Goal: Task Accomplishment & Management: Manage account settings

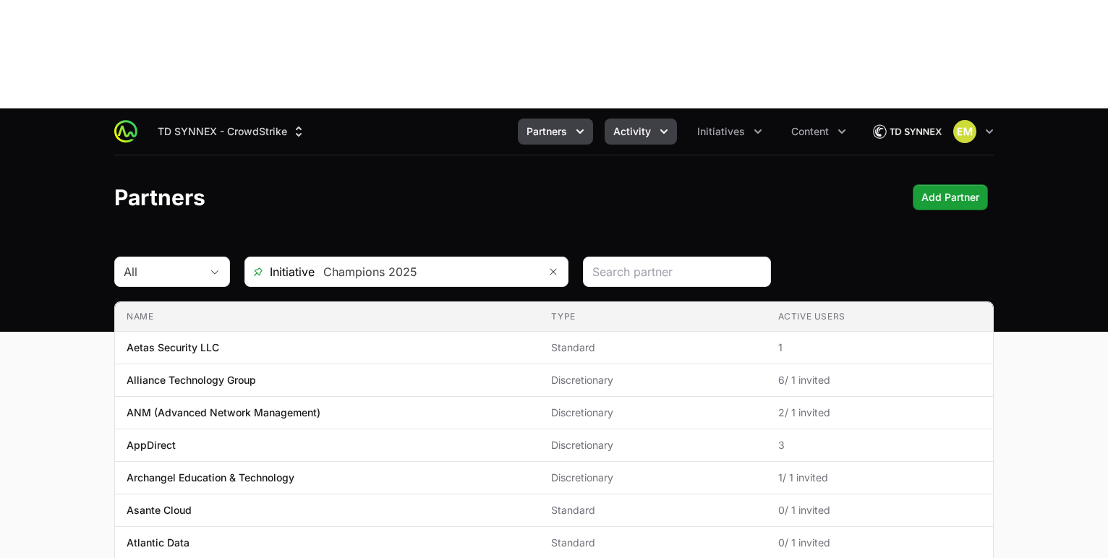
click at [629, 124] on span "Activity" at bounding box center [632, 131] width 38 height 14
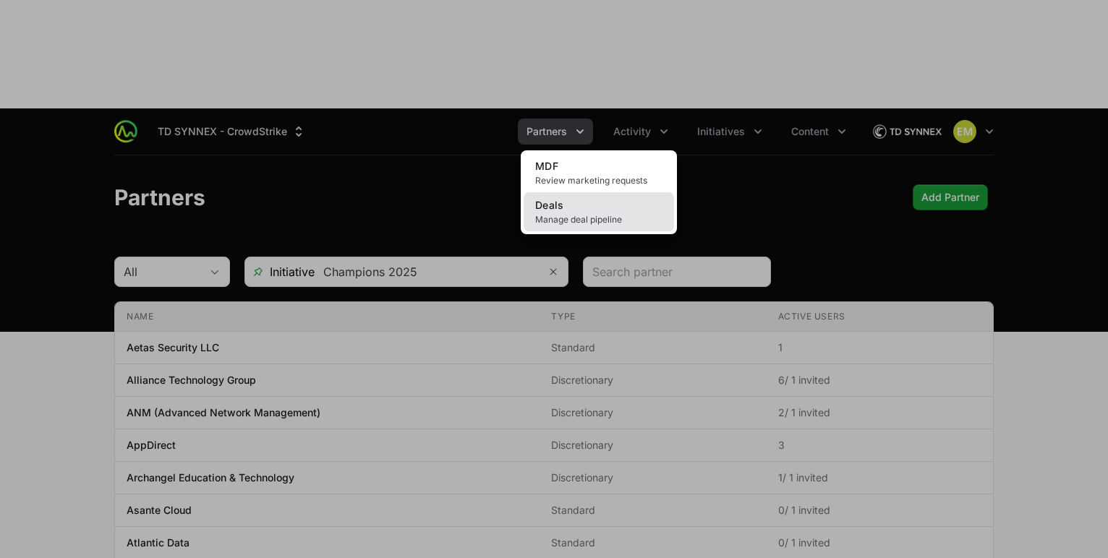
click at [563, 199] on span "Deals" at bounding box center [549, 205] width 29 height 12
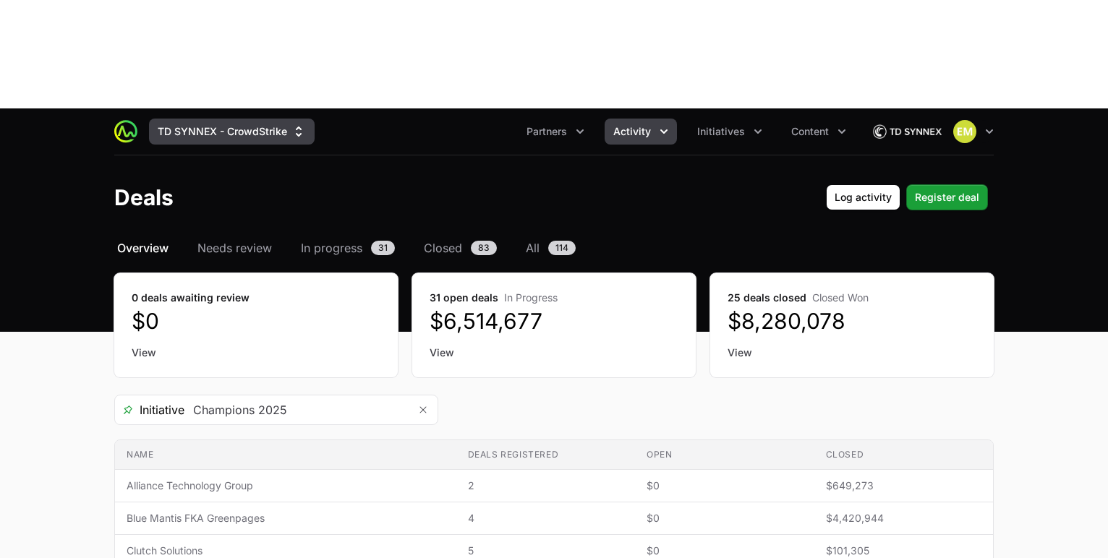
click at [263, 119] on button "TD SYNNEX - CrowdStrike" at bounding box center [232, 132] width 166 height 26
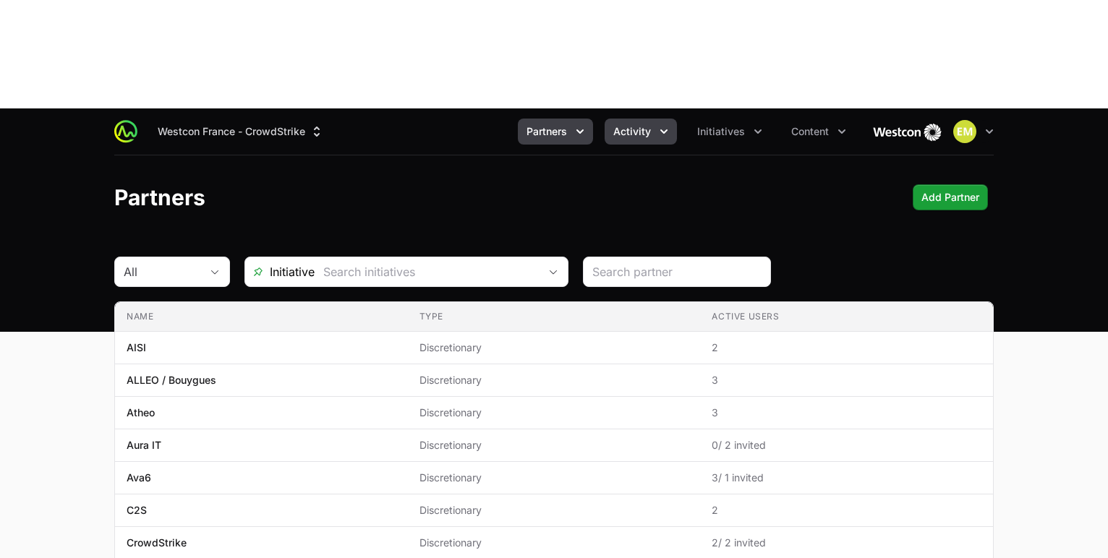
click at [654, 119] on button "Activity" at bounding box center [641, 132] width 72 height 26
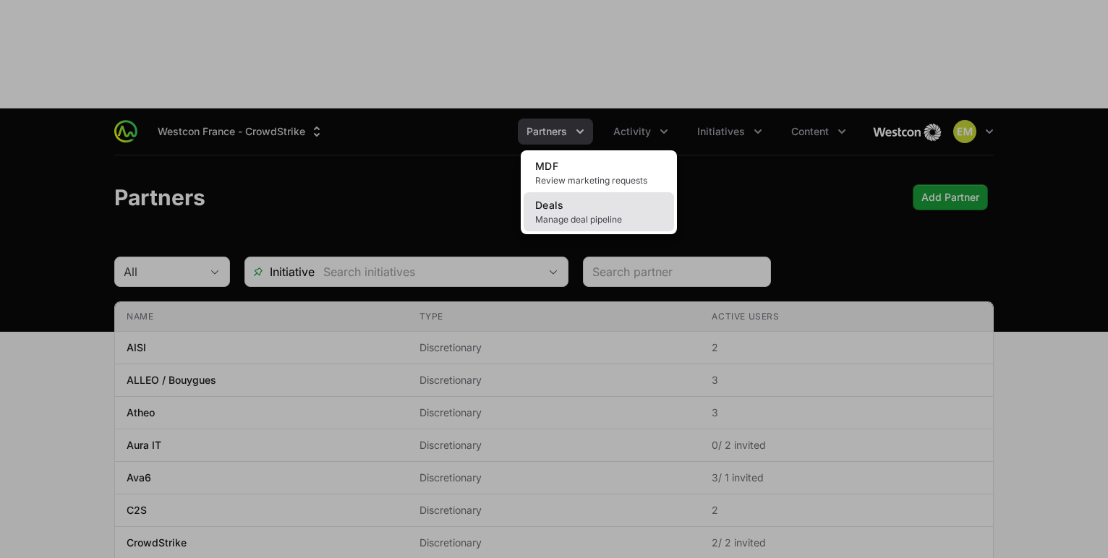
click at [610, 192] on link "Deals Manage deal pipeline" at bounding box center [599, 211] width 150 height 39
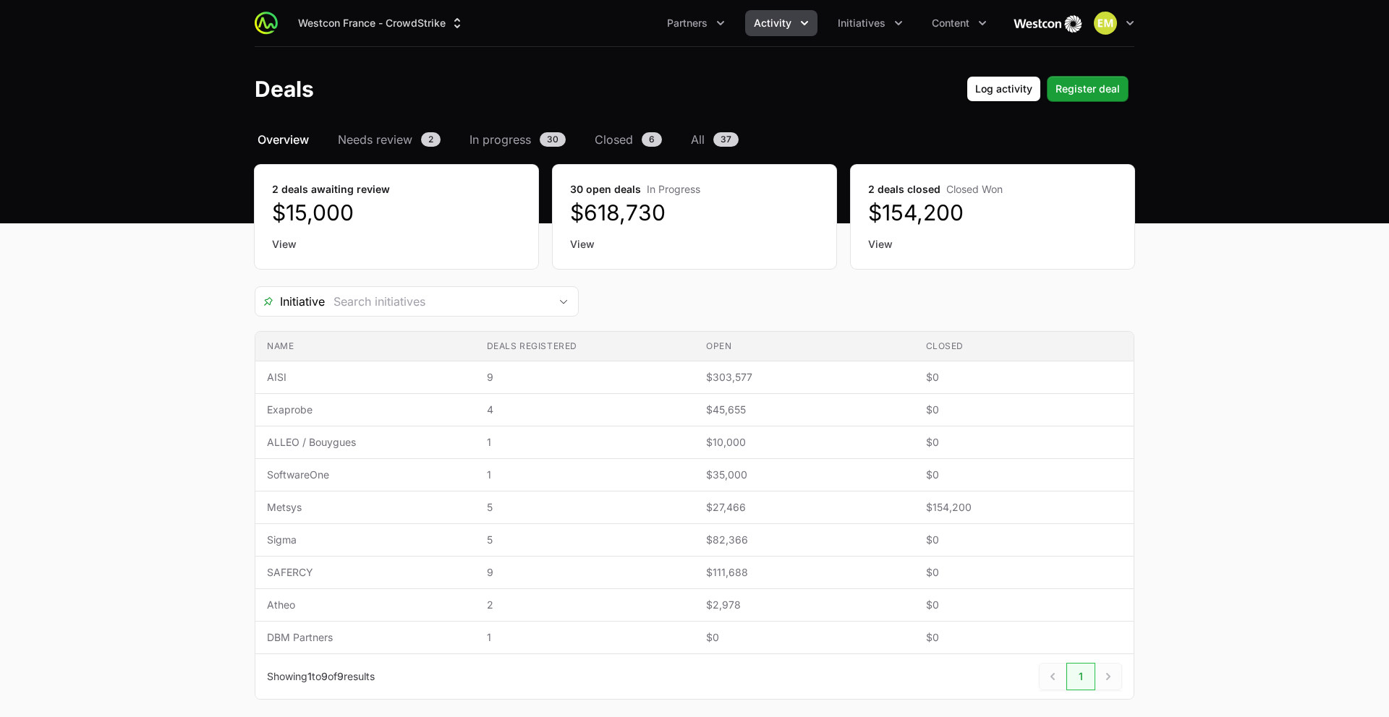
click at [804, 26] on icon "Activity menu" at bounding box center [804, 23] width 14 height 14
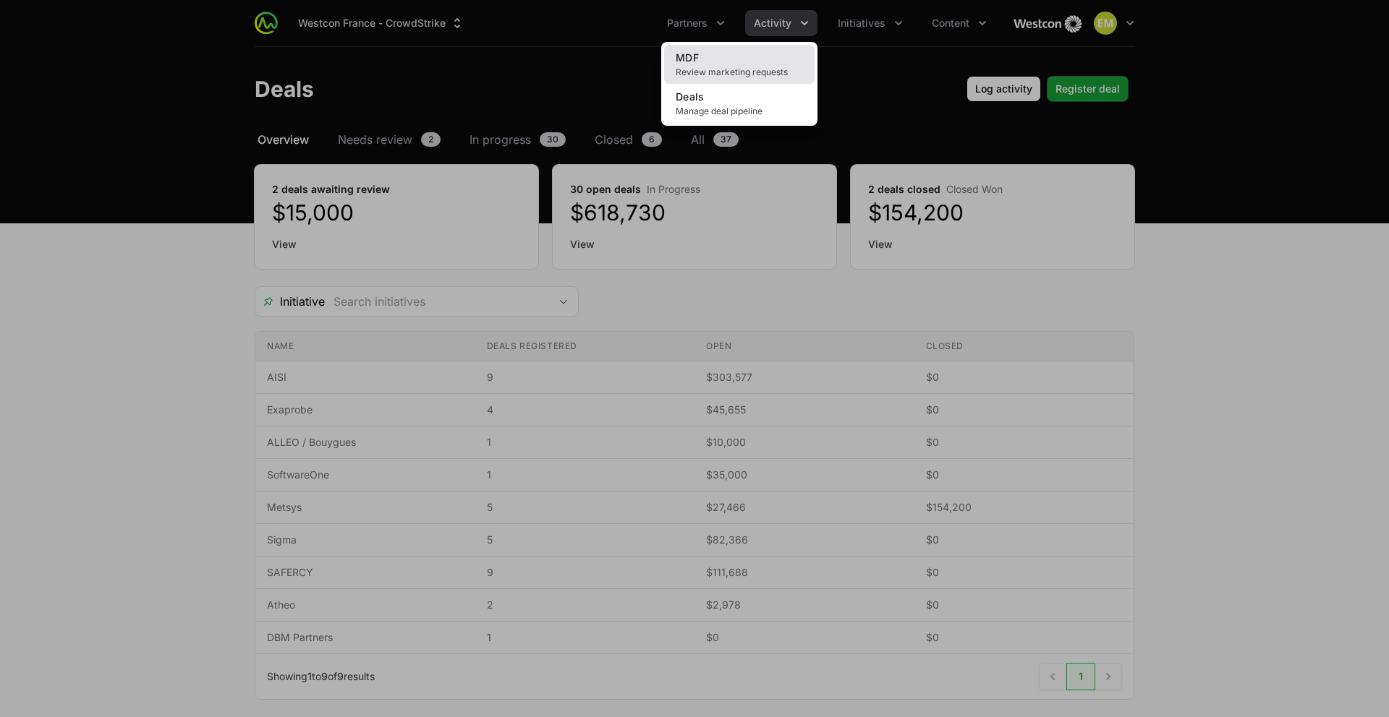
click at [728, 61] on link "MDF Review marketing requests" at bounding box center [739, 64] width 150 height 39
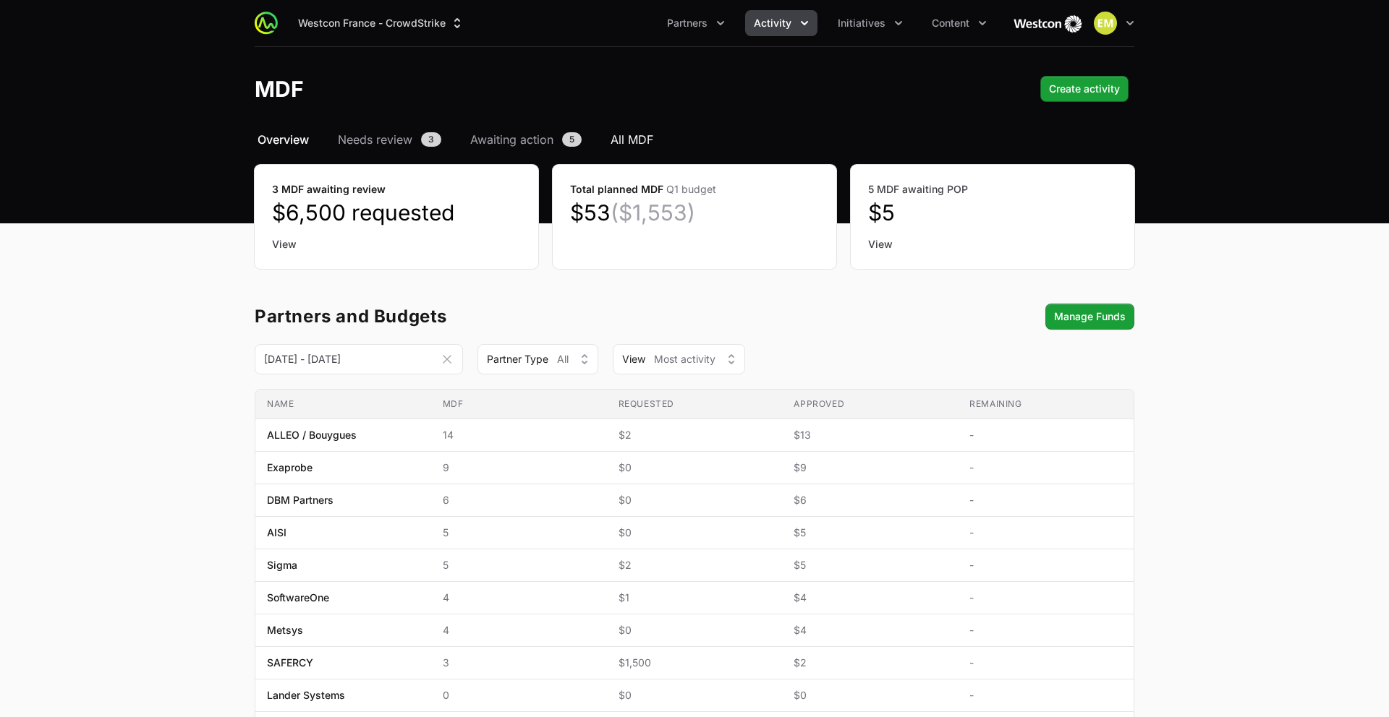
click at [638, 146] on span "All MDF" at bounding box center [631, 139] width 43 height 17
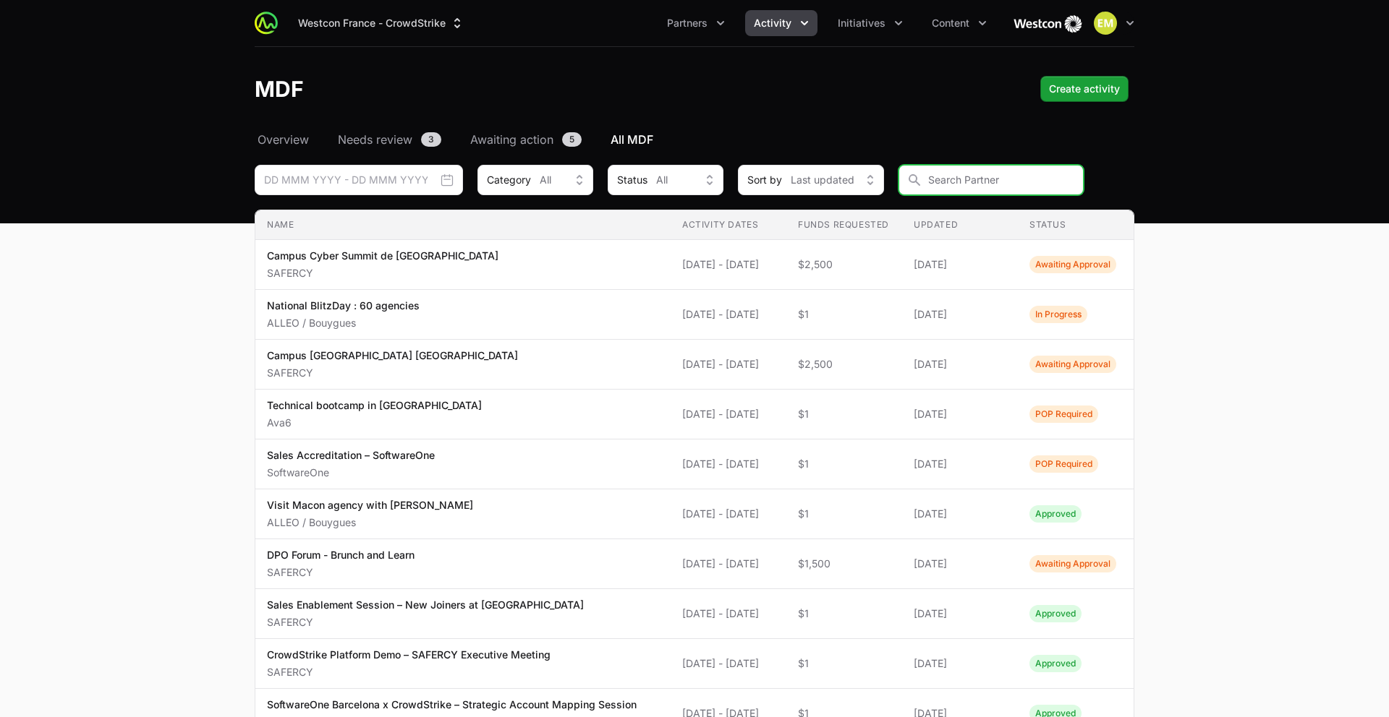
click at [941, 188] on input "MDF Filters" at bounding box center [990, 180] width 185 height 30
type input "all"
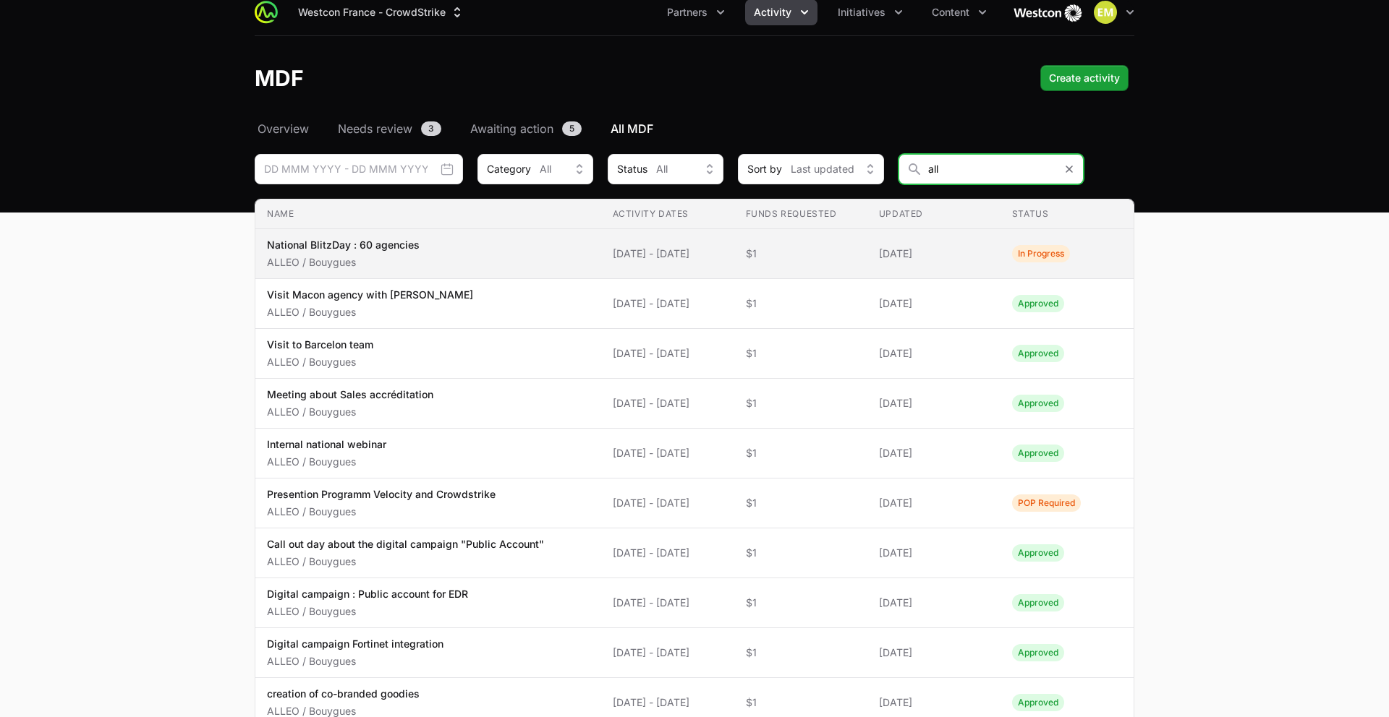
scroll to position [9, 0]
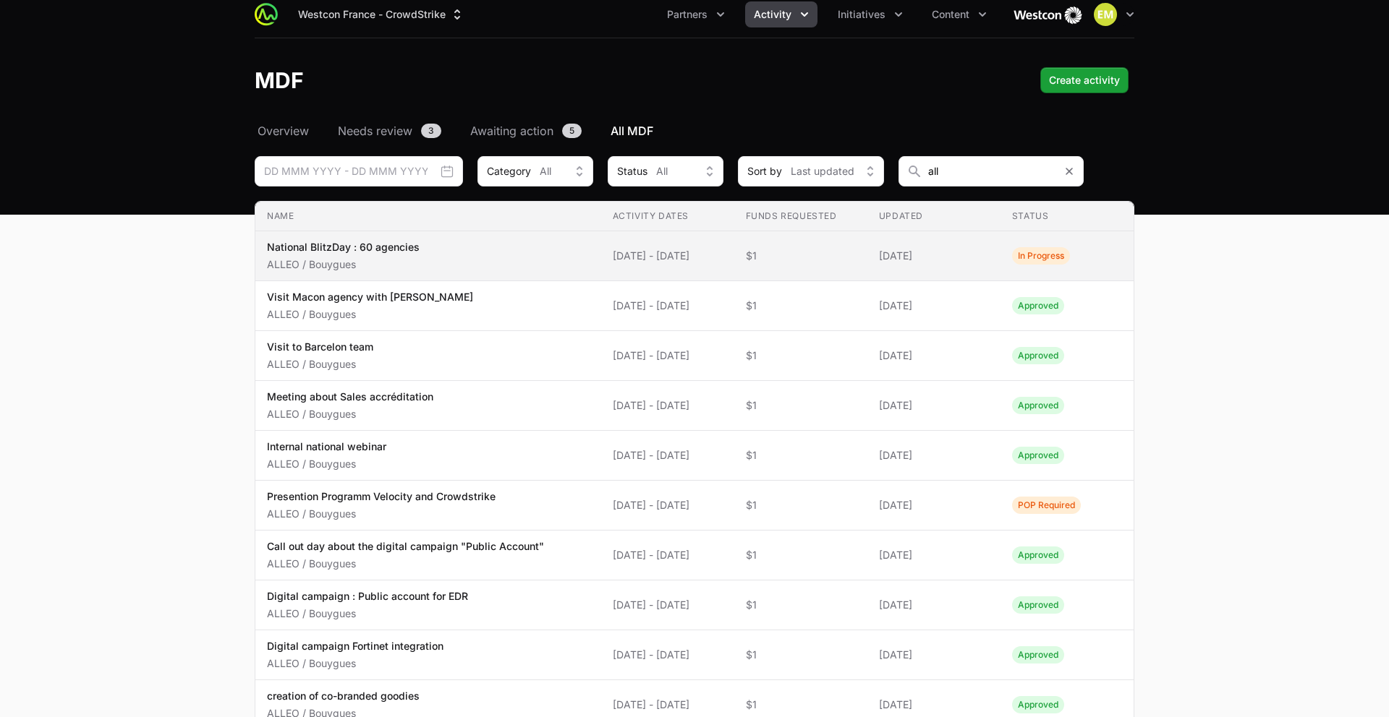
click at [409, 260] on p "ALLEO / Bouygues" at bounding box center [343, 264] width 153 height 14
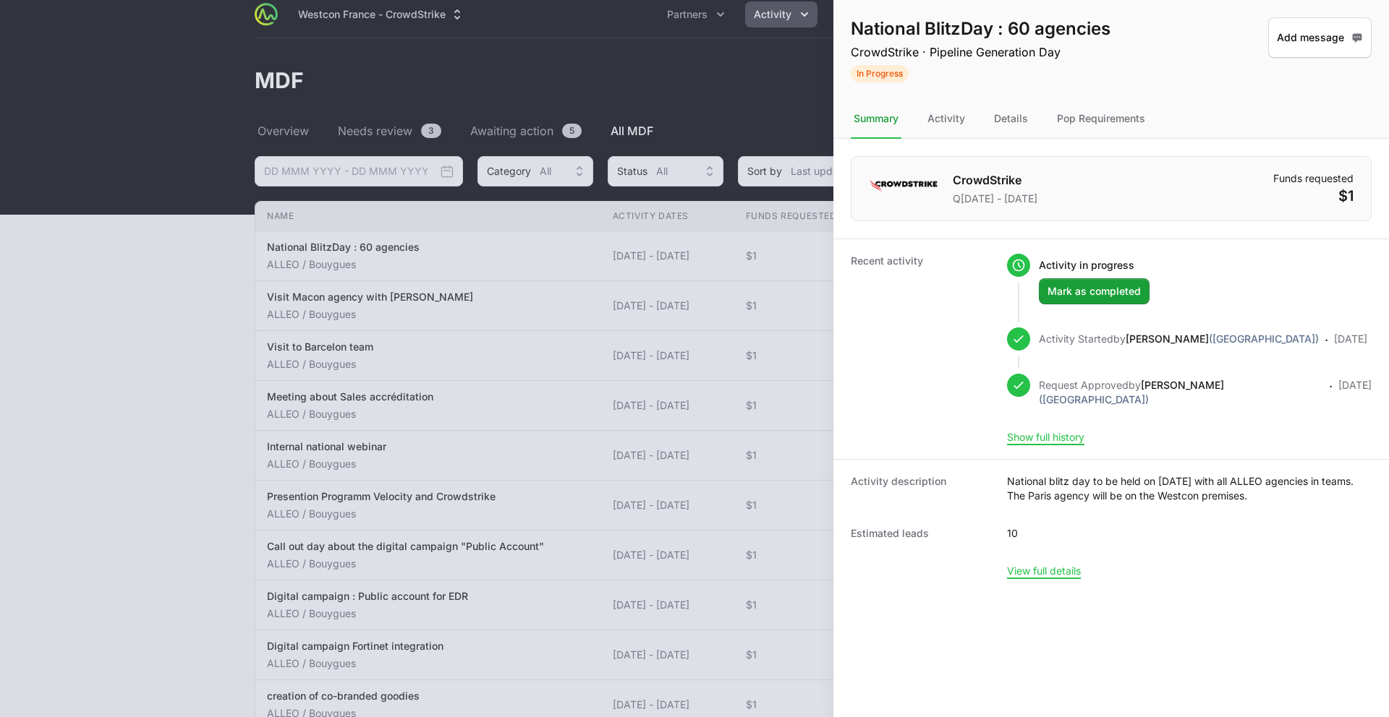
click at [989, 201] on p "Q1 July 2025 - September 2025" at bounding box center [995, 199] width 85 height 14
click at [944, 122] on div "Activity" at bounding box center [945, 119] width 43 height 39
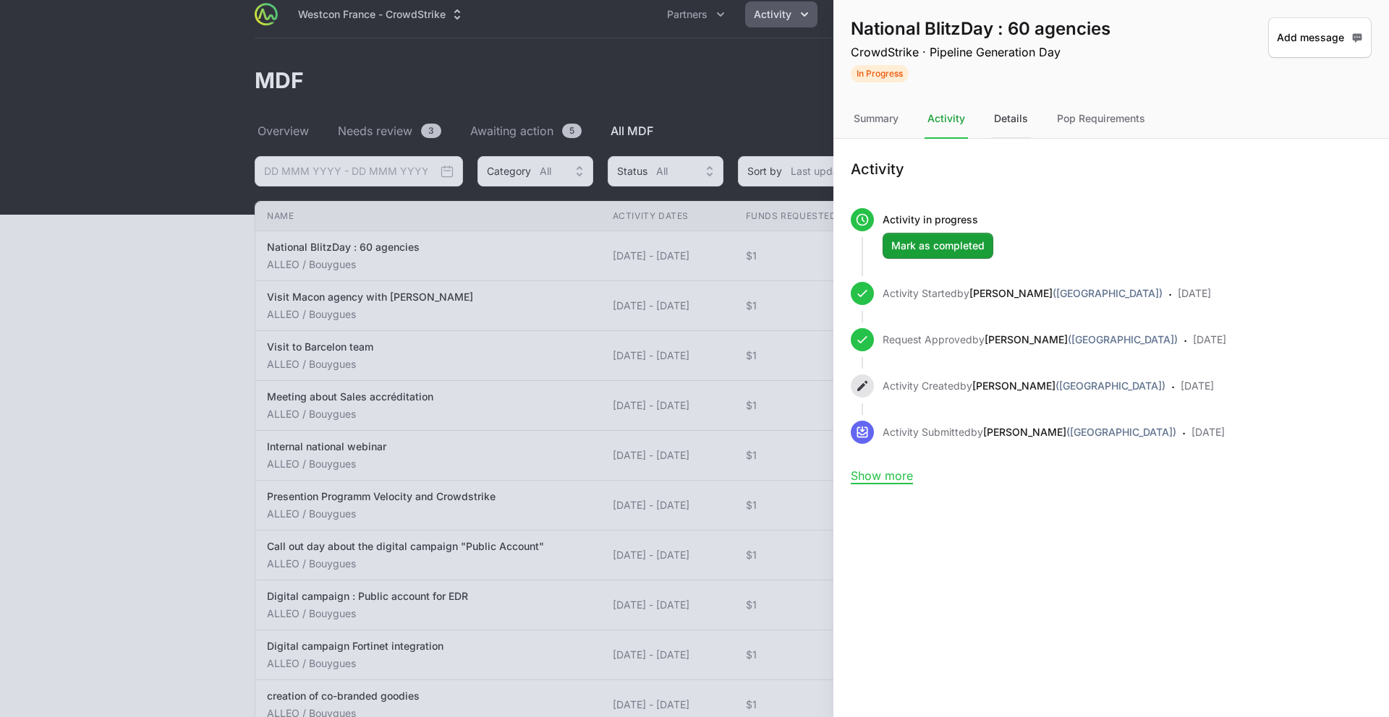
click at [1001, 122] on div "Details" at bounding box center [1011, 119] width 40 height 39
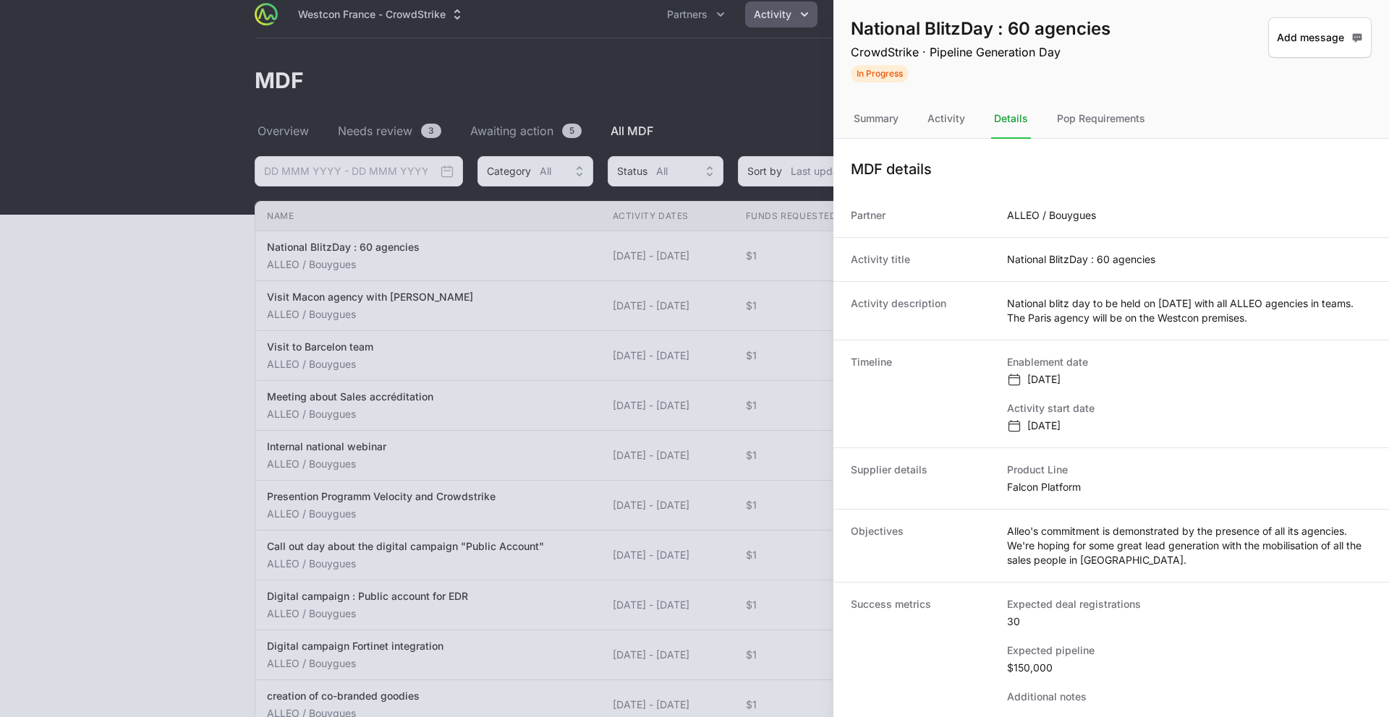
scroll to position [1, 0]
drag, startPoint x: 1049, startPoint y: 372, endPoint x: 1021, endPoint y: 378, distance: 27.9
click at [1049, 372] on dd "22 Sep 2025" at bounding box center [1051, 378] width 88 height 14
drag, startPoint x: 1015, startPoint y: 378, endPoint x: 1014, endPoint y: 399, distance: 21.7
click at [1015, 378] on icon at bounding box center [1014, 378] width 14 height 14
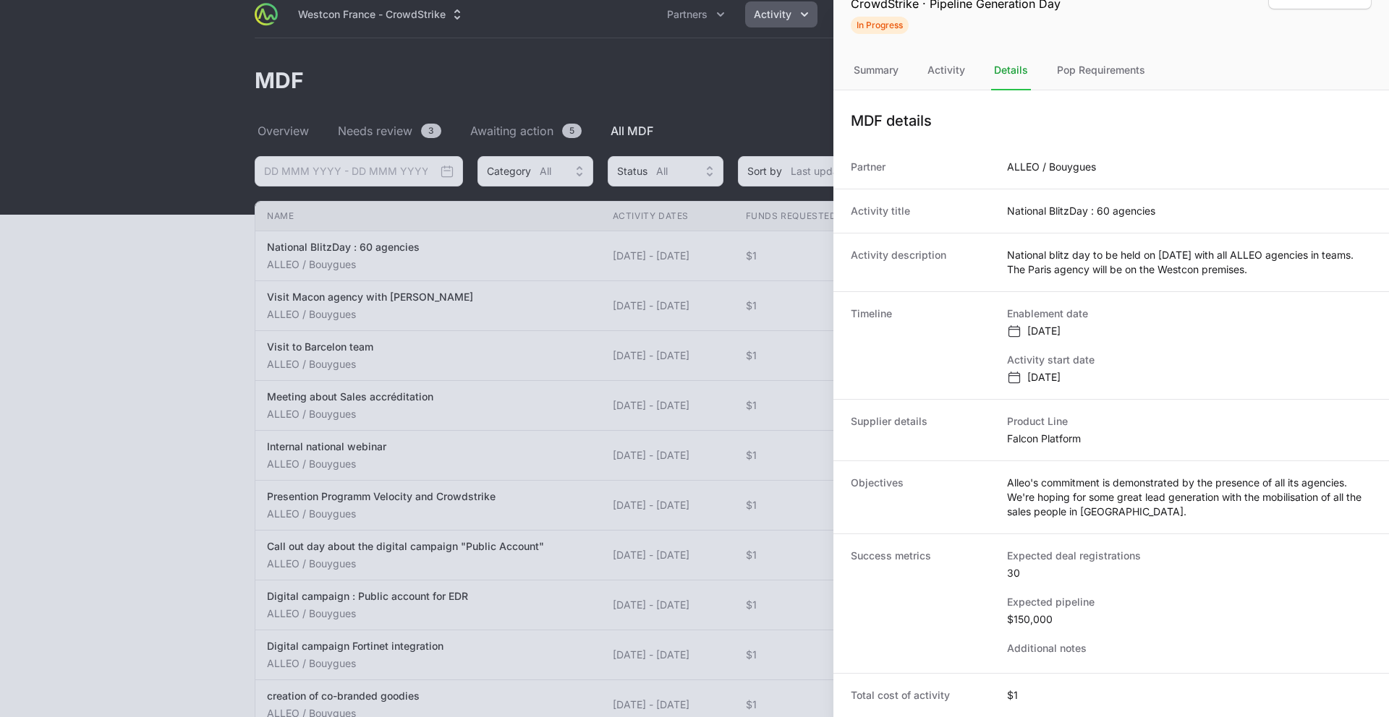
scroll to position [0, 0]
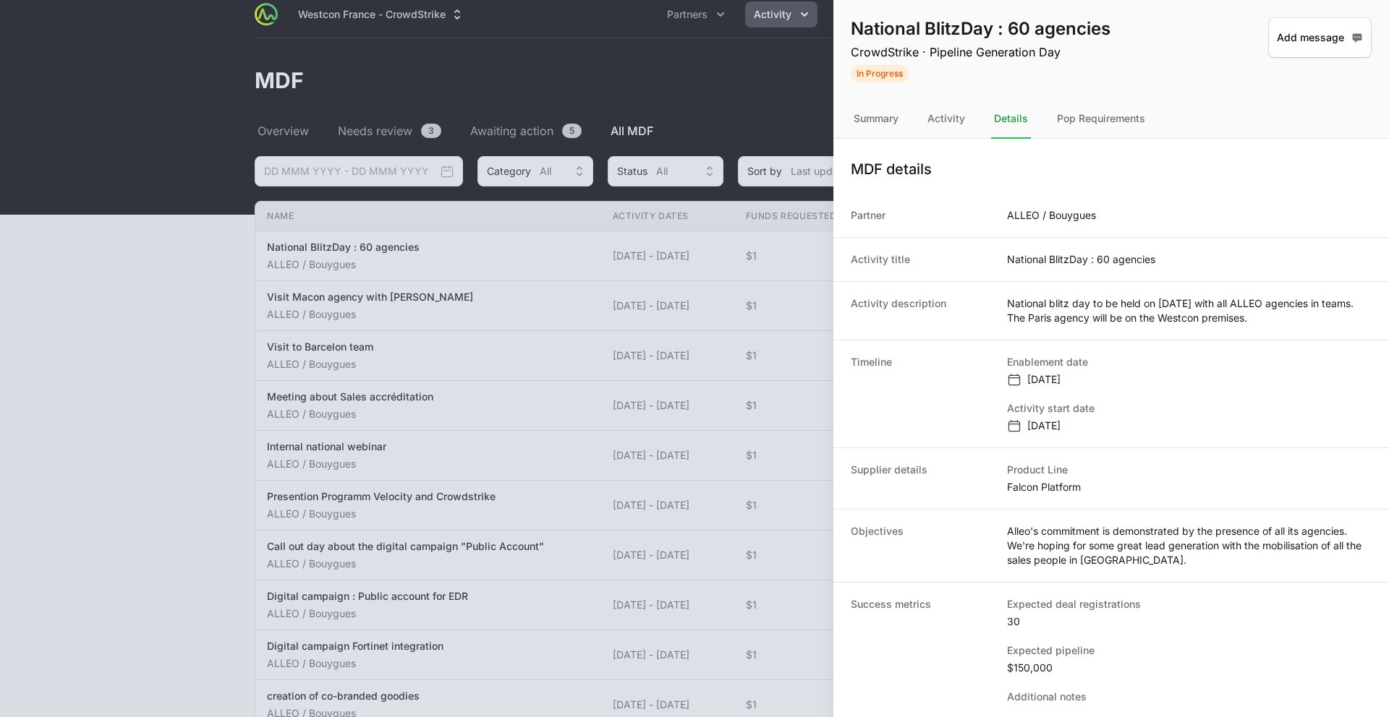
drag, startPoint x: 1087, startPoint y: 427, endPoint x: 991, endPoint y: 365, distance: 114.9
click at [991, 365] on div "Timeline Enablement date 22 Sep 2025 Activity start date 22 Sep 2025" at bounding box center [1110, 394] width 555 height 108
click at [1107, 119] on div "Pop Requirements" at bounding box center [1101, 119] width 94 height 39
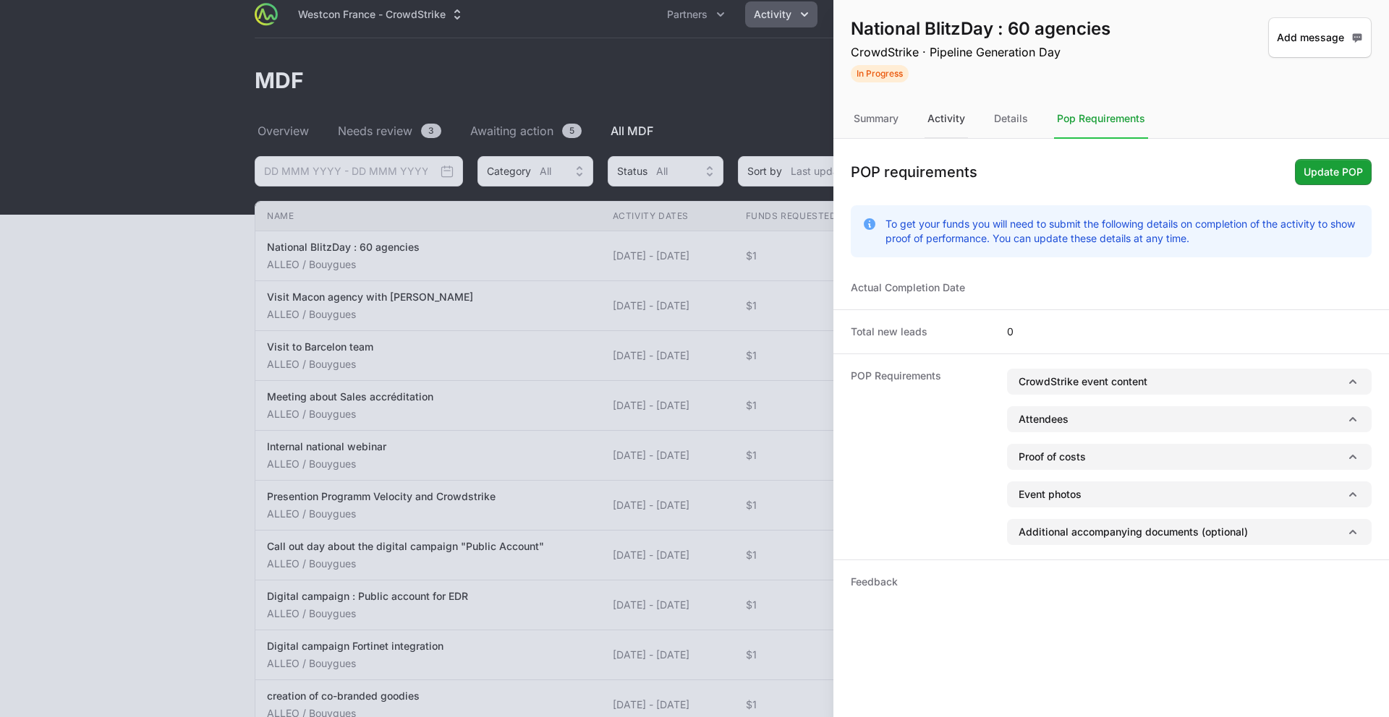
click at [948, 124] on div "Activity" at bounding box center [945, 119] width 43 height 39
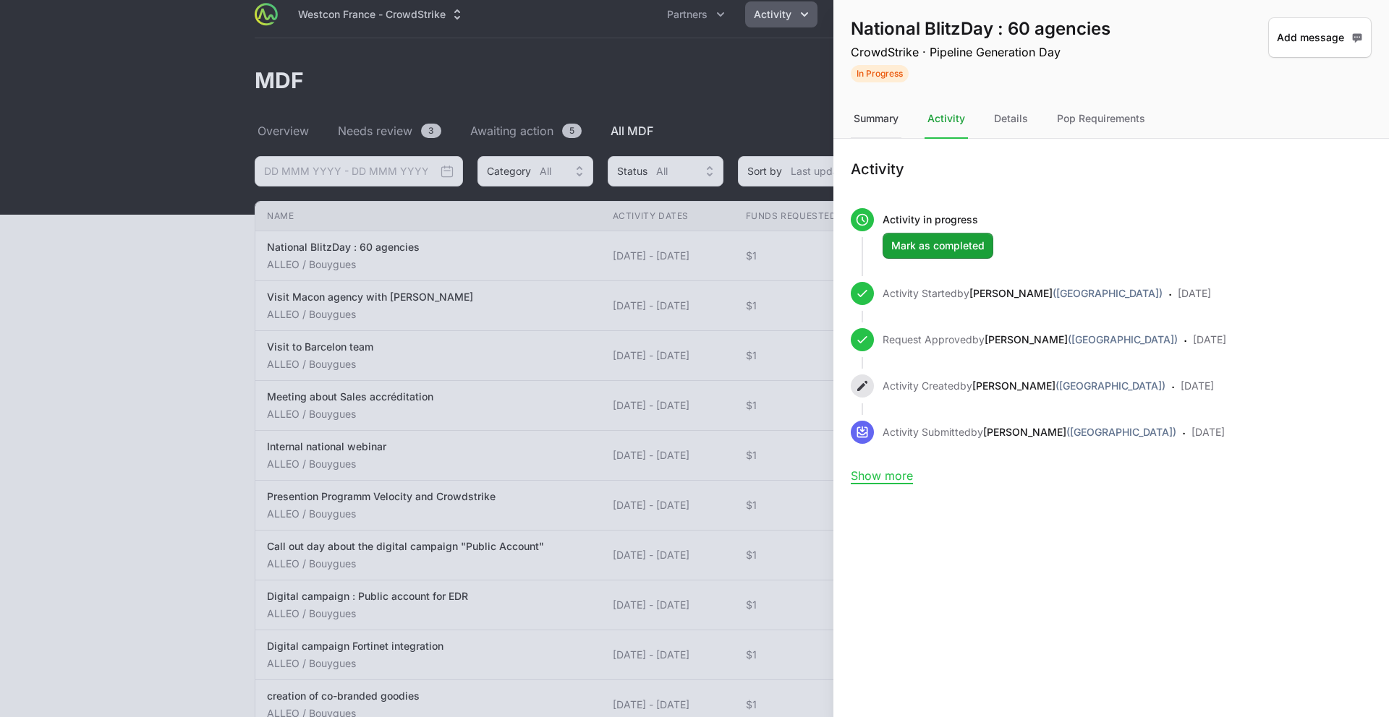
click at [892, 122] on div "Summary" at bounding box center [876, 119] width 51 height 39
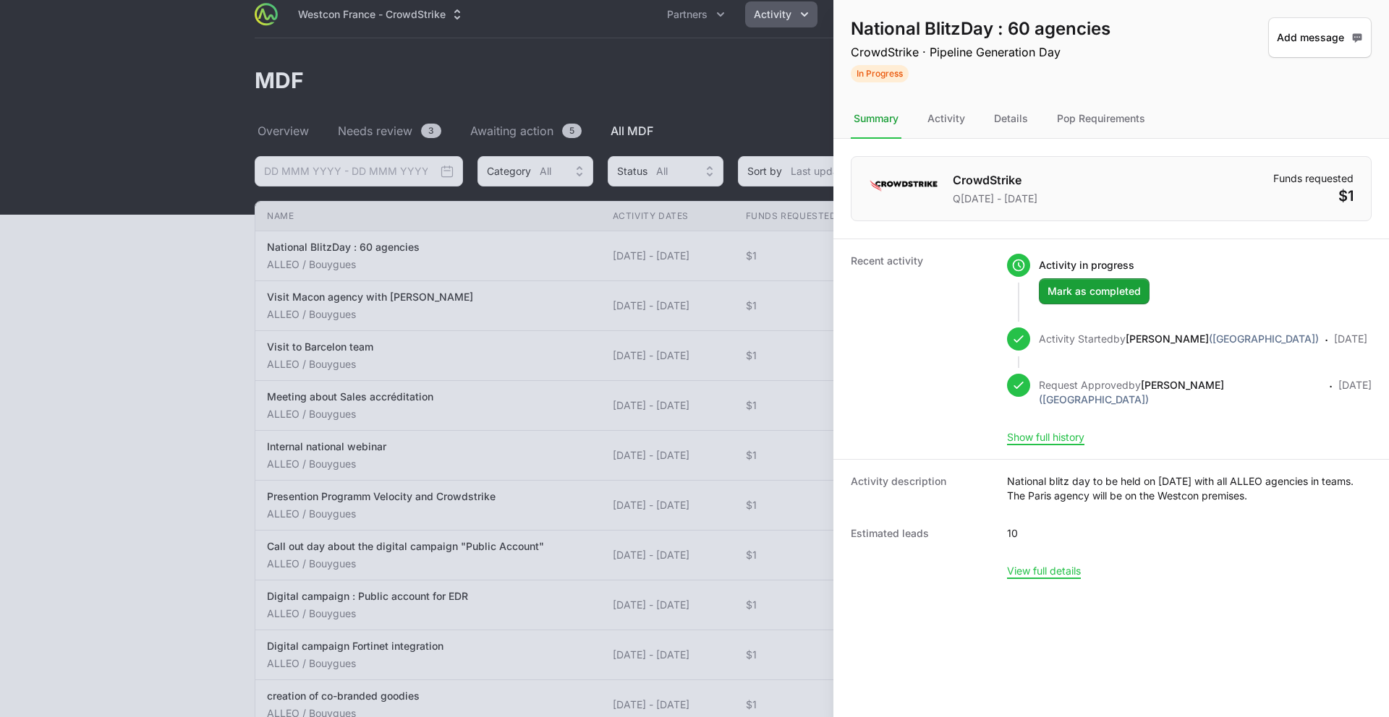
click at [1028, 558] on dd "View full details" at bounding box center [1044, 571] width 74 height 14
click at [1031, 558] on button "View full details" at bounding box center [1044, 571] width 74 height 13
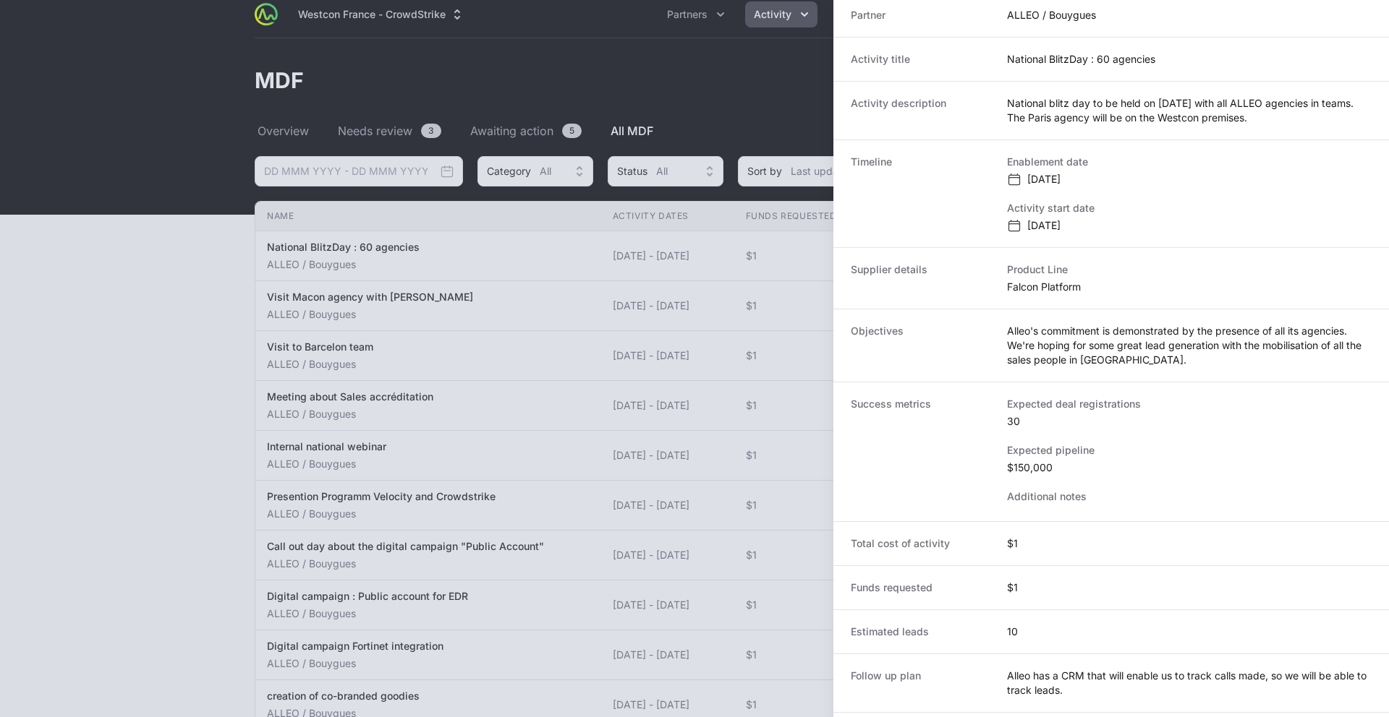
click at [1032, 472] on dd "$150,000" at bounding box center [1074, 468] width 134 height 14
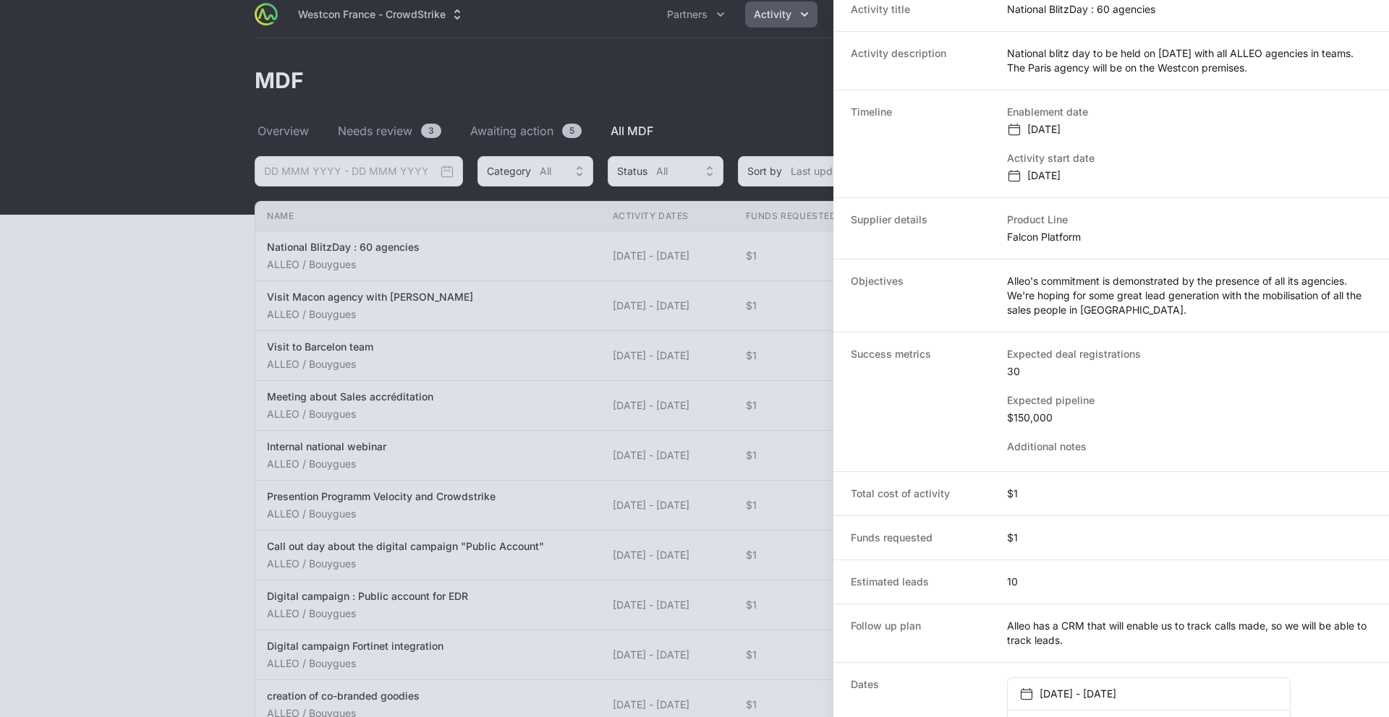
scroll to position [258, 0]
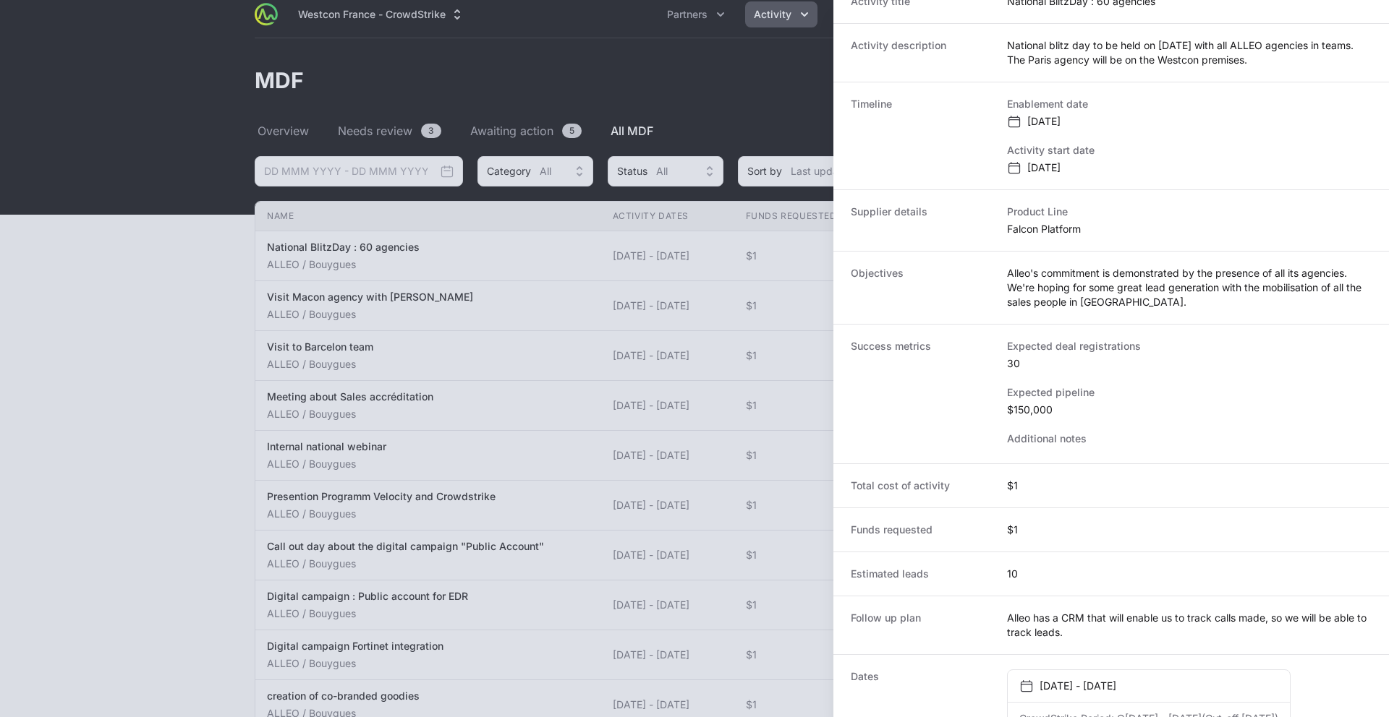
click at [1009, 486] on dd "$1" at bounding box center [1012, 486] width 11 height 14
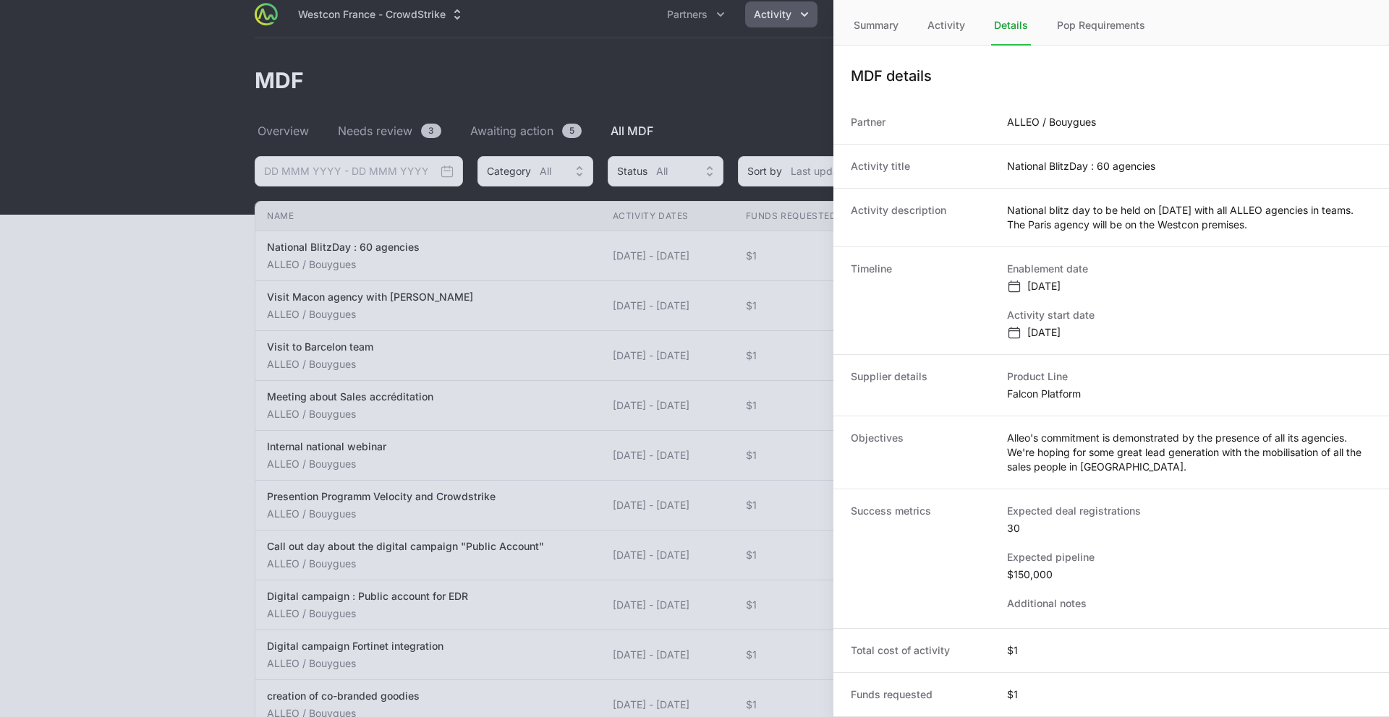
scroll to position [0, 0]
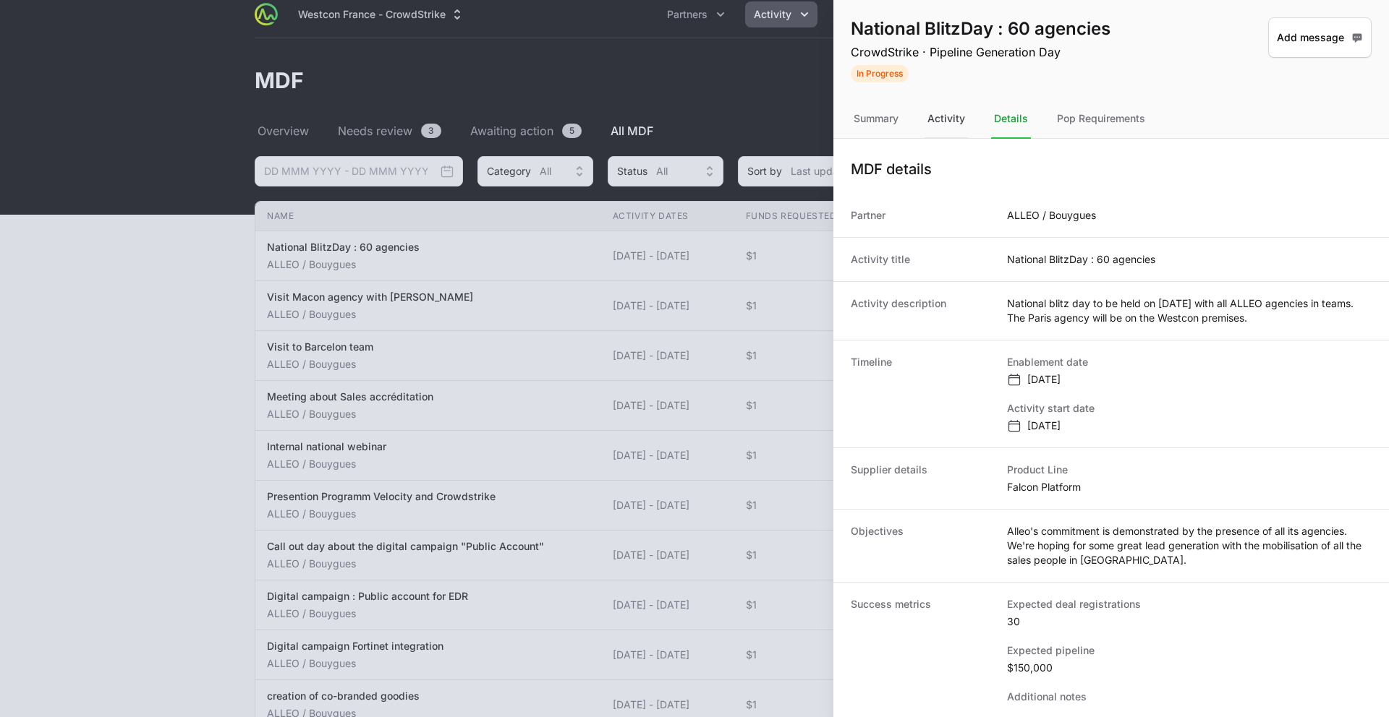
click at [949, 124] on div "Activity" at bounding box center [945, 119] width 43 height 39
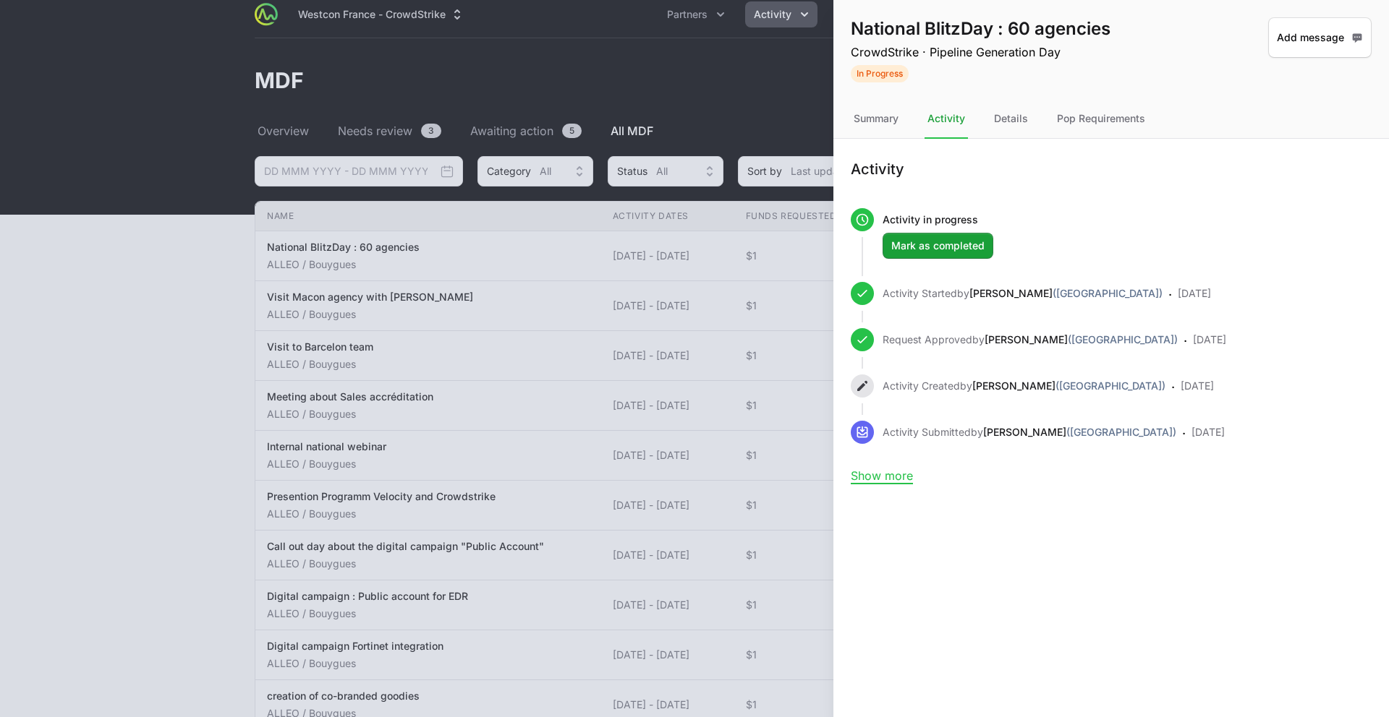
click at [860, 220] on icon "Activity history timeline" at bounding box center [862, 220] width 14 height 14
click at [861, 297] on icon "Activity history timeline" at bounding box center [862, 293] width 14 height 14
click at [857, 334] on icon "Activity history timeline" at bounding box center [862, 340] width 14 height 14
click at [866, 389] on icon "Activity history timeline" at bounding box center [862, 386] width 14 height 14
drag, startPoint x: 862, startPoint y: 430, endPoint x: 861, endPoint y: 414, distance: 15.3
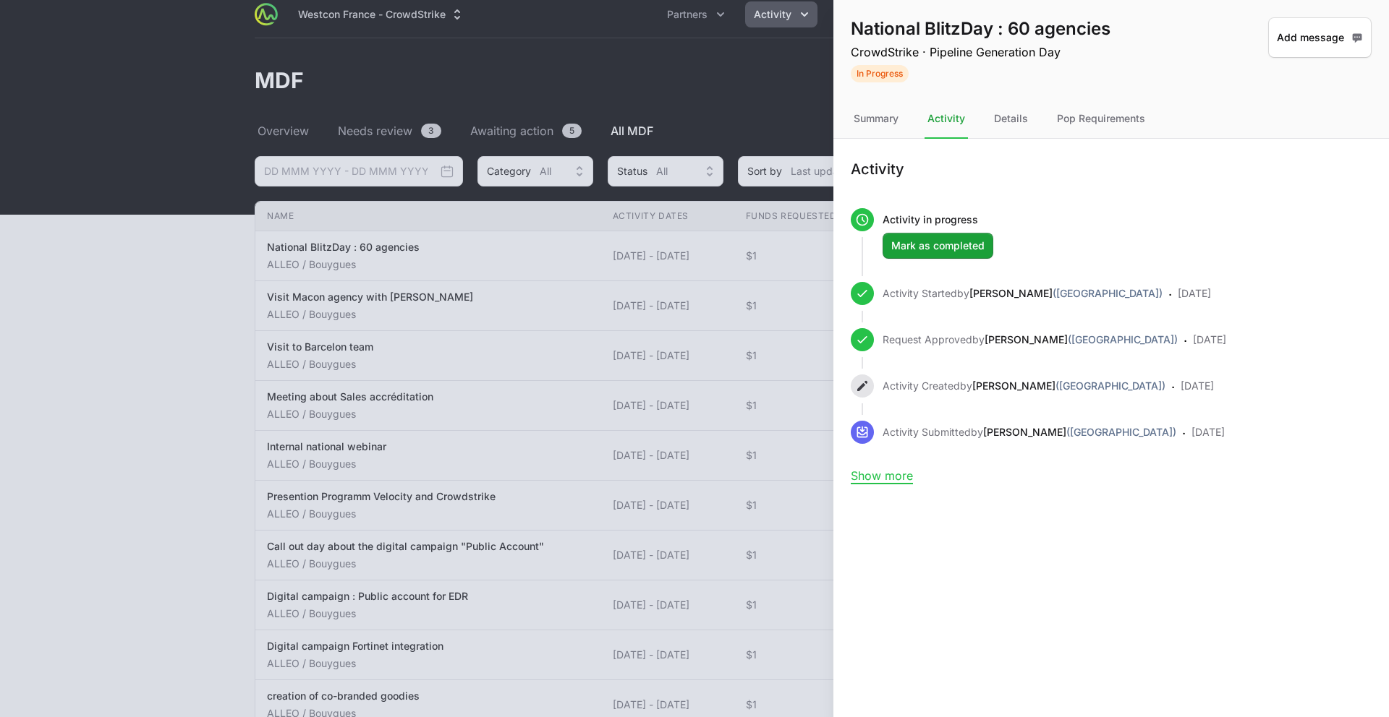
click at [862, 430] on icon "Activity history timeline" at bounding box center [861, 432] width 9 height 10
click at [861, 379] on icon "Activity history timeline" at bounding box center [862, 386] width 14 height 14
click at [880, 124] on div "Summary" at bounding box center [876, 119] width 51 height 39
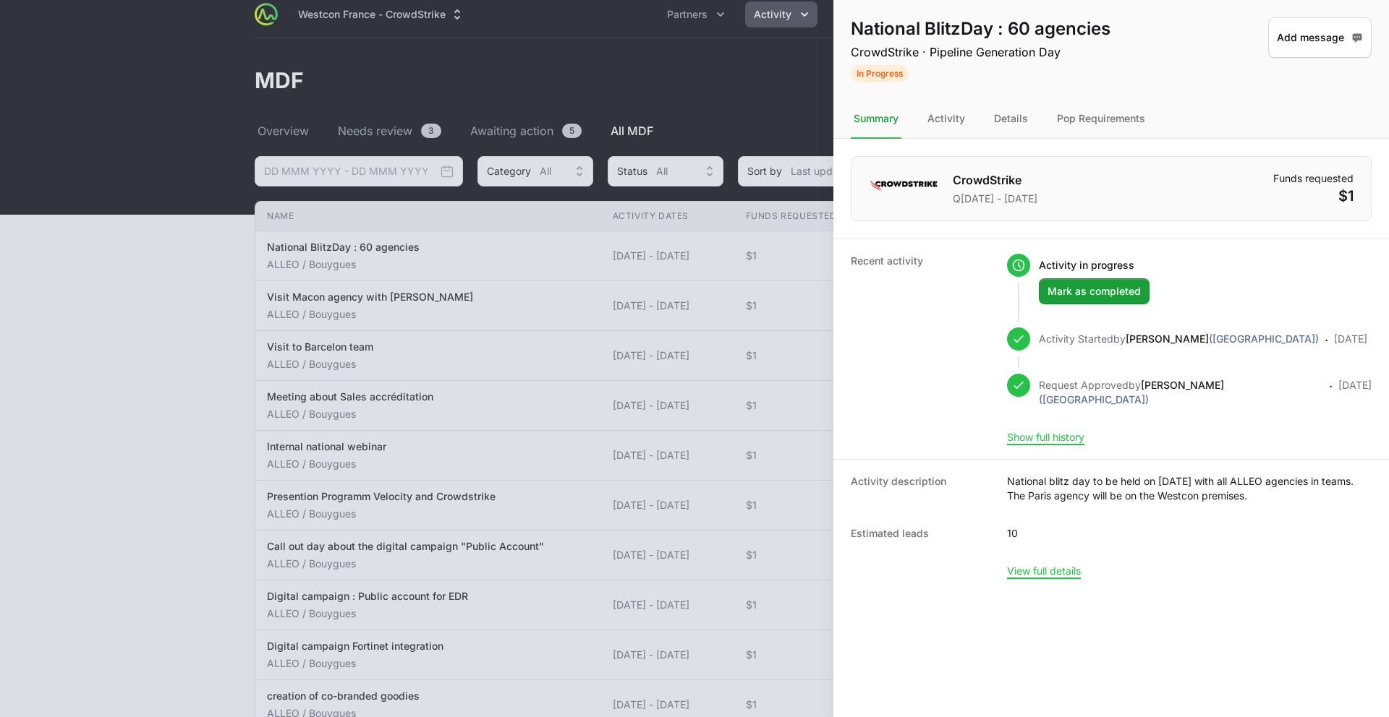
drag, startPoint x: 1345, startPoint y: 192, endPoint x: 1334, endPoint y: 167, distance: 26.9
click at [1107, 192] on dd "$1" at bounding box center [1313, 196] width 80 height 20
click at [961, 122] on div "Activity" at bounding box center [945, 119] width 43 height 39
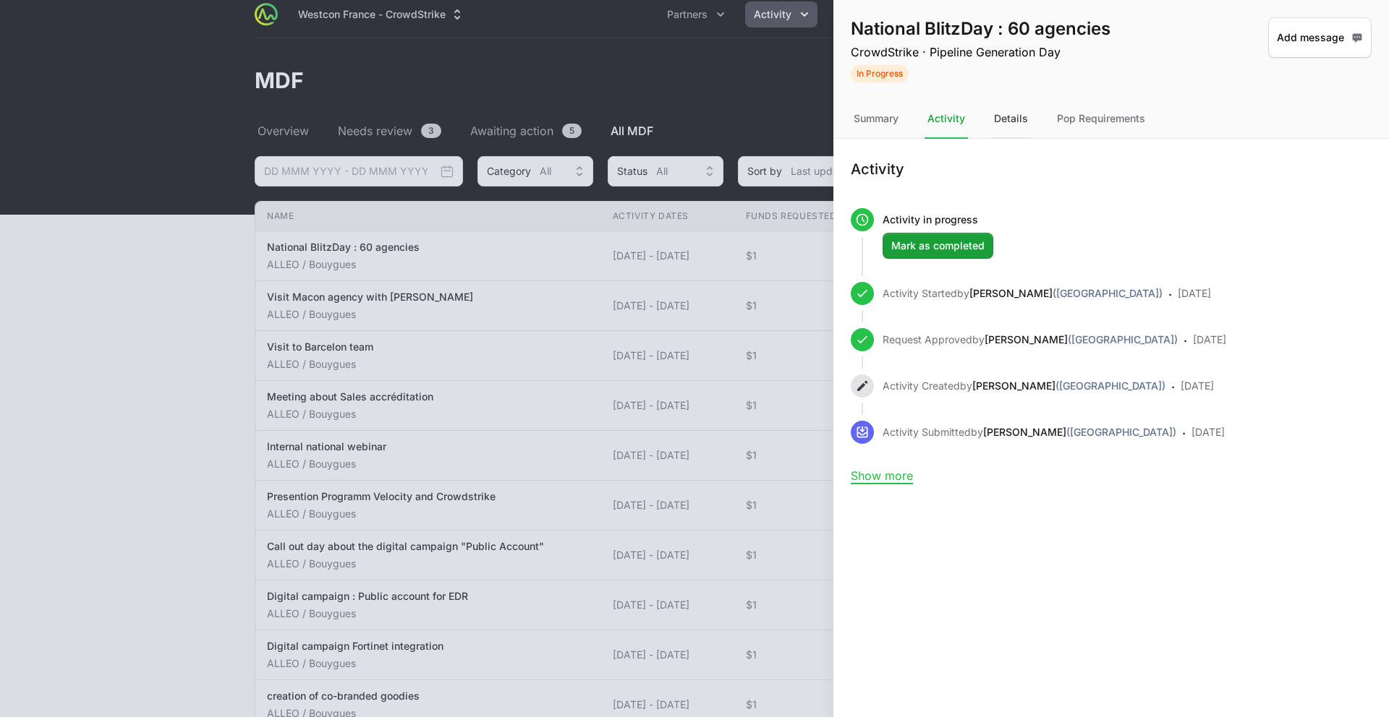
click at [1015, 122] on div "Details" at bounding box center [1011, 119] width 40 height 39
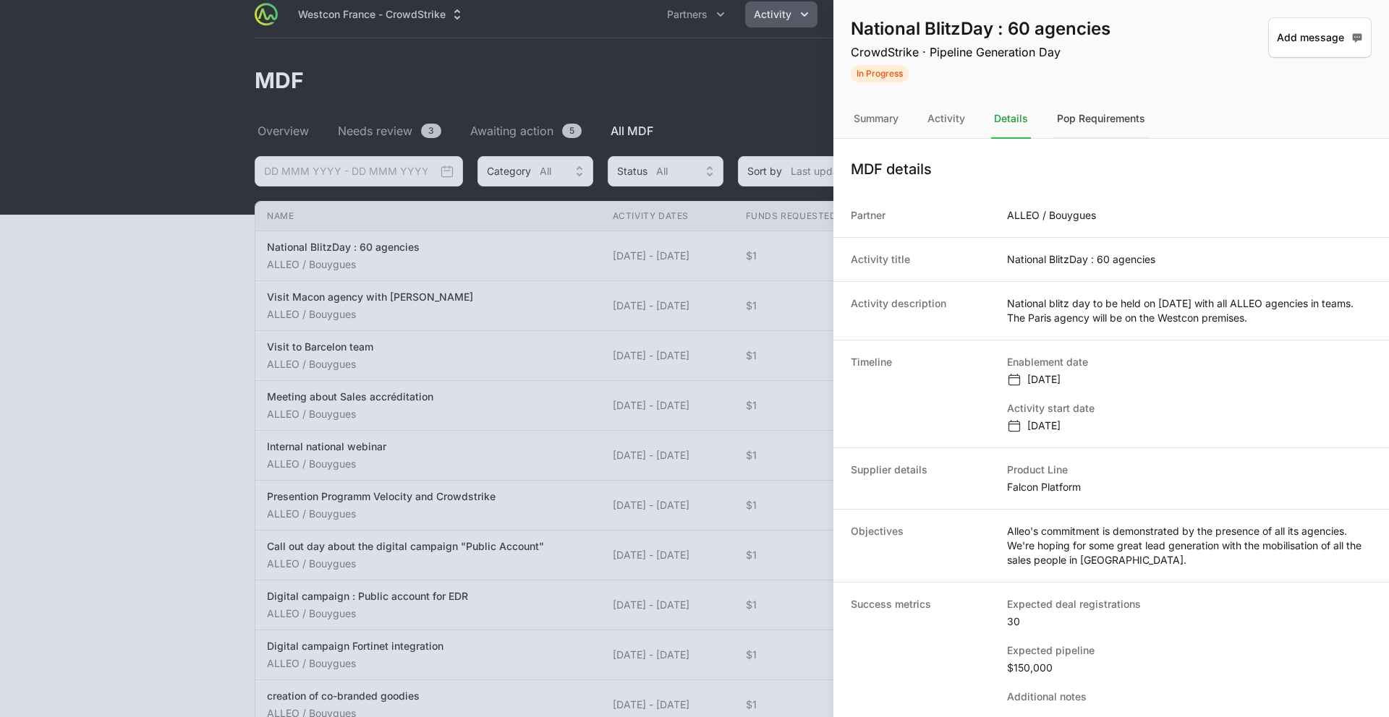
scroll to position [10, 0]
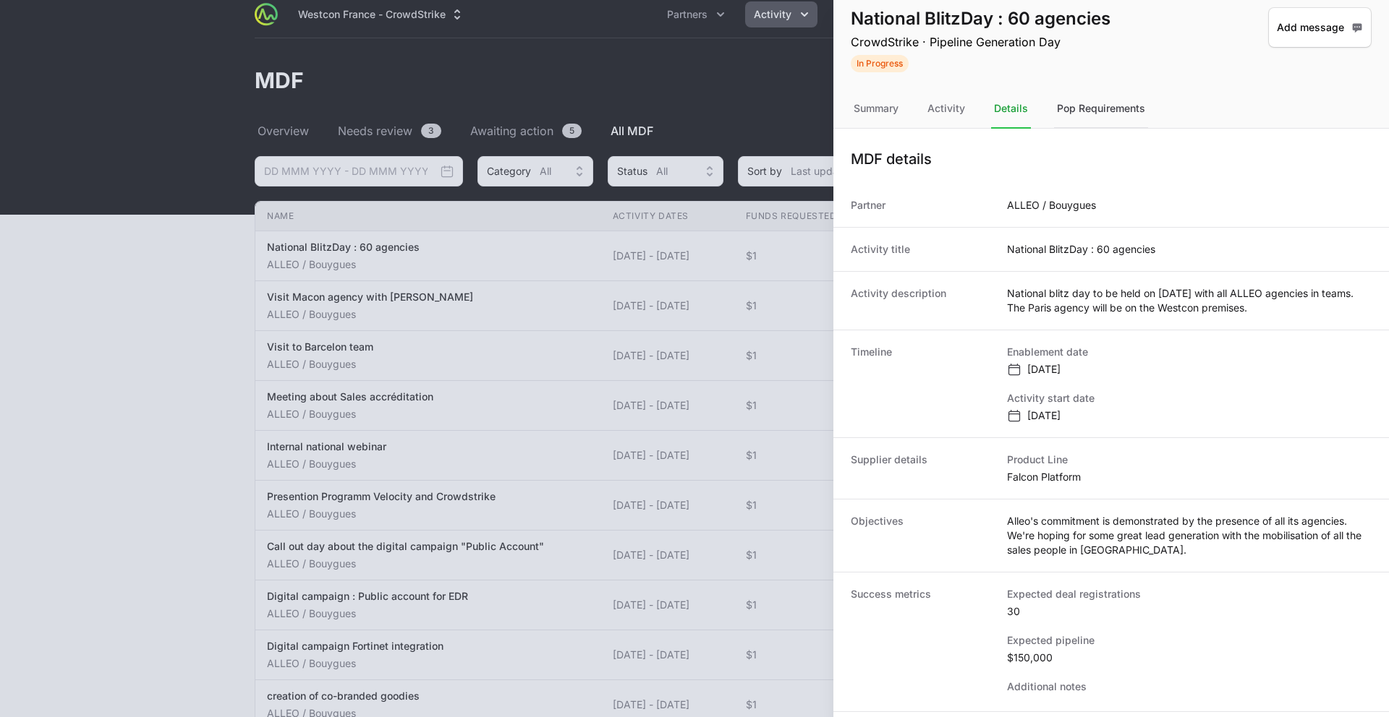
click at [1084, 115] on div "Pop Requirements" at bounding box center [1101, 109] width 94 height 39
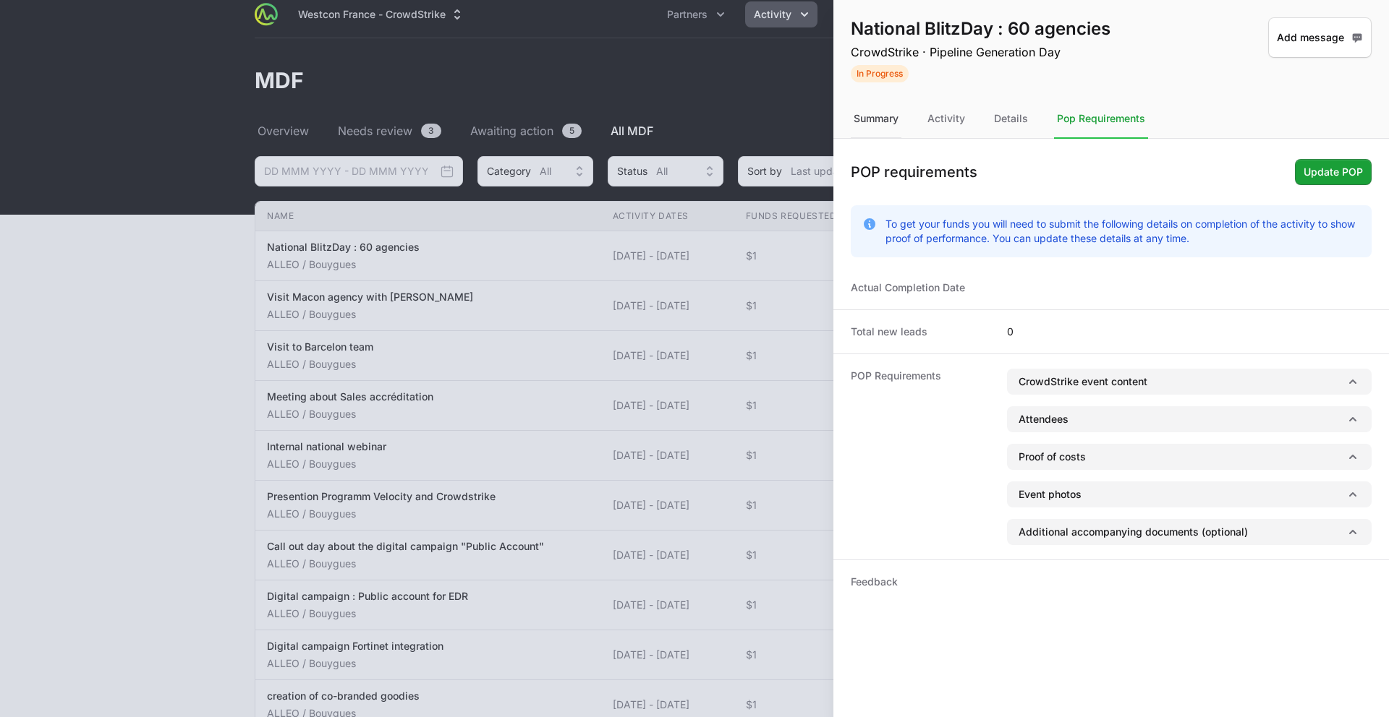
click at [892, 123] on div "Summary" at bounding box center [876, 119] width 51 height 39
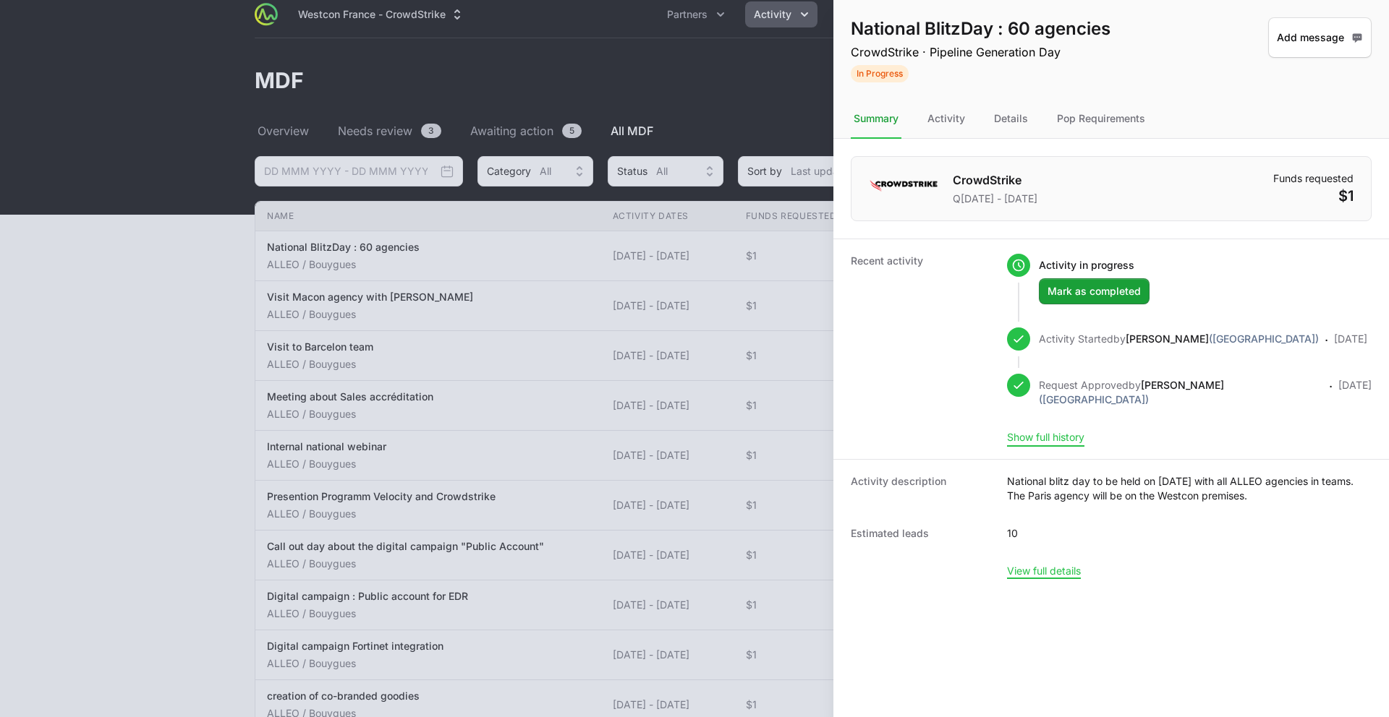
click at [1062, 432] on button "Show full history" at bounding box center [1045, 437] width 77 height 13
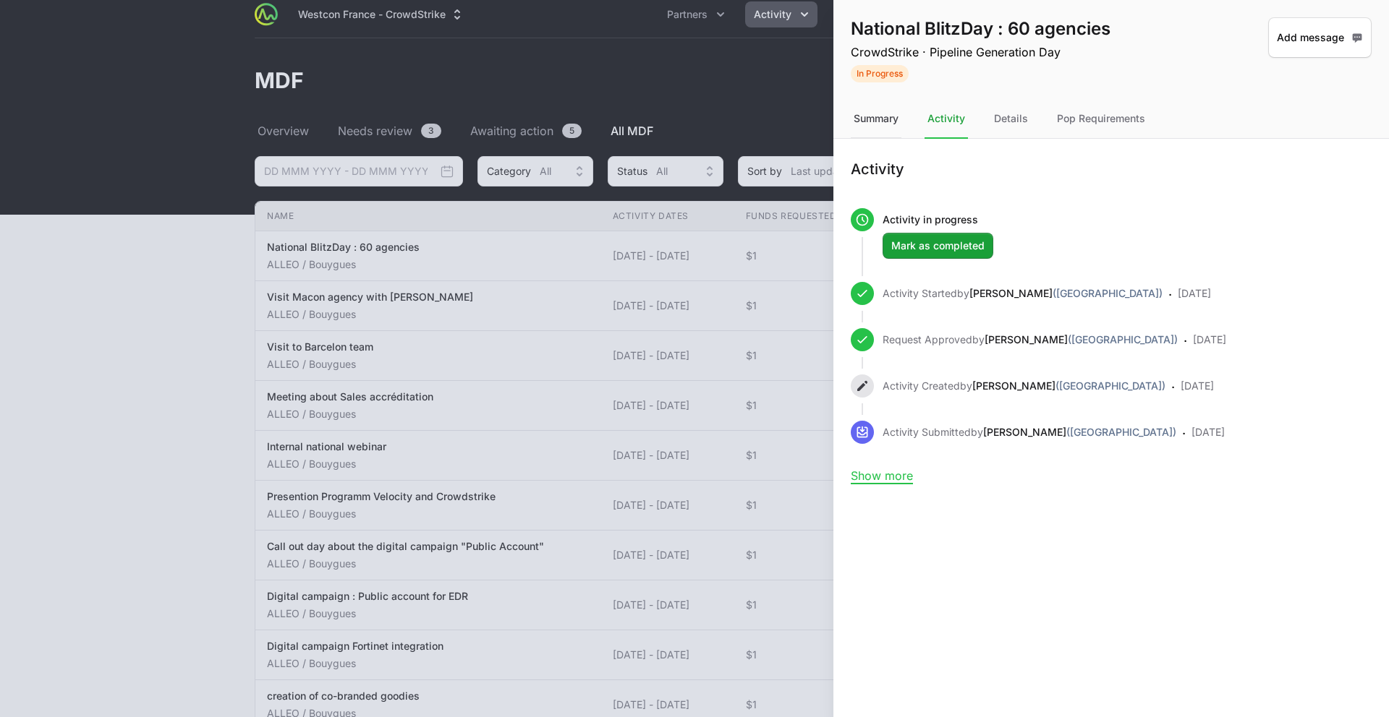
click at [876, 127] on div "Summary" at bounding box center [876, 119] width 51 height 39
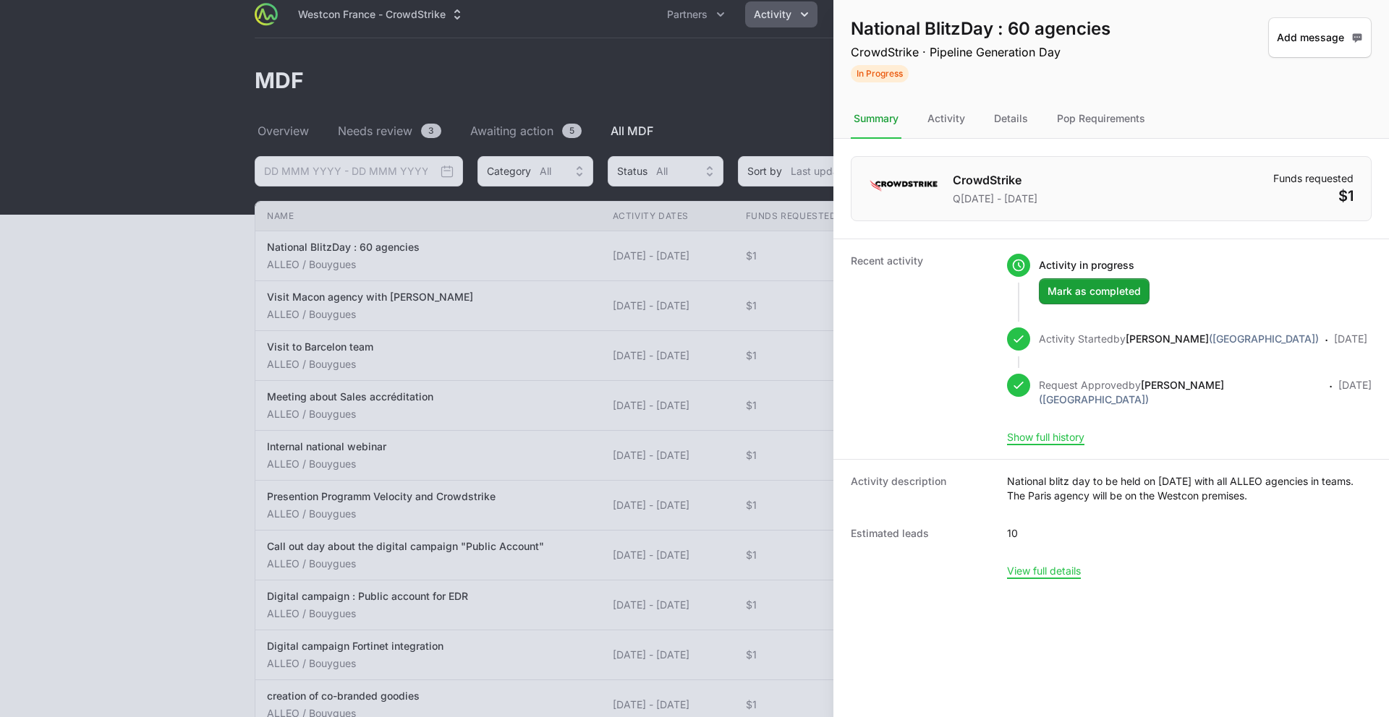
click at [712, 276] on div at bounding box center [694, 358] width 1389 height 717
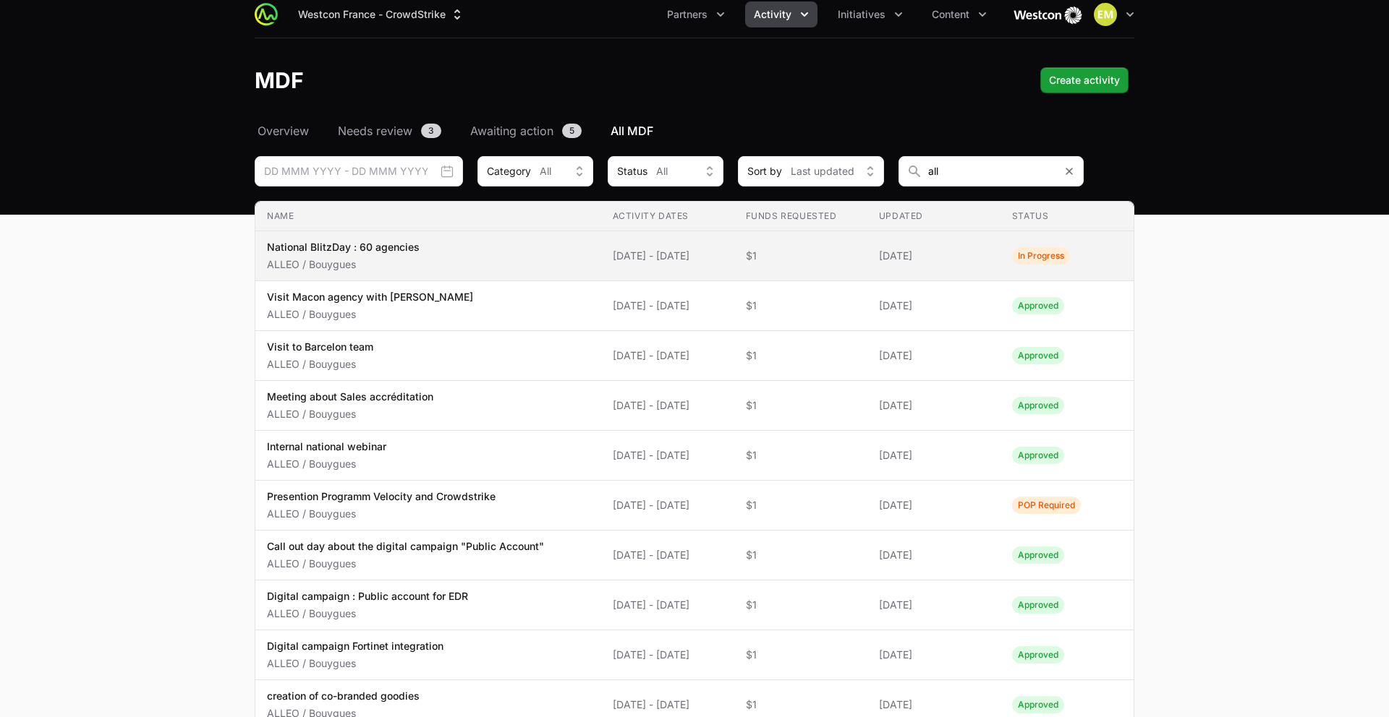
click at [502, 260] on span "National BlitzDay : 60 agencies ALLEO / Bouygues" at bounding box center [428, 256] width 323 height 32
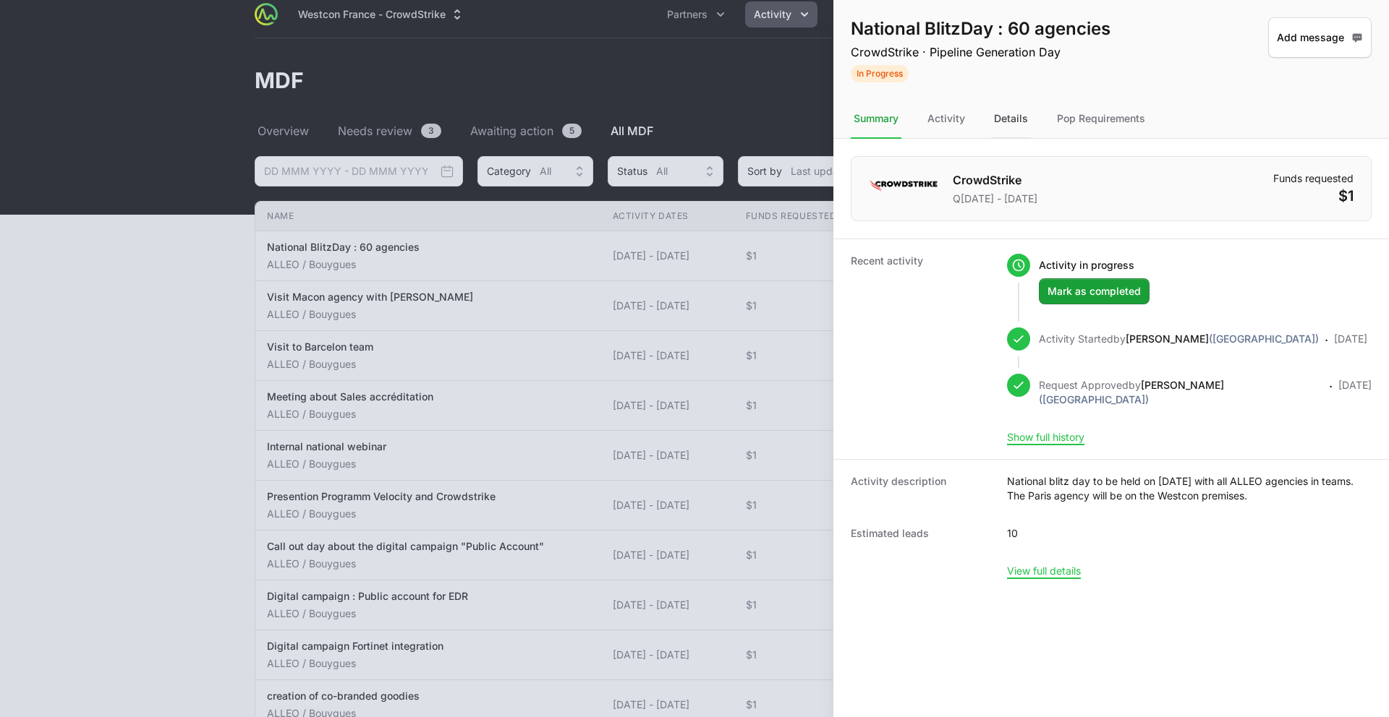
drag, startPoint x: 934, startPoint y: 114, endPoint x: 1006, endPoint y: 123, distance: 72.1
click at [942, 116] on div "Activity" at bounding box center [945, 119] width 43 height 39
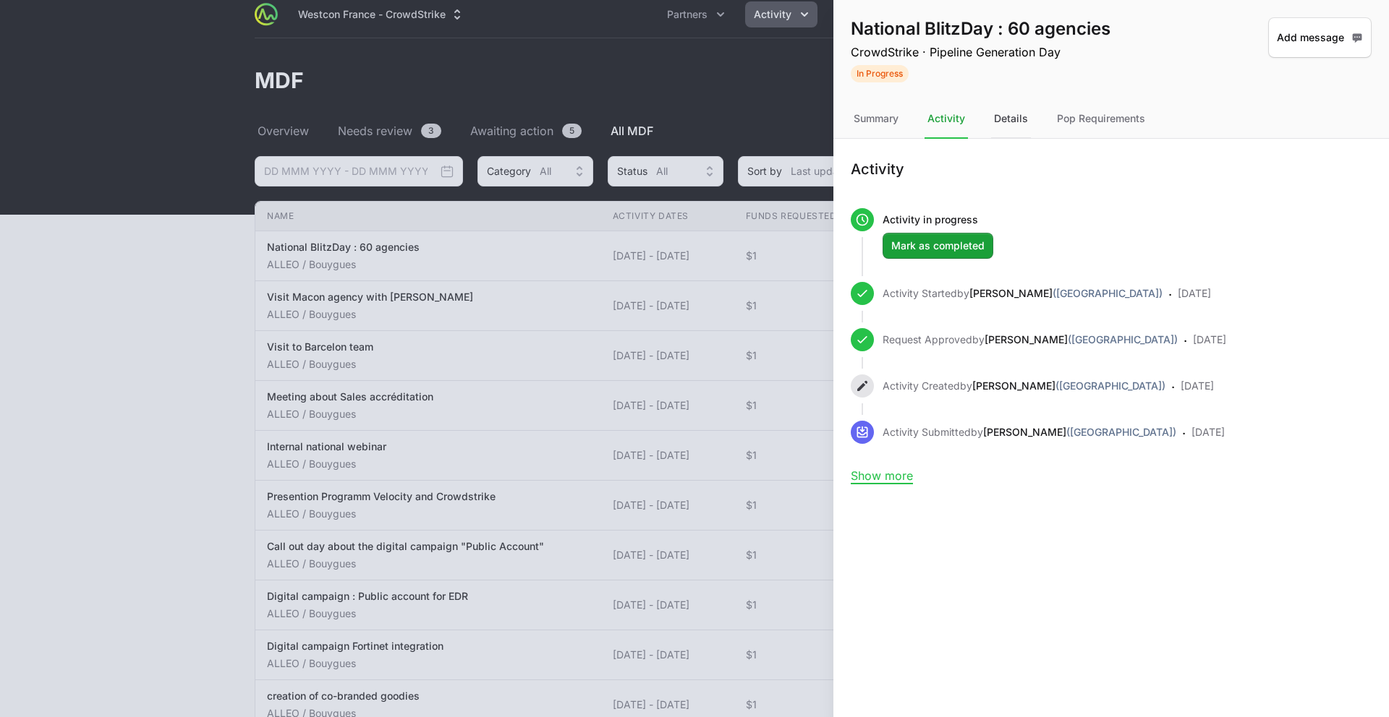
click at [1008, 123] on div "Details" at bounding box center [1011, 119] width 40 height 39
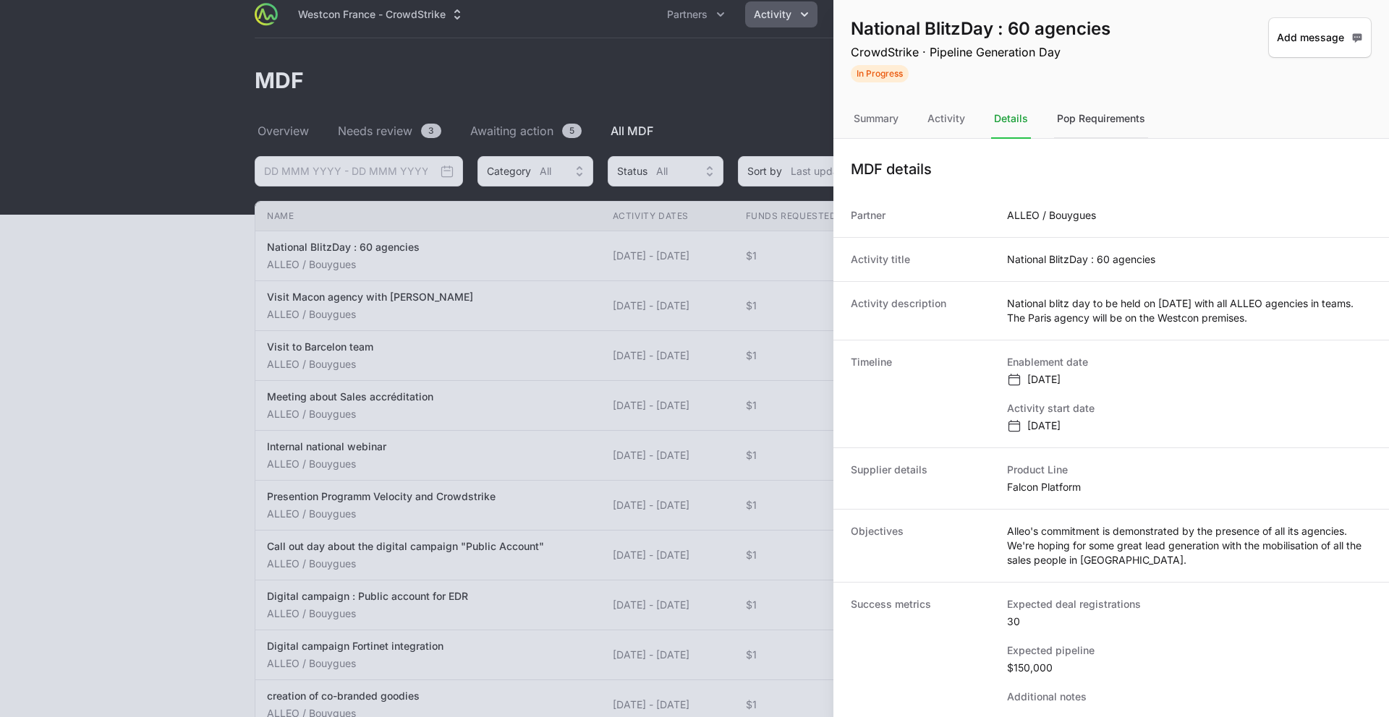
click at [1107, 121] on div "Pop Requirements" at bounding box center [1101, 119] width 94 height 39
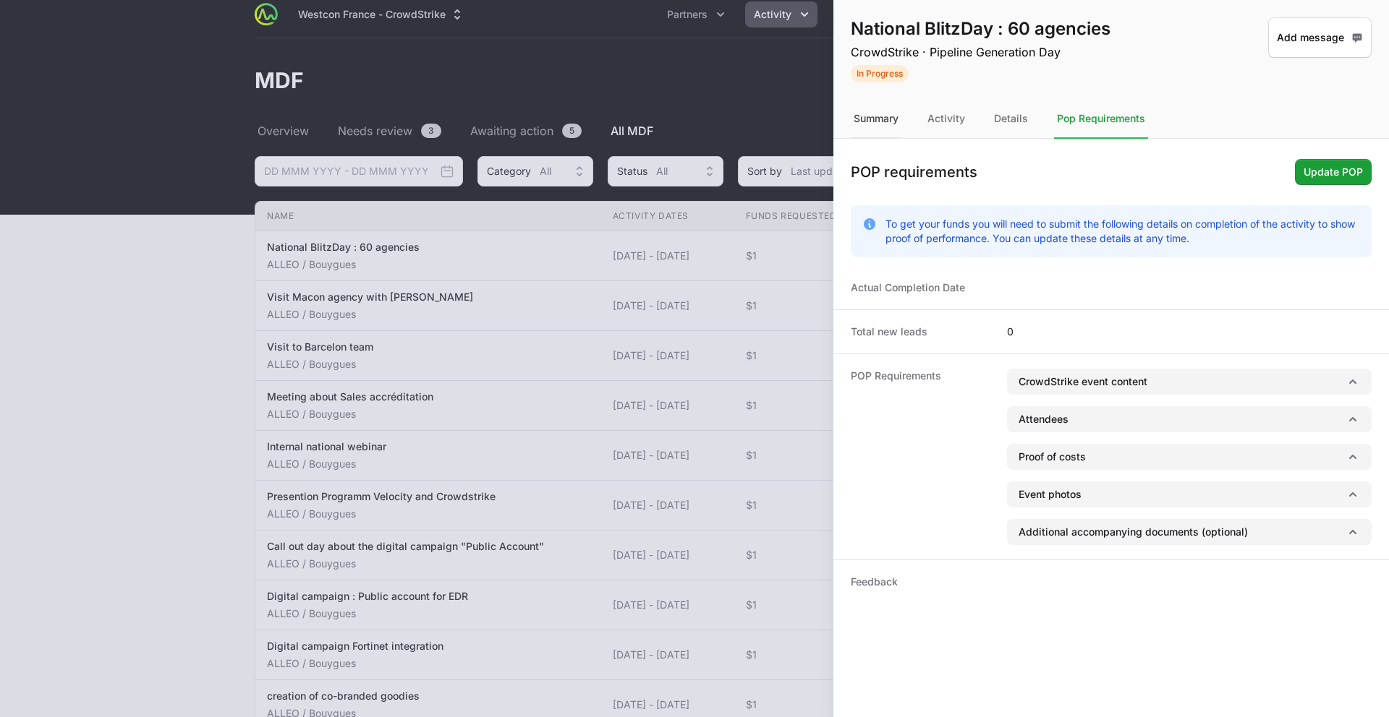
click at [863, 114] on div "Summary" at bounding box center [876, 119] width 51 height 39
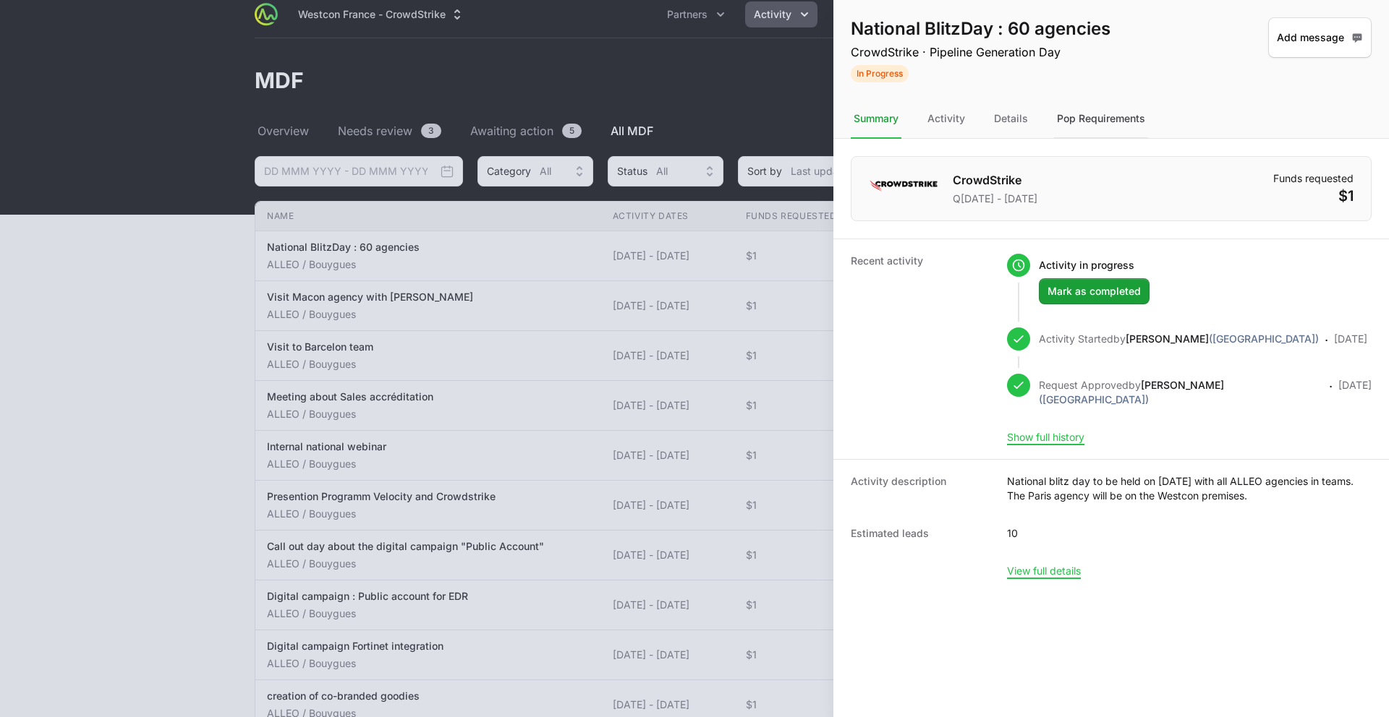
click at [1069, 118] on div "Pop Requirements" at bounding box center [1101, 119] width 94 height 39
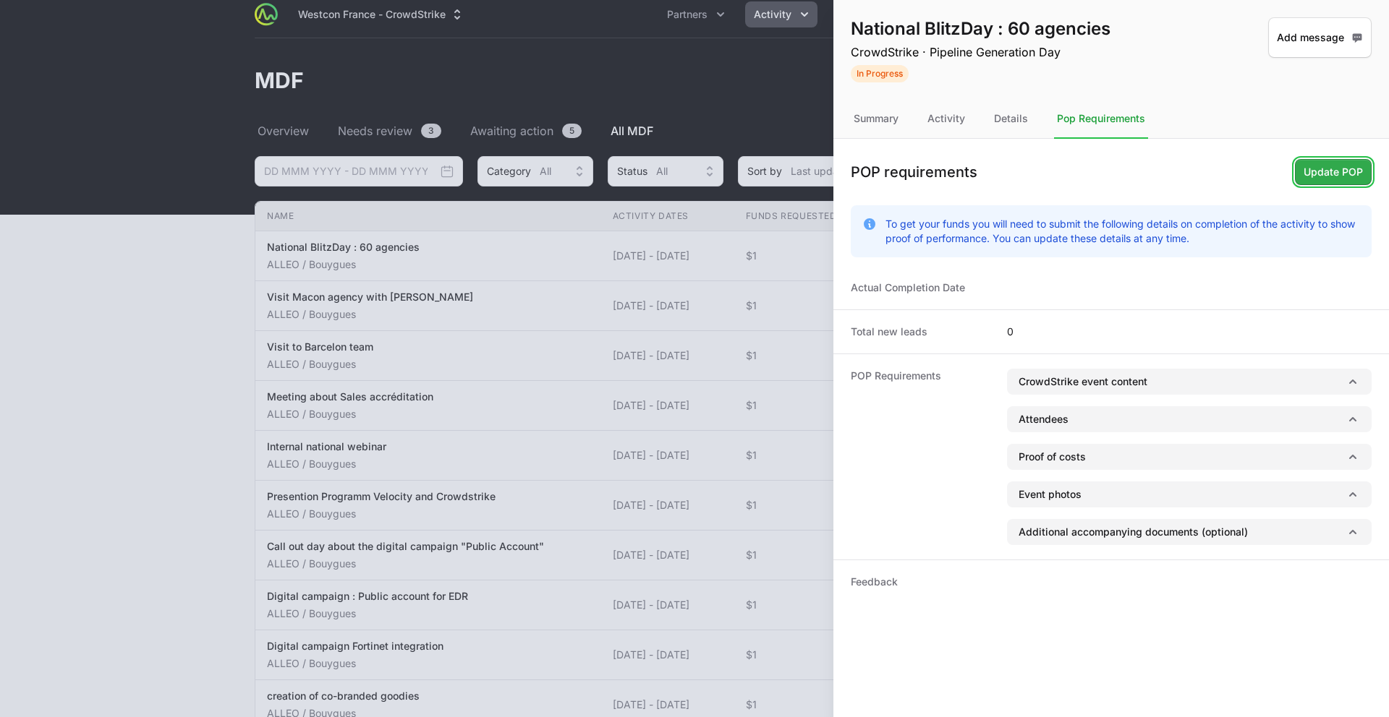
click at [1107, 177] on span "Update POP" at bounding box center [1332, 171] width 59 height 17
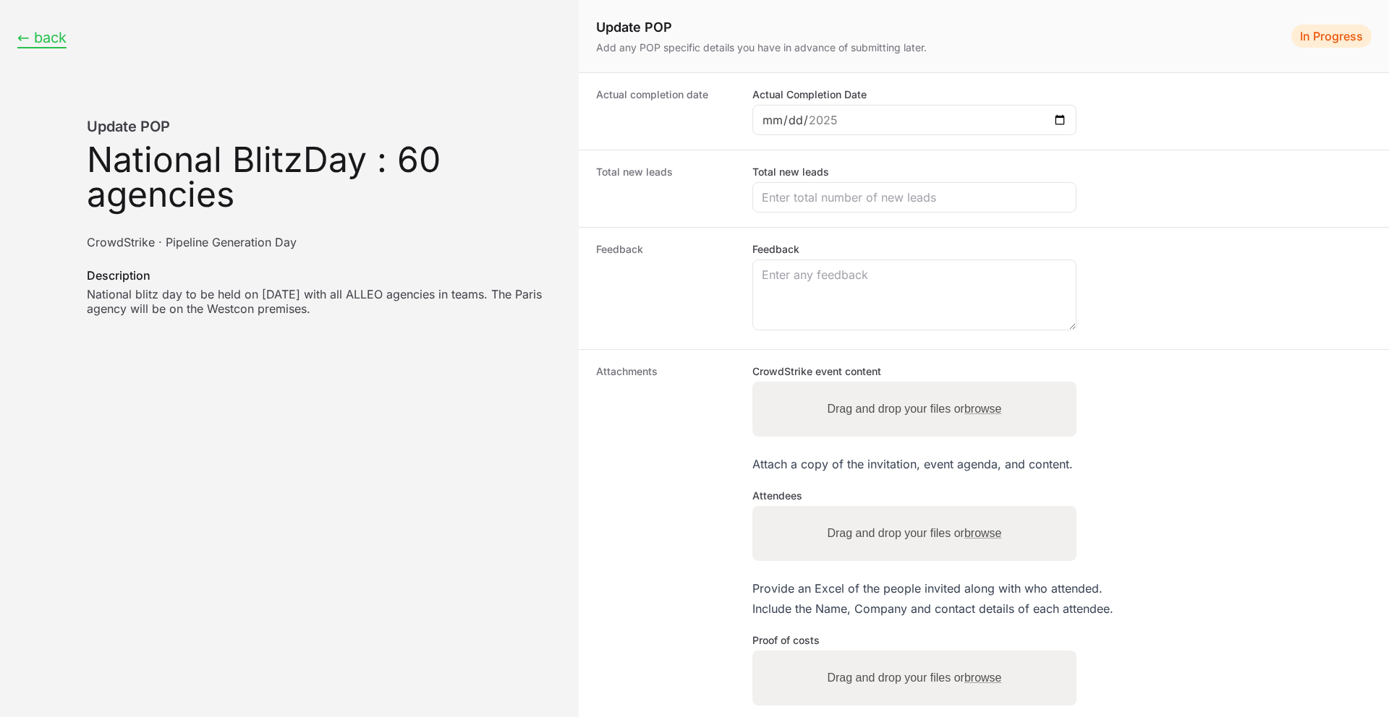
click at [41, 42] on button "← back" at bounding box center [41, 38] width 49 height 18
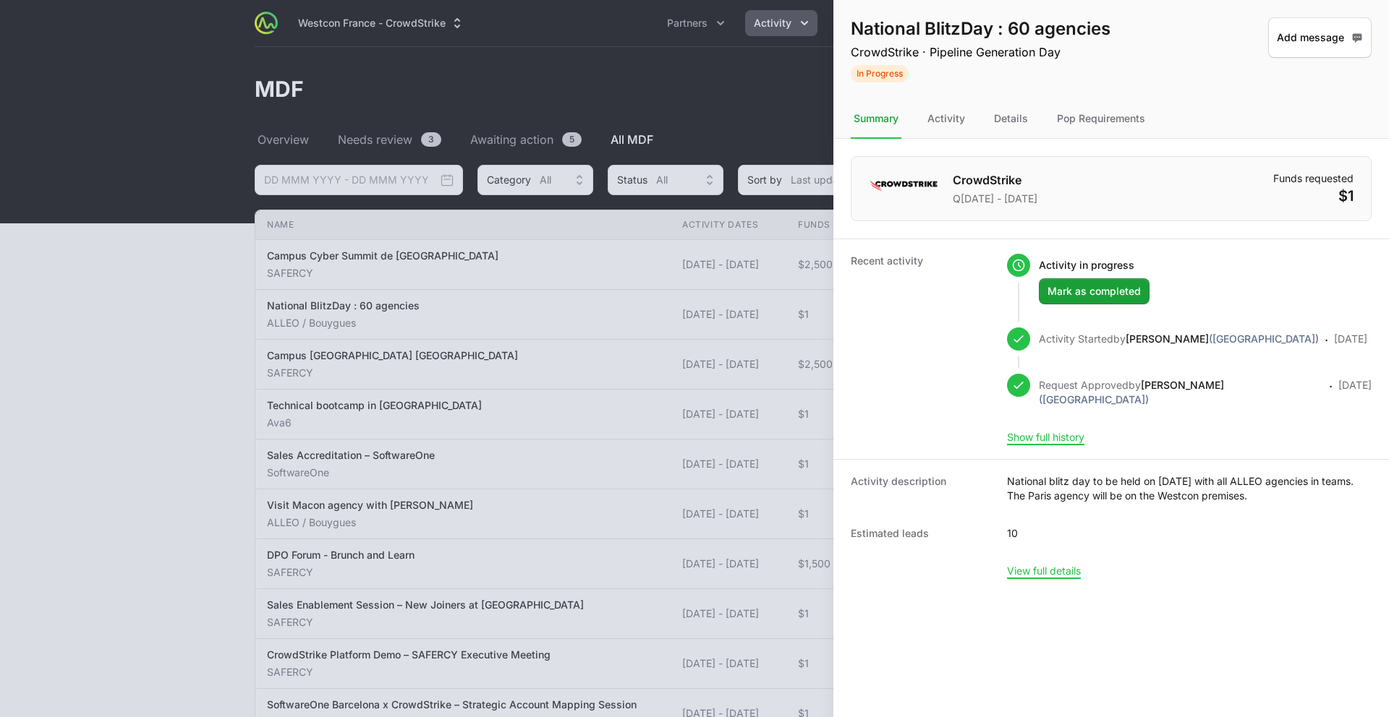
click at [615, 87] on div at bounding box center [694, 358] width 1389 height 717
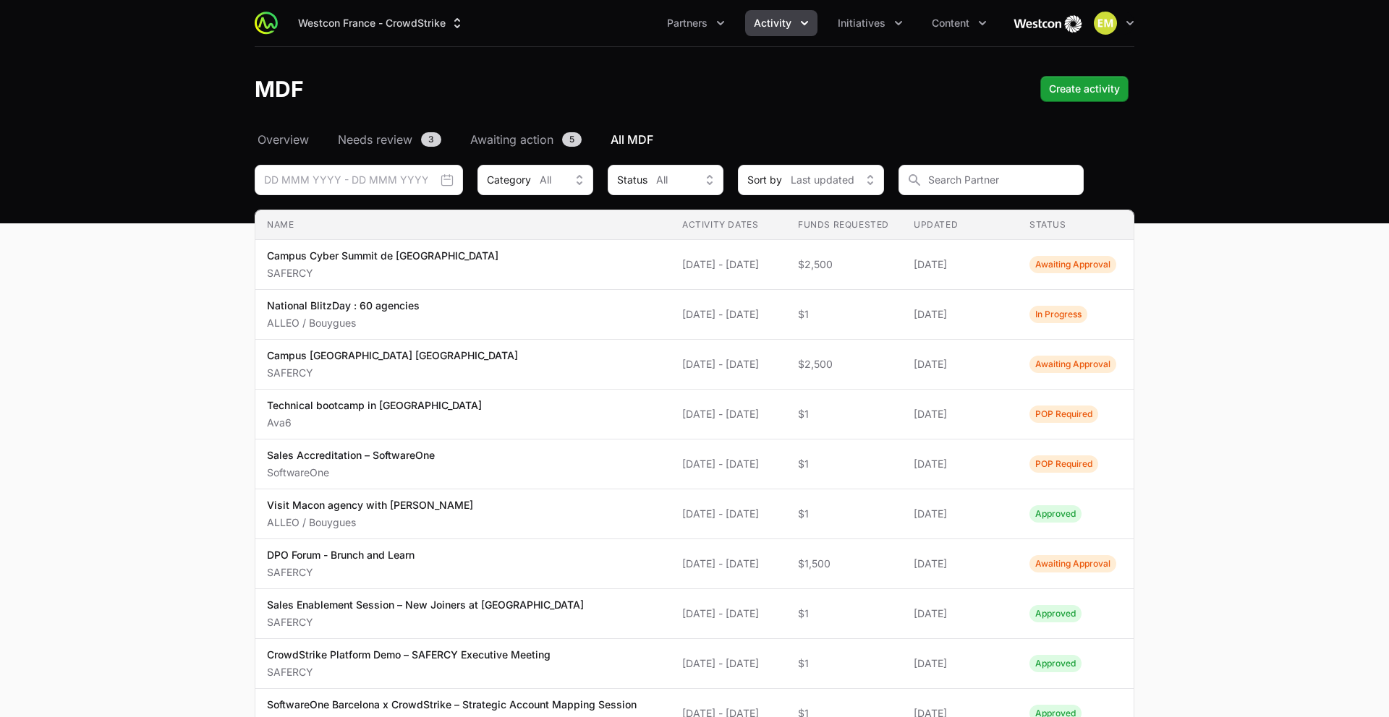
click at [799, 26] on icon "Activity menu" at bounding box center [804, 23] width 14 height 14
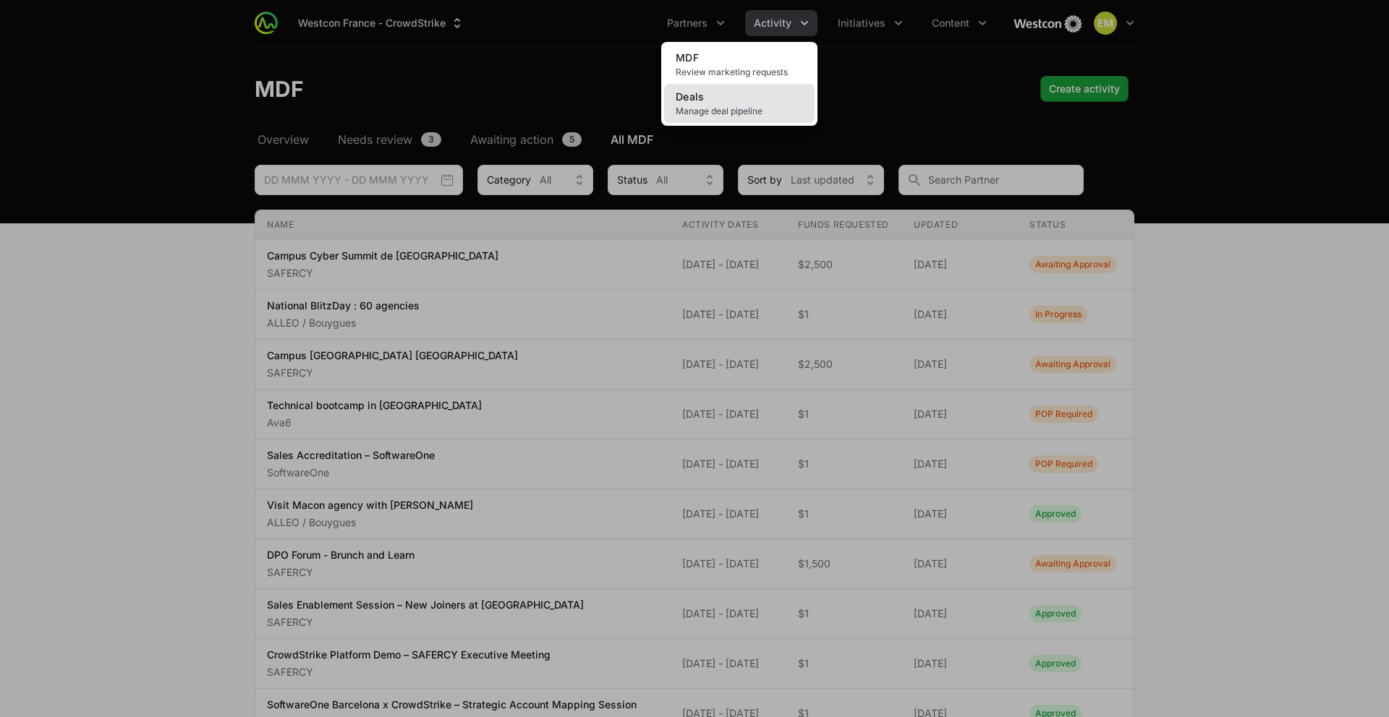
click at [769, 88] on link "Deals Manage deal pipeline" at bounding box center [739, 103] width 150 height 39
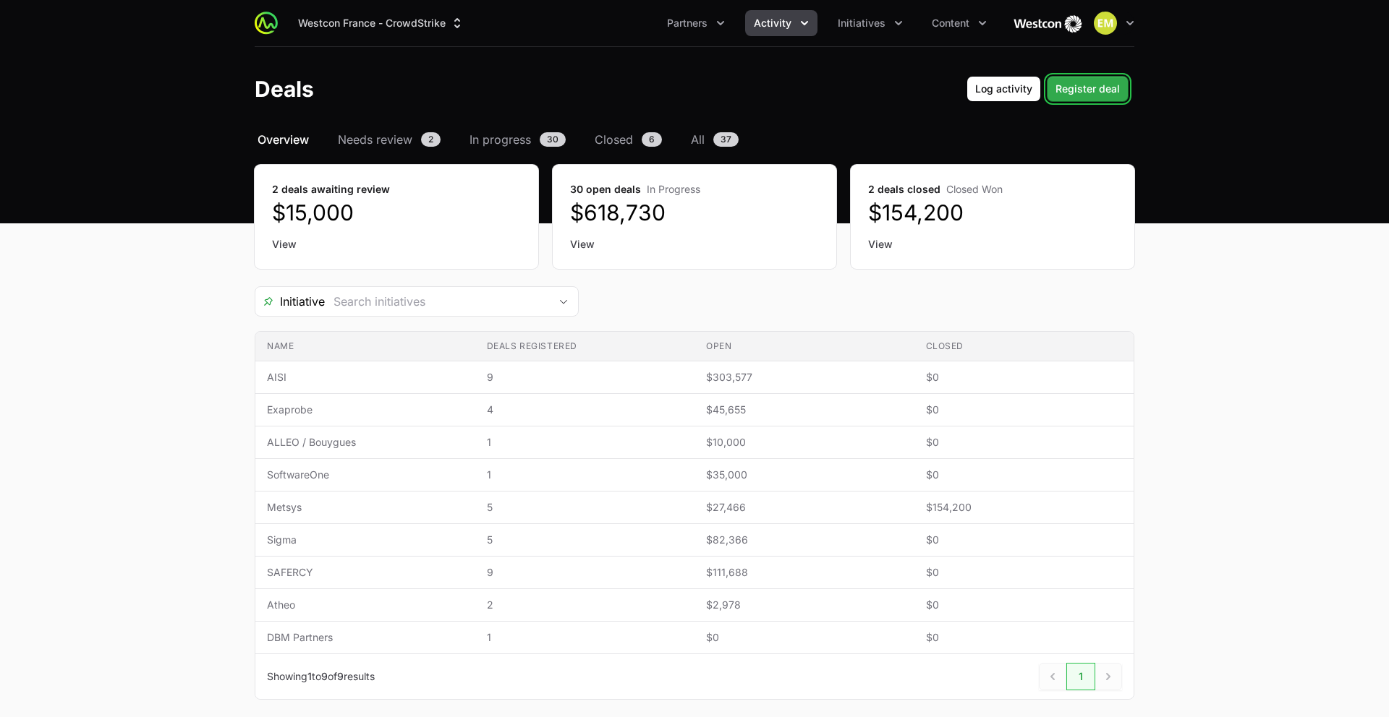
click at [1061, 94] on span "Register deal" at bounding box center [1087, 88] width 64 height 17
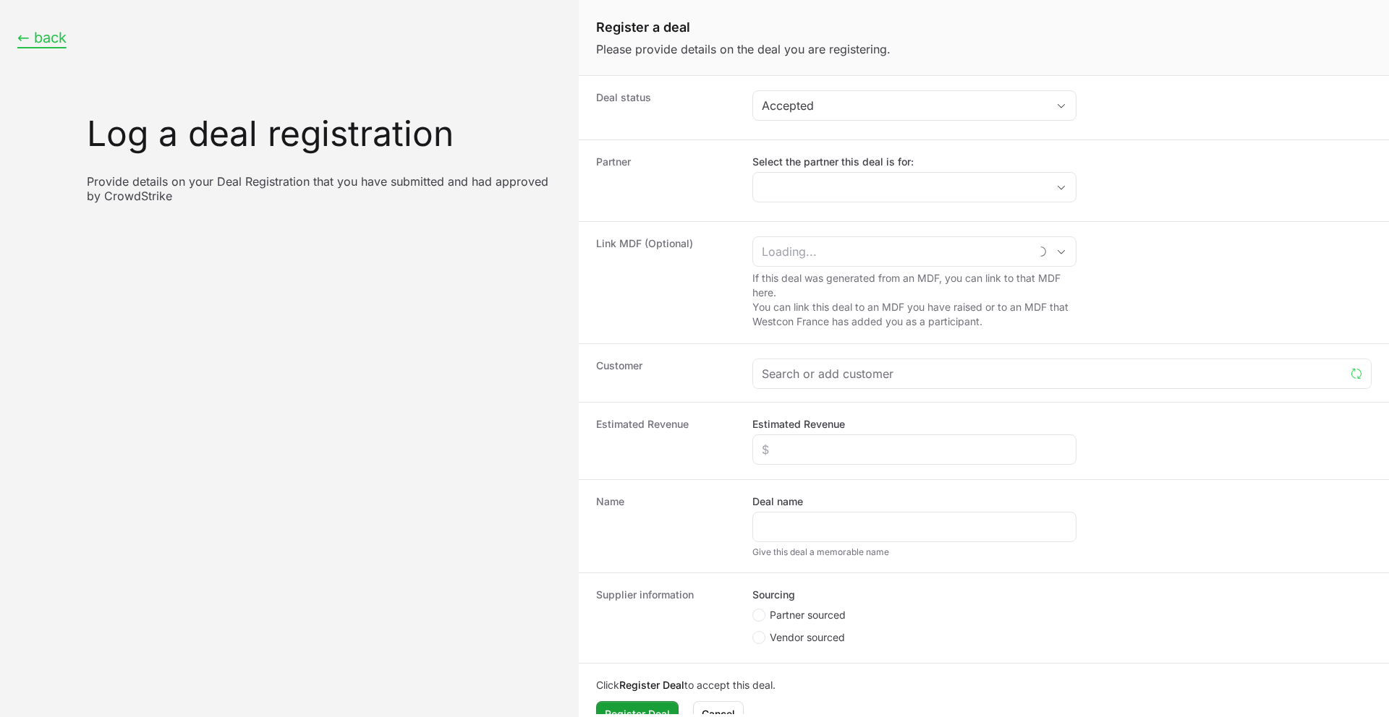
click at [46, 35] on button "← back" at bounding box center [41, 38] width 49 height 18
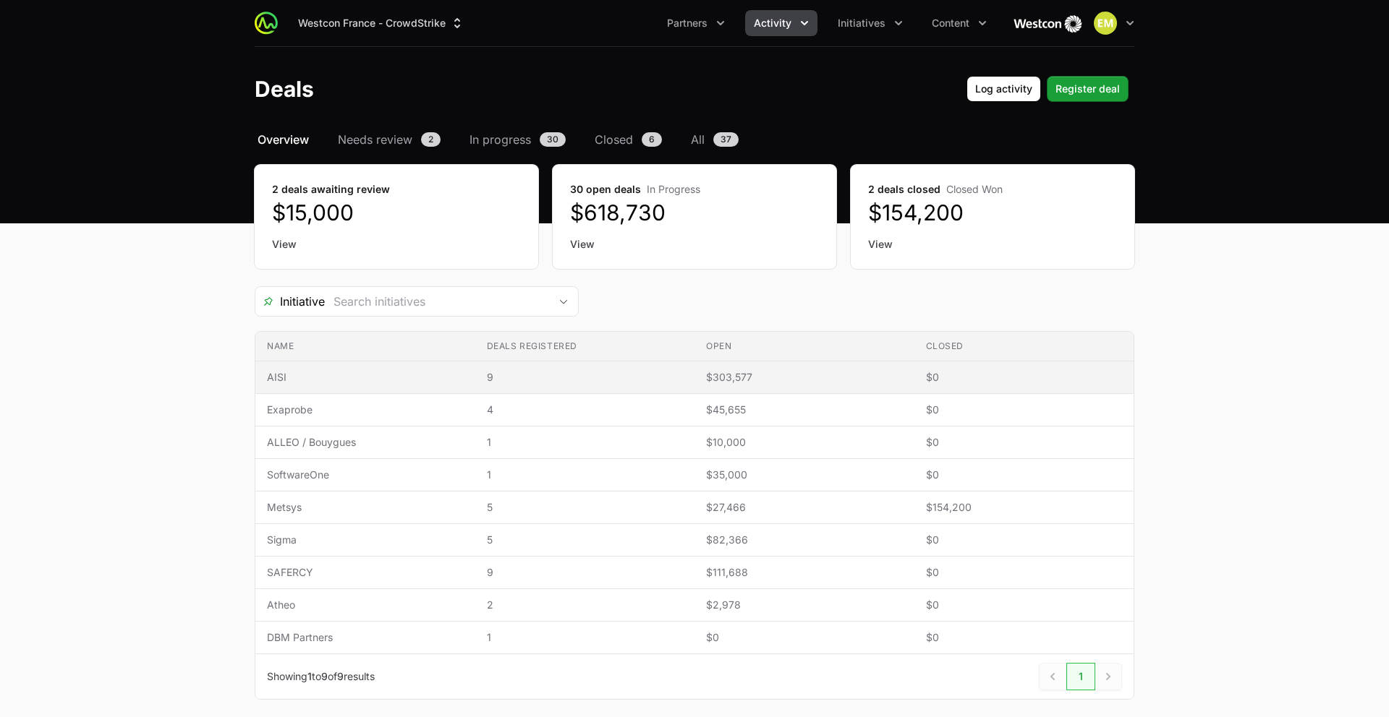
click at [792, 374] on span "$303,577" at bounding box center [804, 377] width 197 height 14
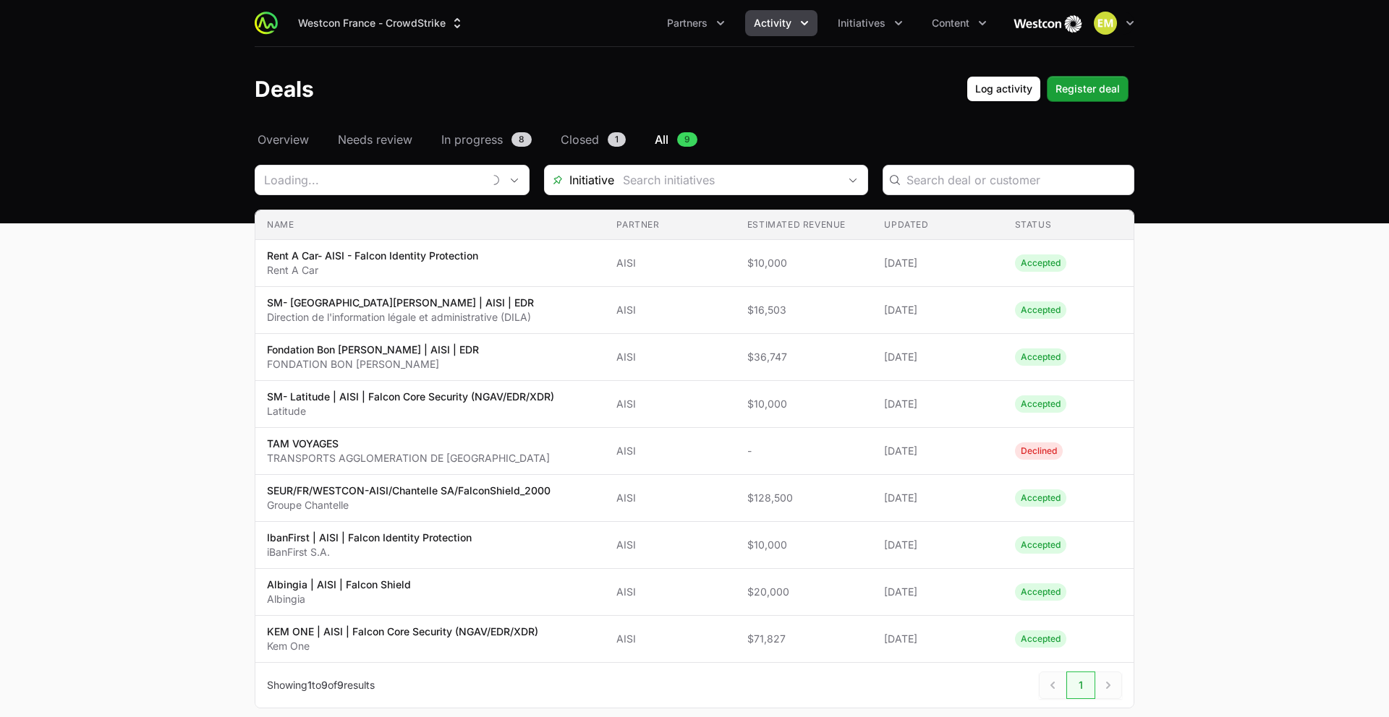
type input "AISI"
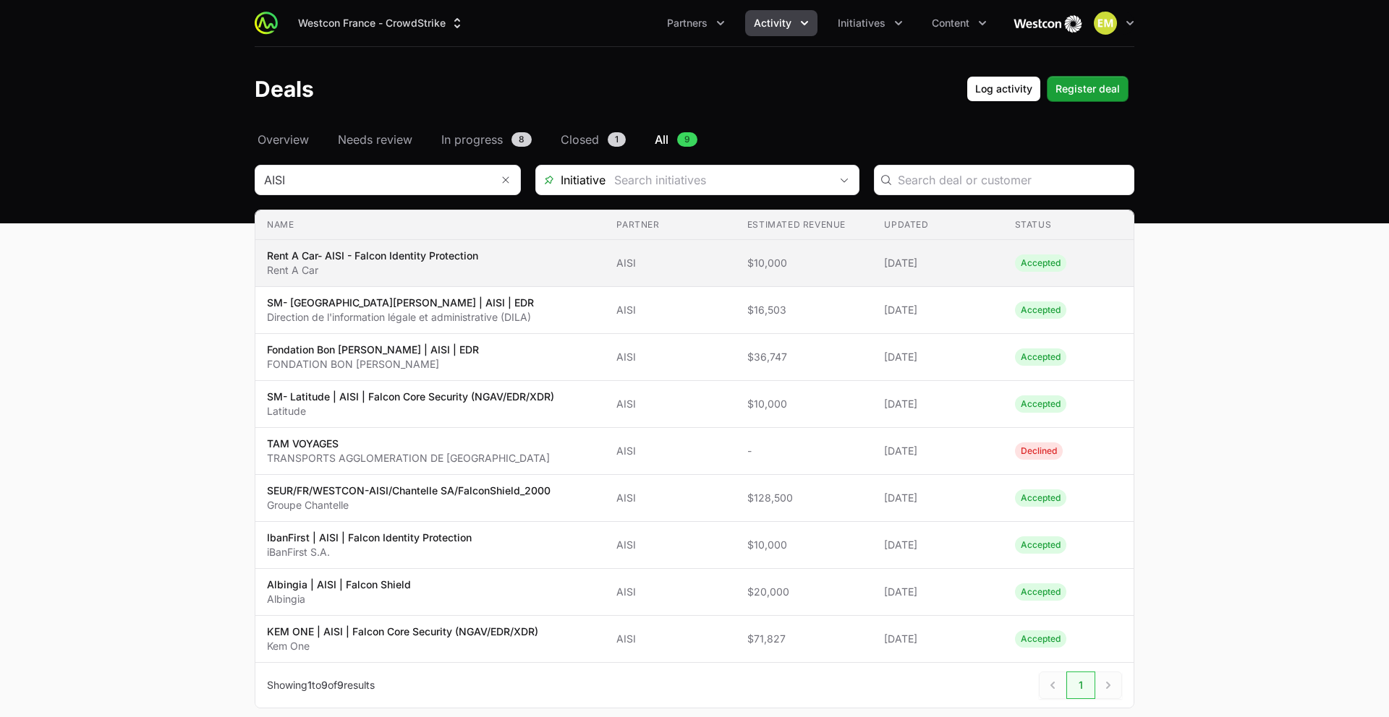
click at [1030, 270] on span "Accepted" at bounding box center [1040, 263] width 51 height 17
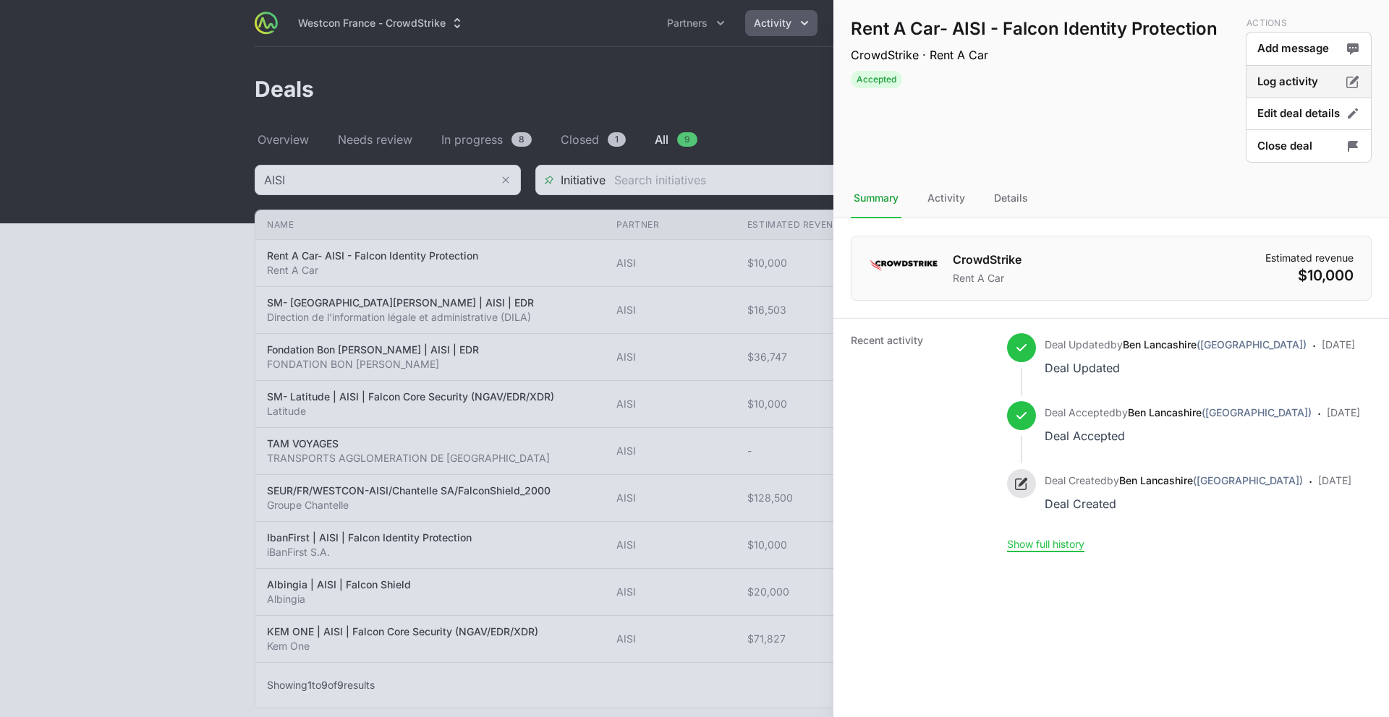
click at [1107, 82] on button "Log activity" at bounding box center [1308, 82] width 126 height 34
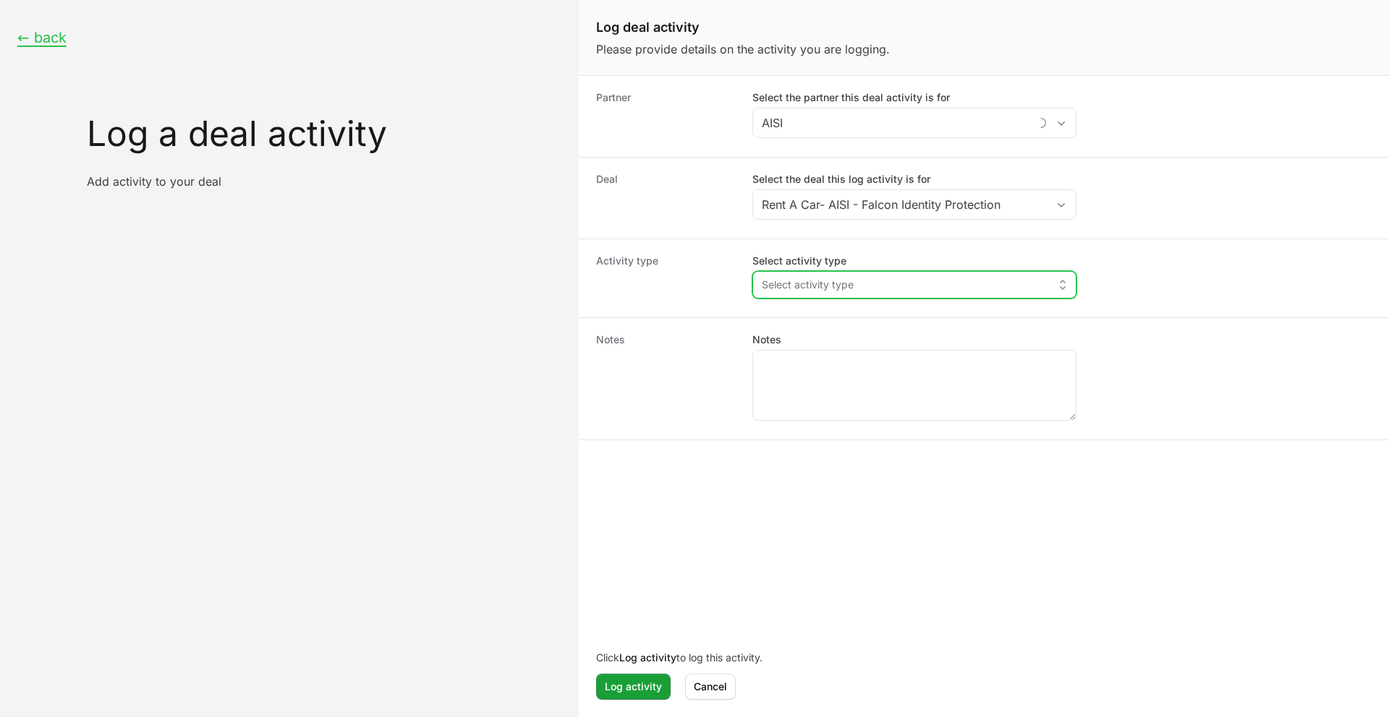
click at [794, 281] on span "Select activity type" at bounding box center [808, 285] width 92 height 14
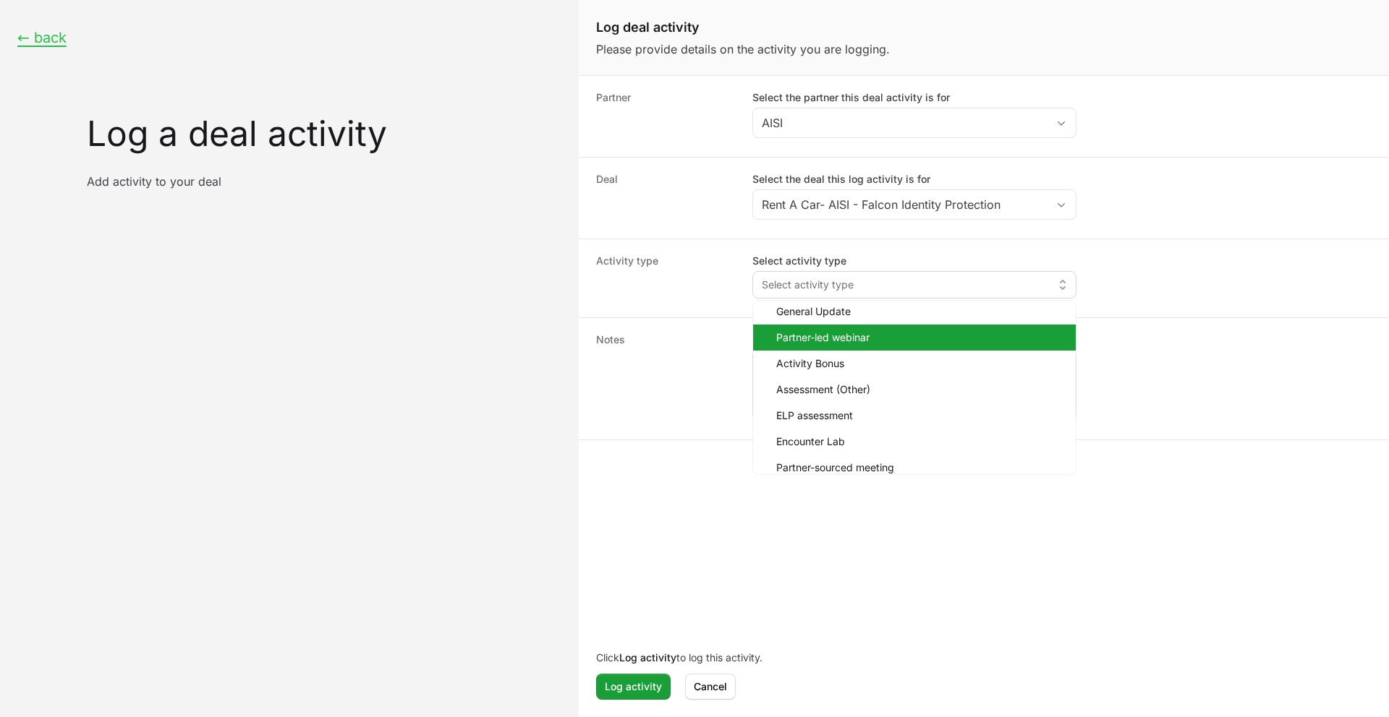
scroll to position [56, 0]
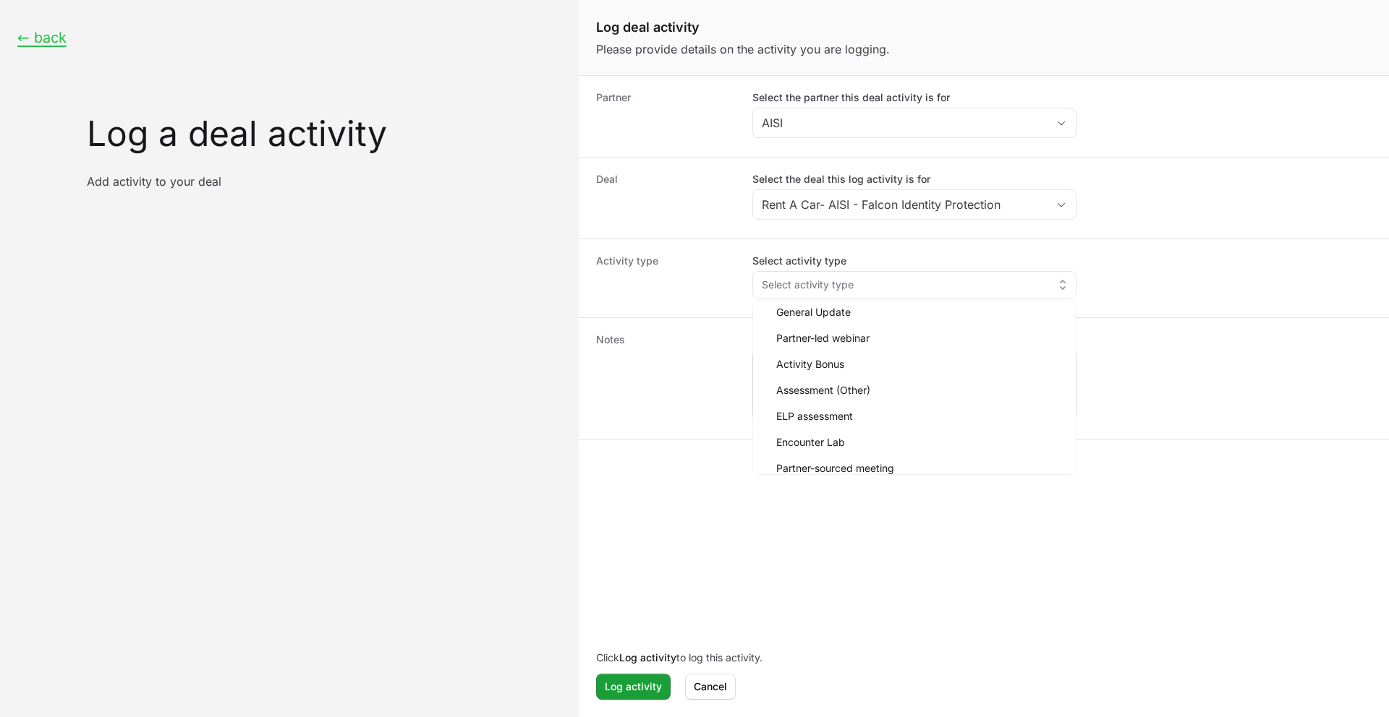
click at [694, 357] on dt "Notes" at bounding box center [665, 379] width 139 height 93
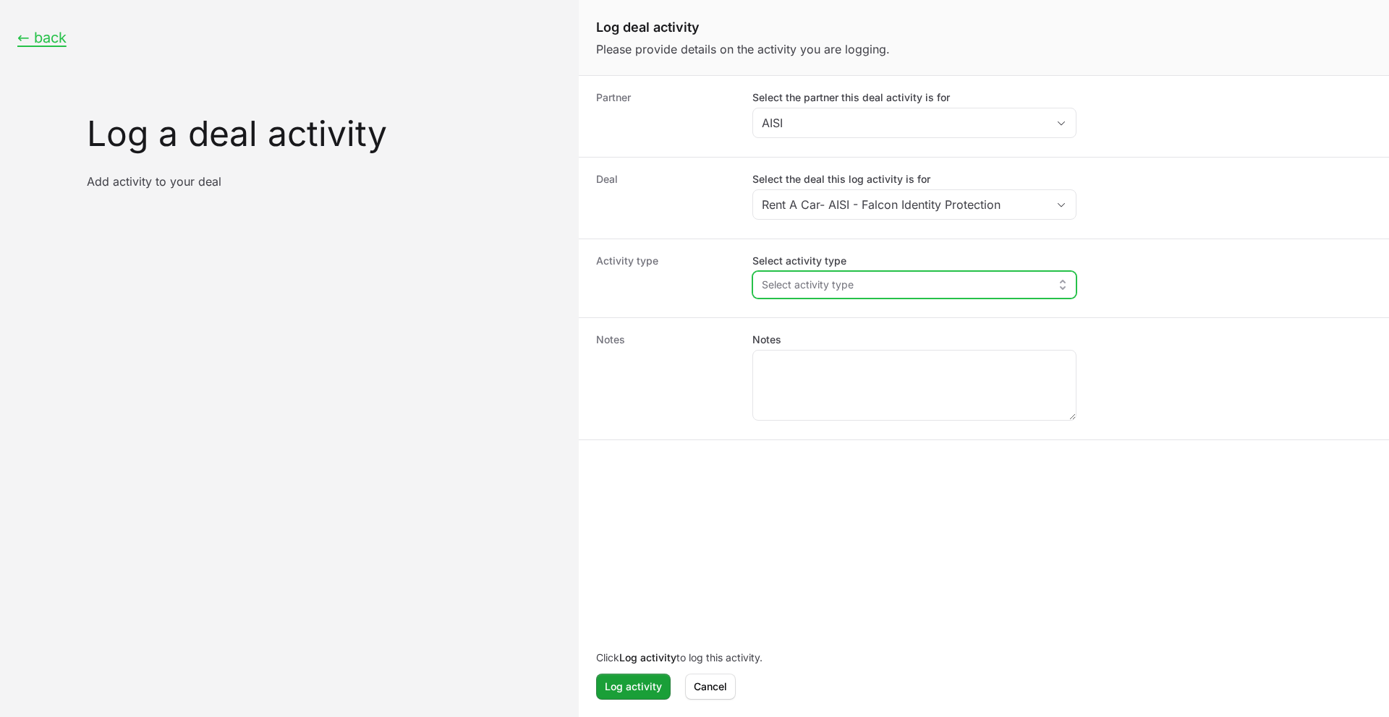
click at [773, 283] on span "Select activity type" at bounding box center [808, 285] width 92 height 14
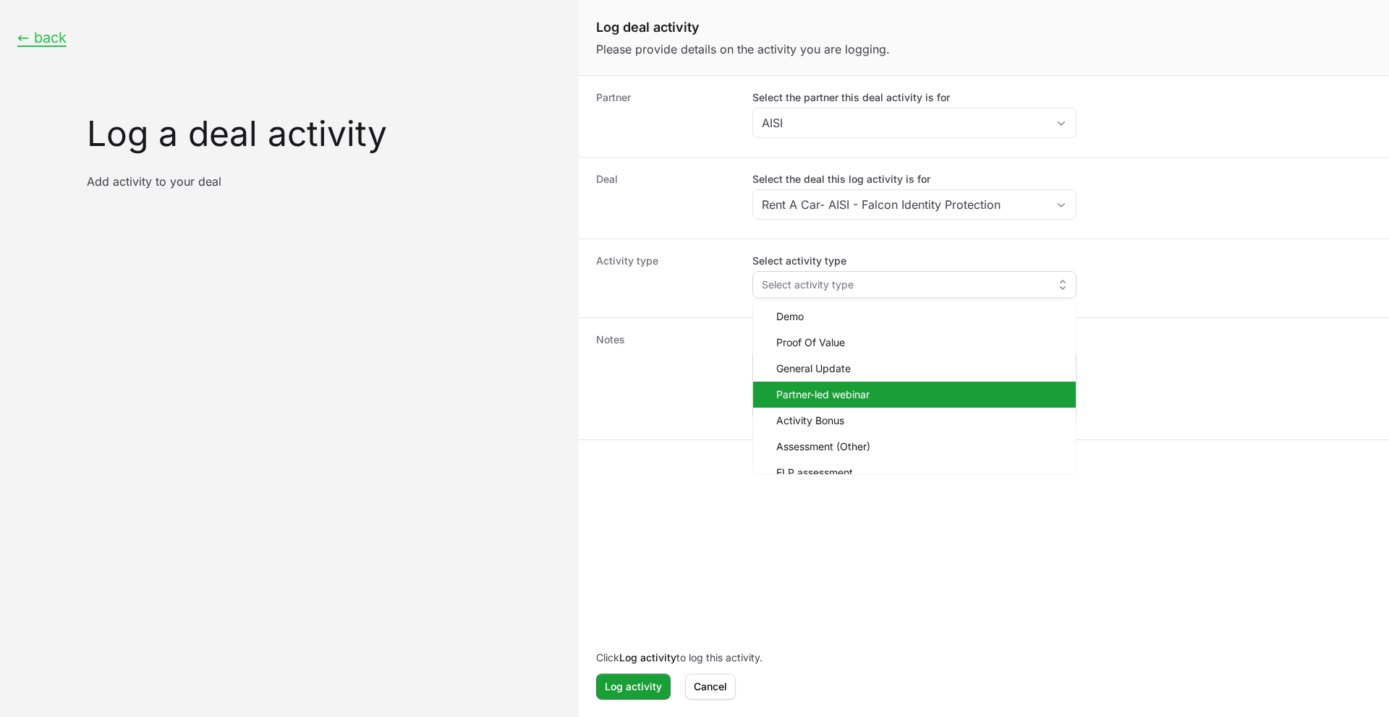
scroll to position [67, 0]
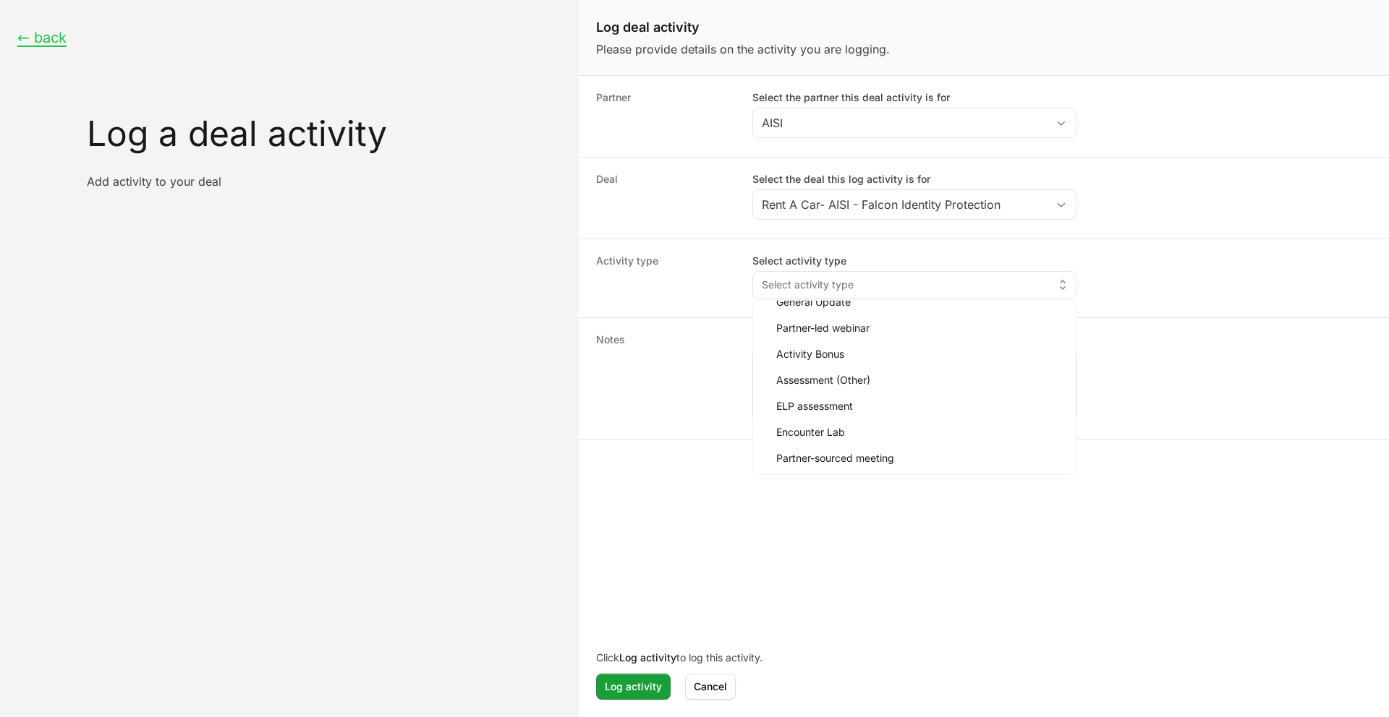
click at [684, 401] on dt "Notes" at bounding box center [665, 379] width 139 height 93
click at [28, 41] on button "← back" at bounding box center [41, 38] width 49 height 18
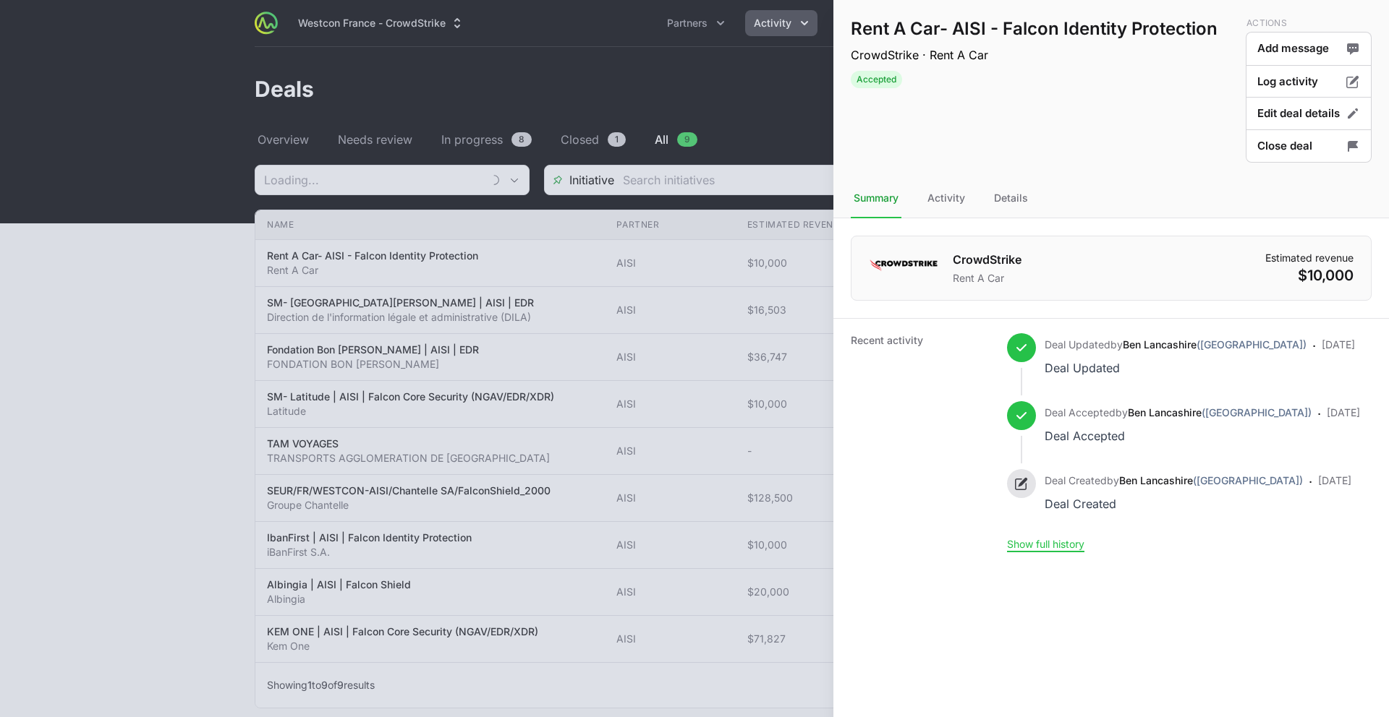
type input "AISI"
click at [1107, 150] on button "Close deal" at bounding box center [1308, 146] width 126 height 34
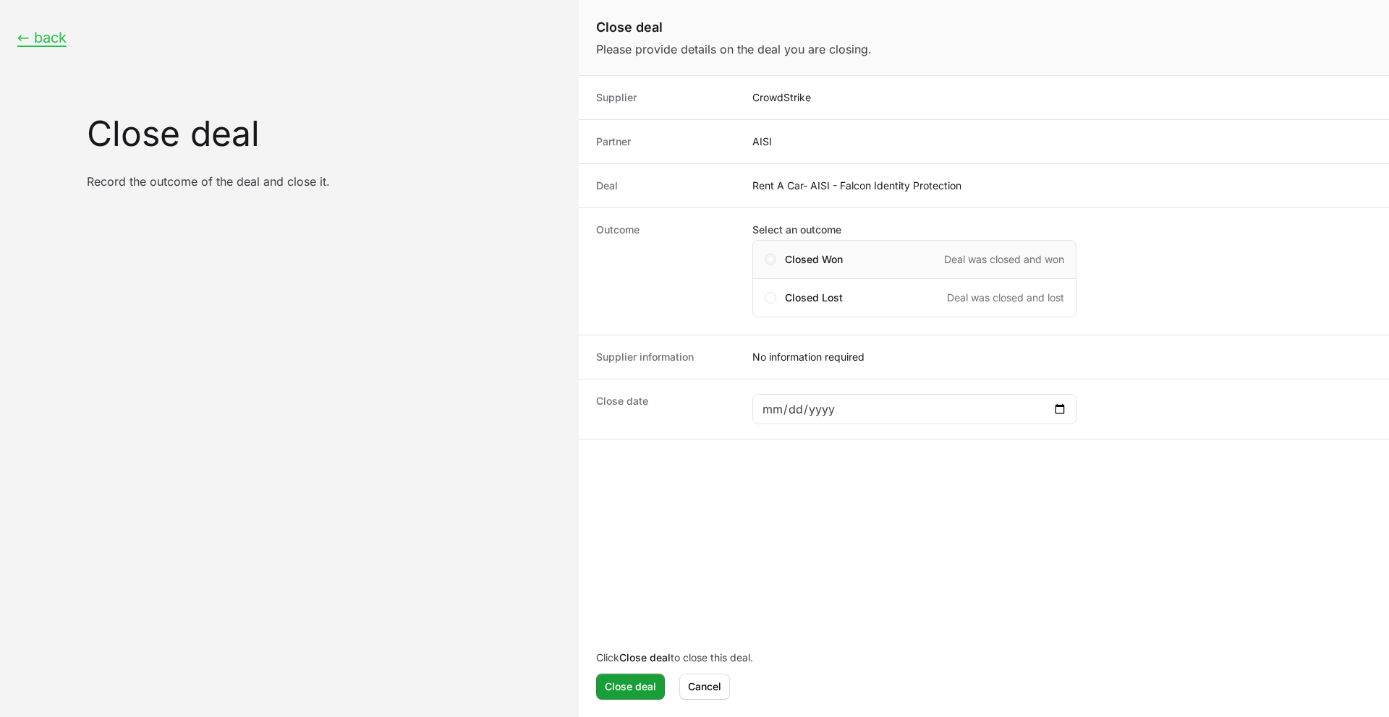
click at [768, 258] on span "Close deal form" at bounding box center [770, 259] width 4 height 4
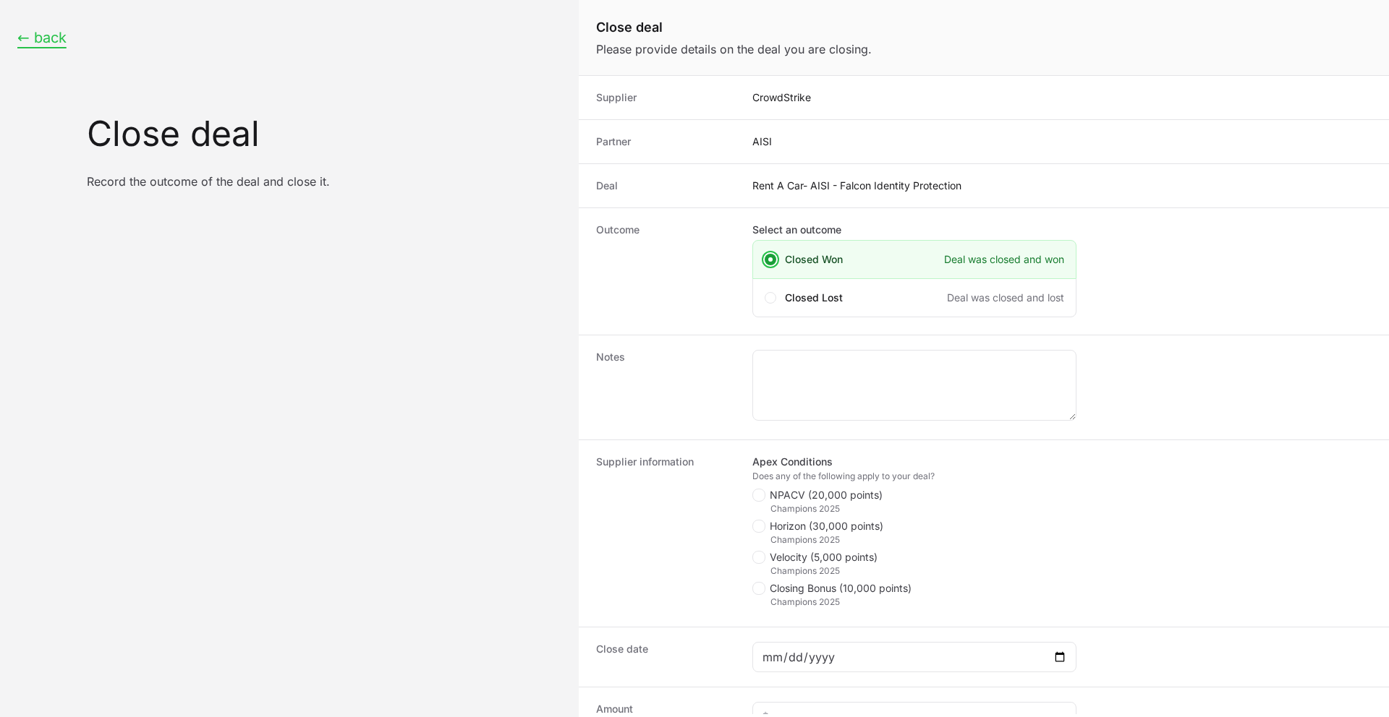
click at [30, 43] on button "← back" at bounding box center [41, 38] width 49 height 18
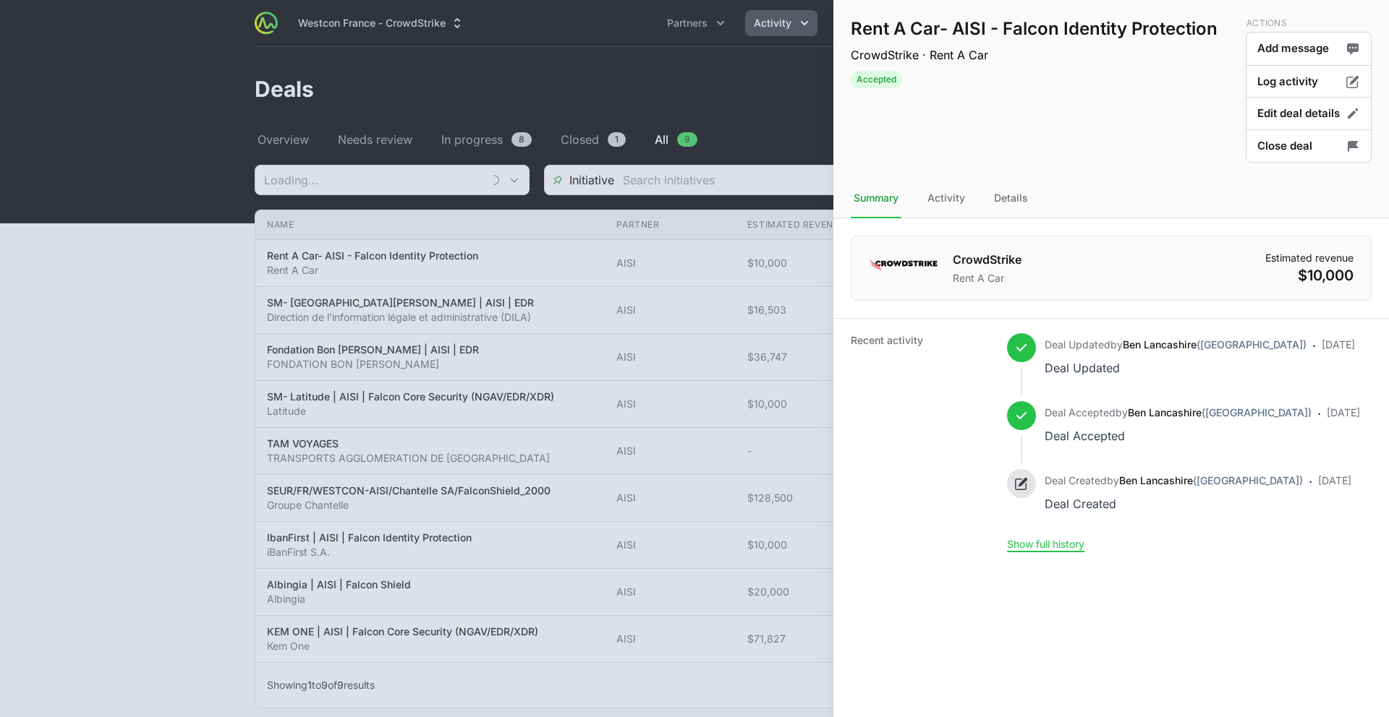
type input "AISI"
click at [548, 183] on div at bounding box center [694, 358] width 1389 height 717
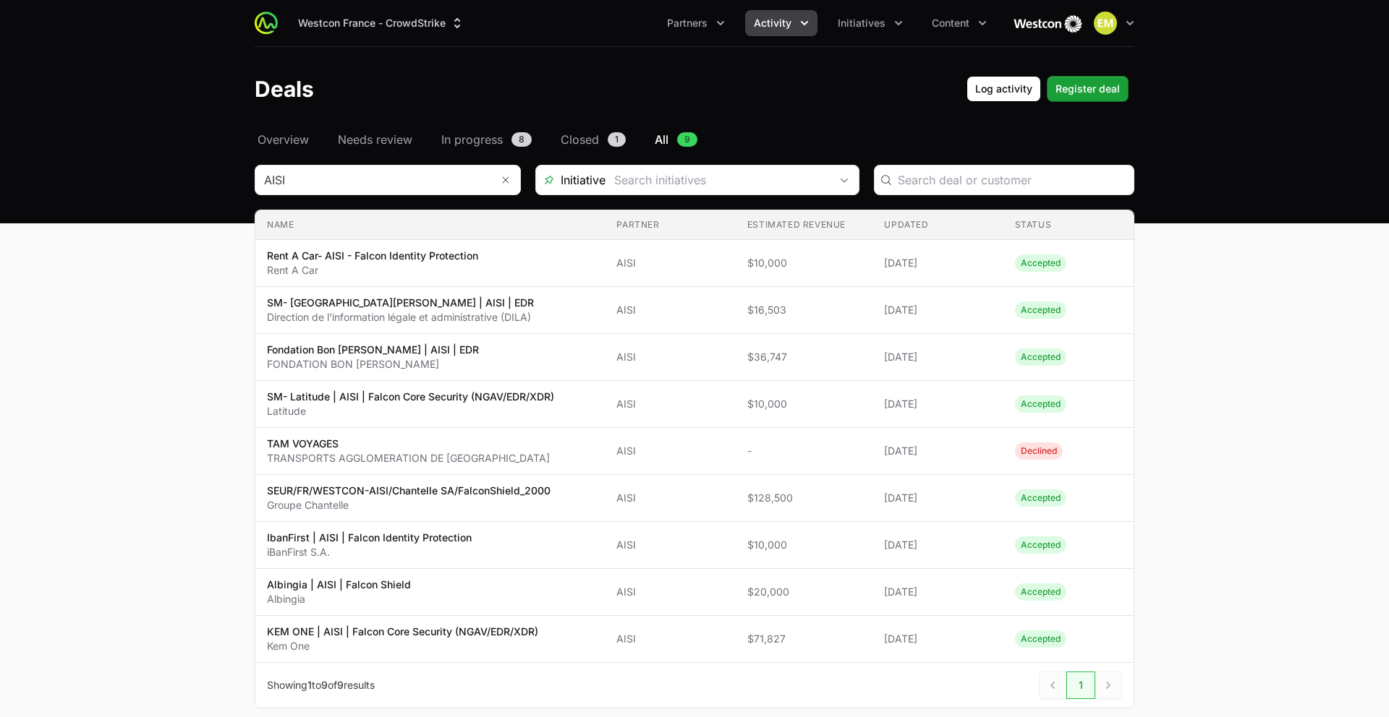
click at [552, 95] on div "Deals Log activity Log activity Register deal Register deal" at bounding box center [694, 89] width 879 height 26
click at [349, 33] on button "Westcon France - CrowdStrike" at bounding box center [381, 23] width 184 height 26
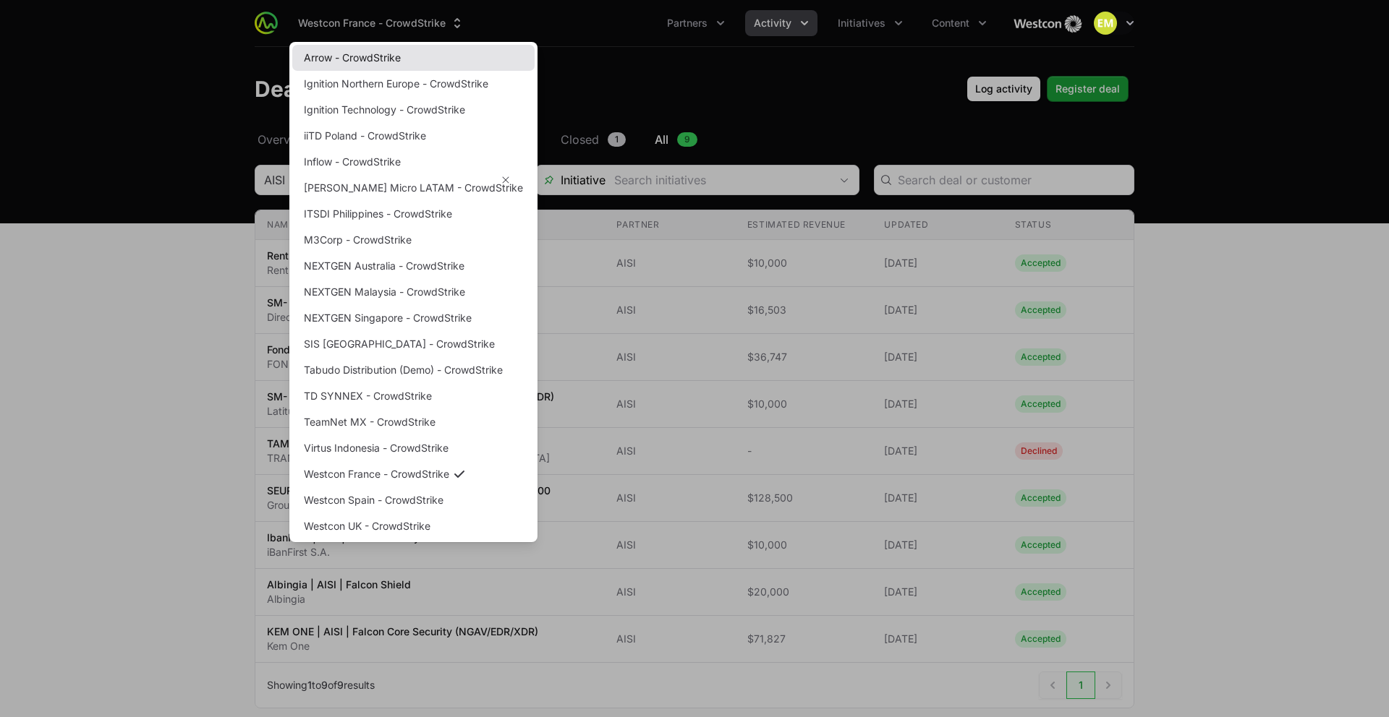
click at [345, 51] on link "Arrow - CrowdStrike" at bounding box center [413, 58] width 242 height 26
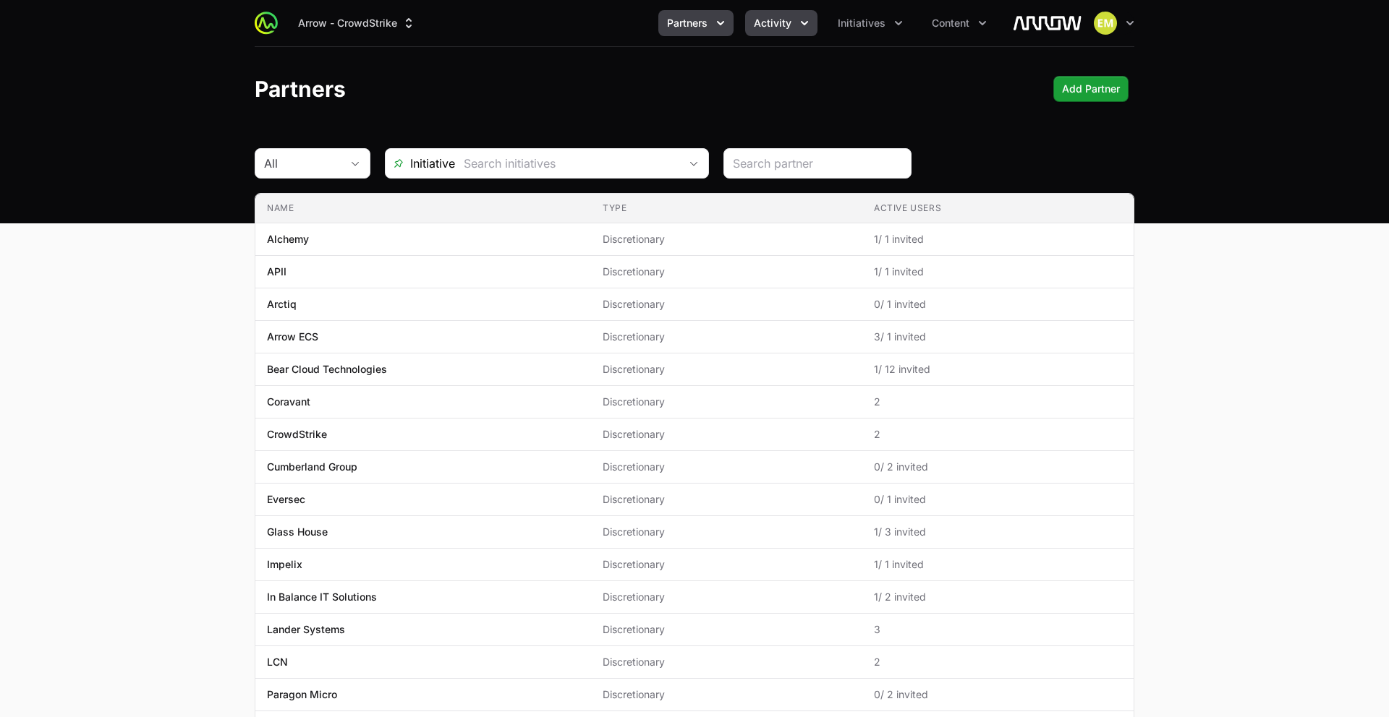
click at [775, 26] on span "Activity" at bounding box center [773, 23] width 38 height 14
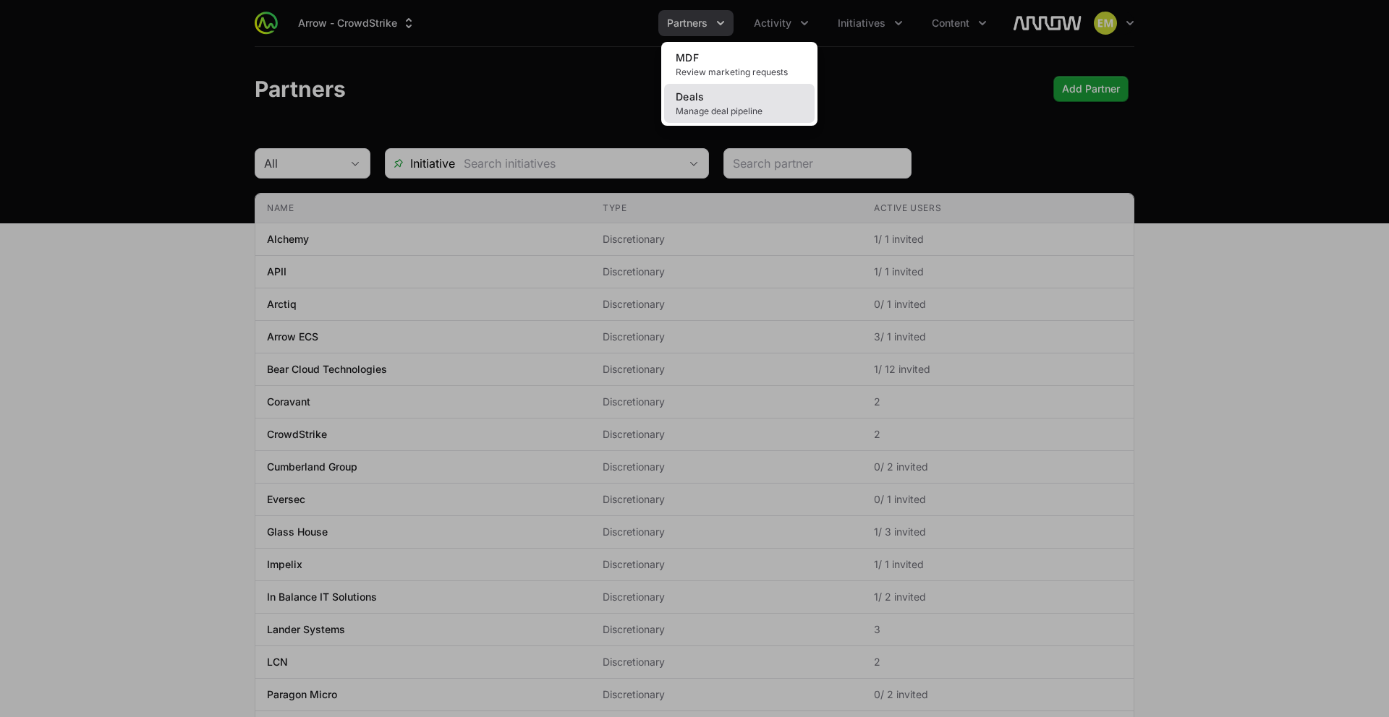
click at [730, 102] on link "Deals Manage deal pipeline" at bounding box center [739, 103] width 150 height 39
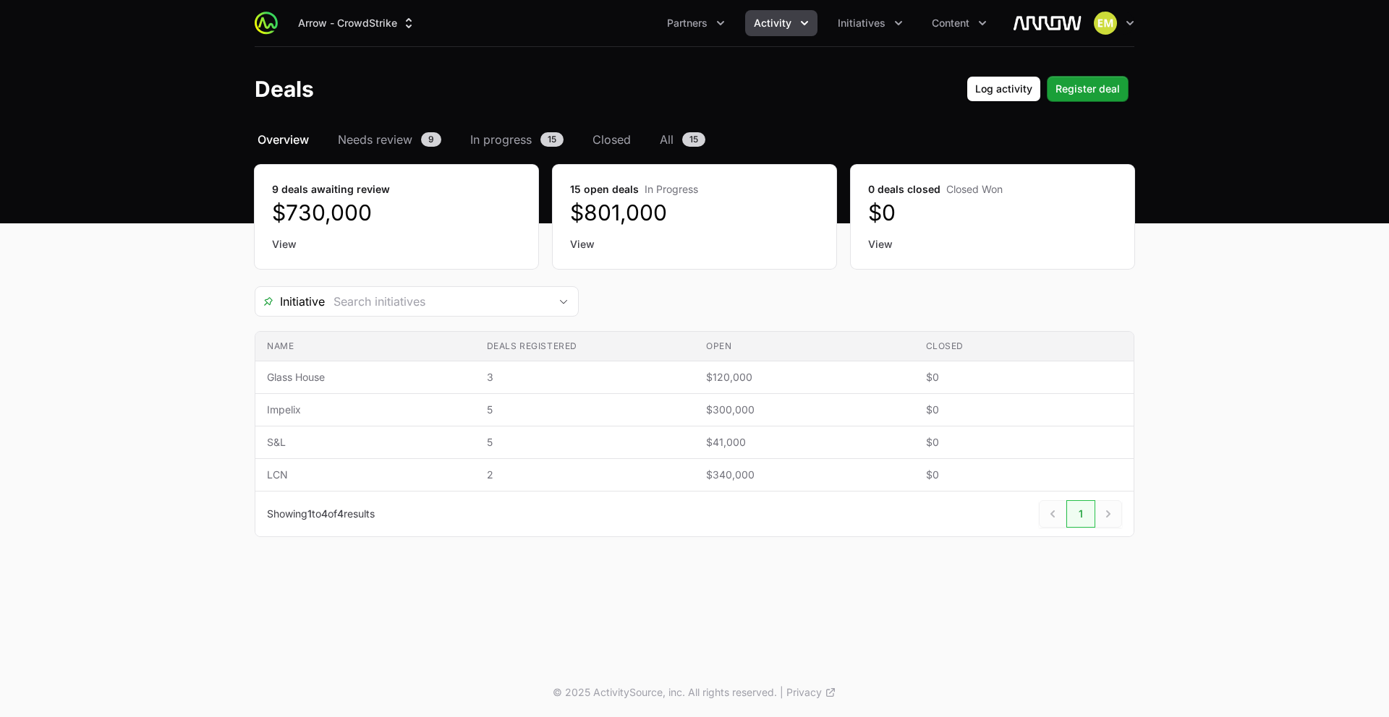
click at [783, 22] on span "Activity" at bounding box center [773, 23] width 38 height 14
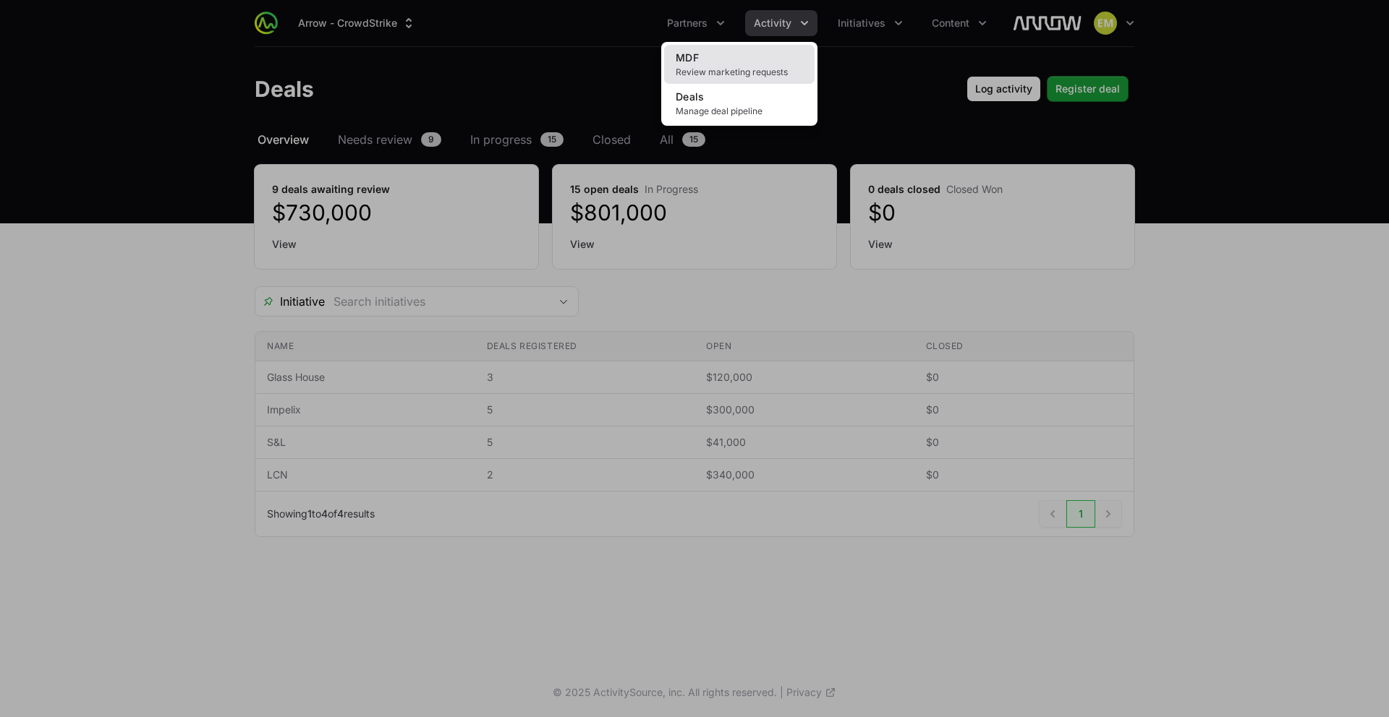
click at [715, 58] on link "MDF Review marketing requests" at bounding box center [739, 64] width 150 height 39
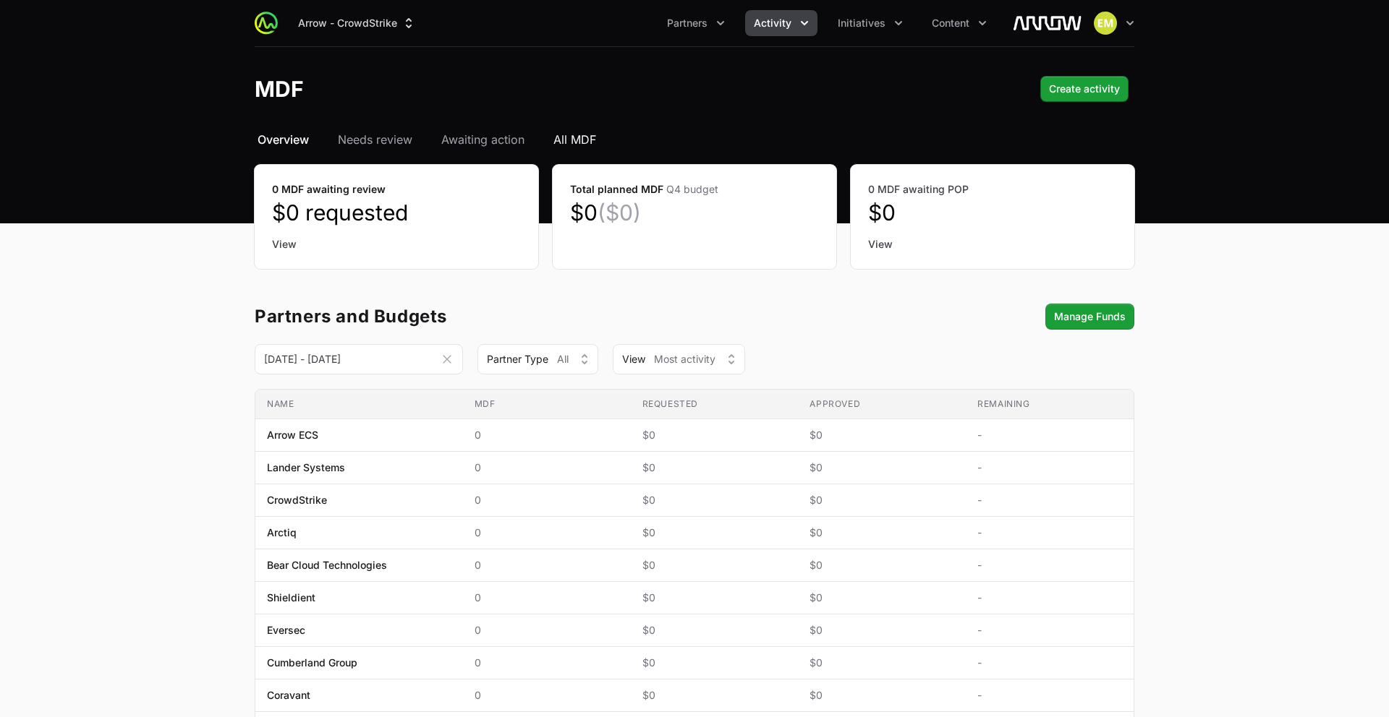
click at [580, 141] on span "All MDF" at bounding box center [574, 139] width 43 height 17
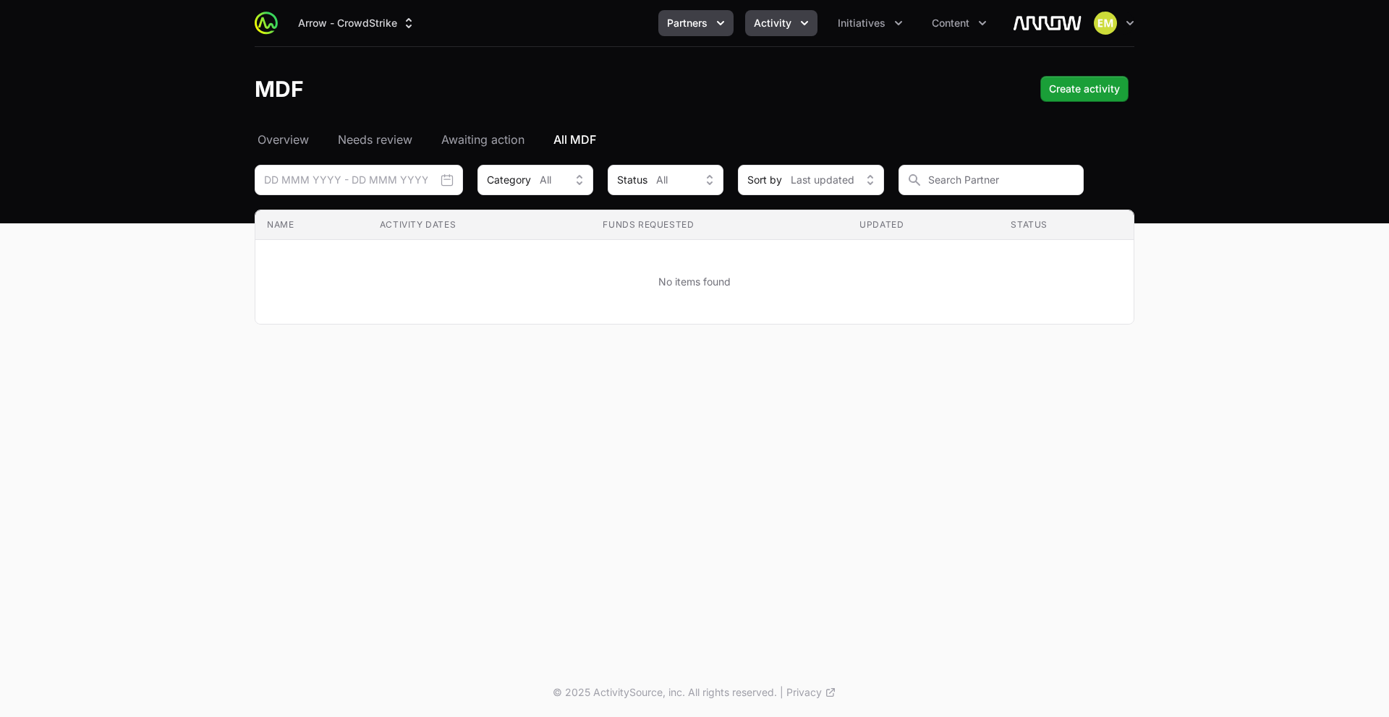
click at [726, 29] on icon "Partners menu" at bounding box center [720, 23] width 14 height 14
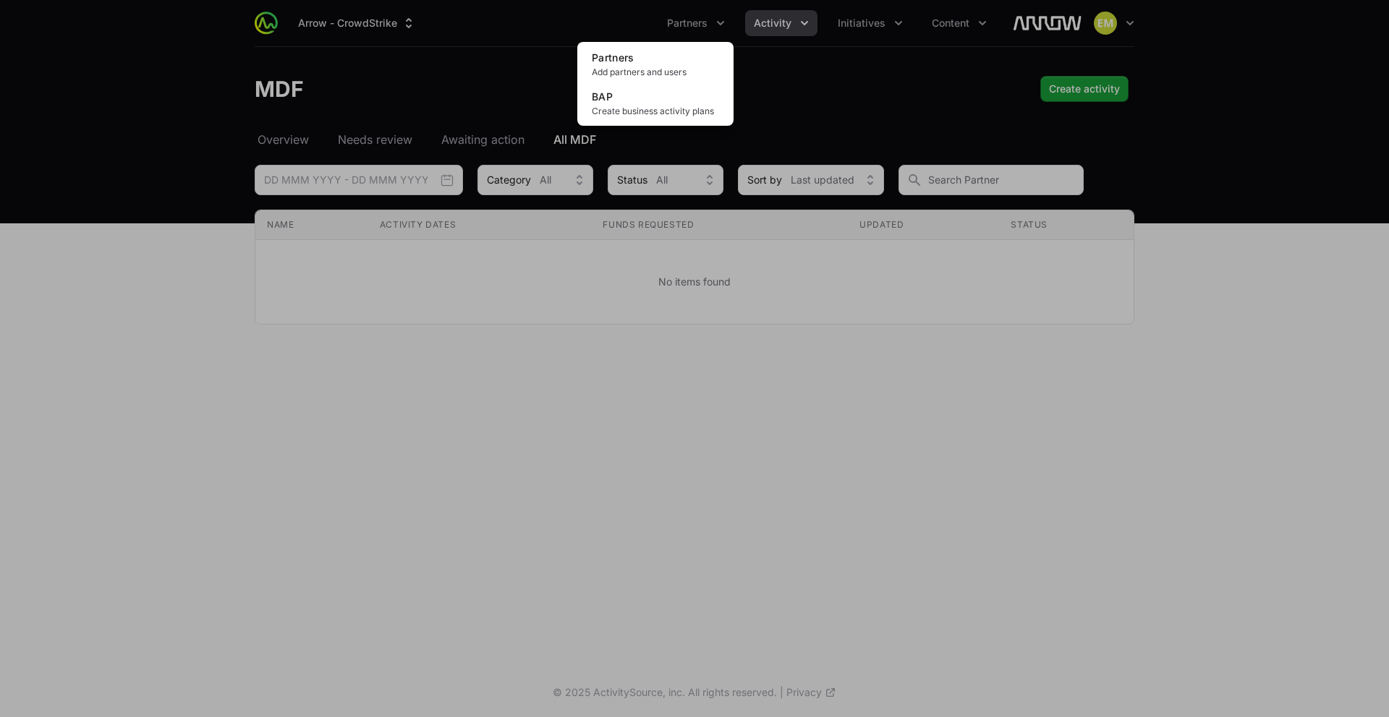
click at [755, 25] on div "Partners menu" at bounding box center [694, 358] width 1389 height 717
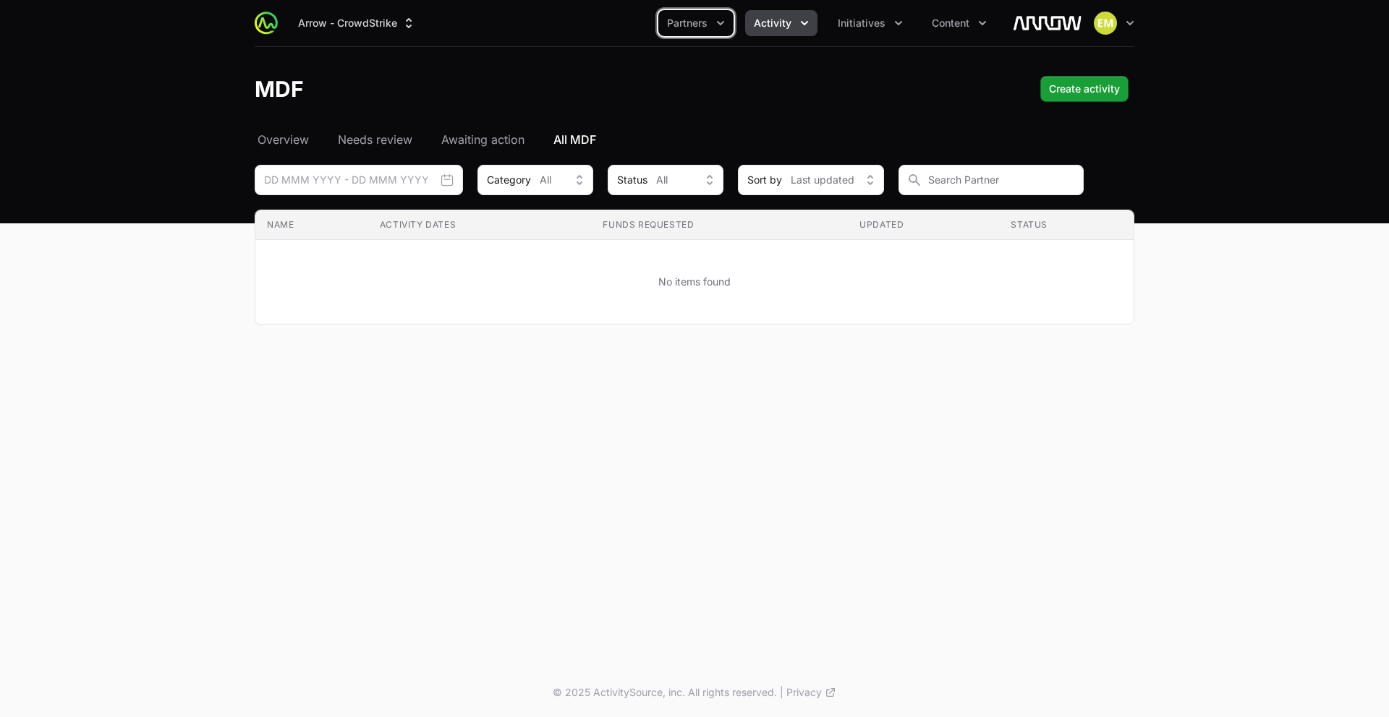
click at [769, 24] on span "Activity" at bounding box center [773, 23] width 38 height 14
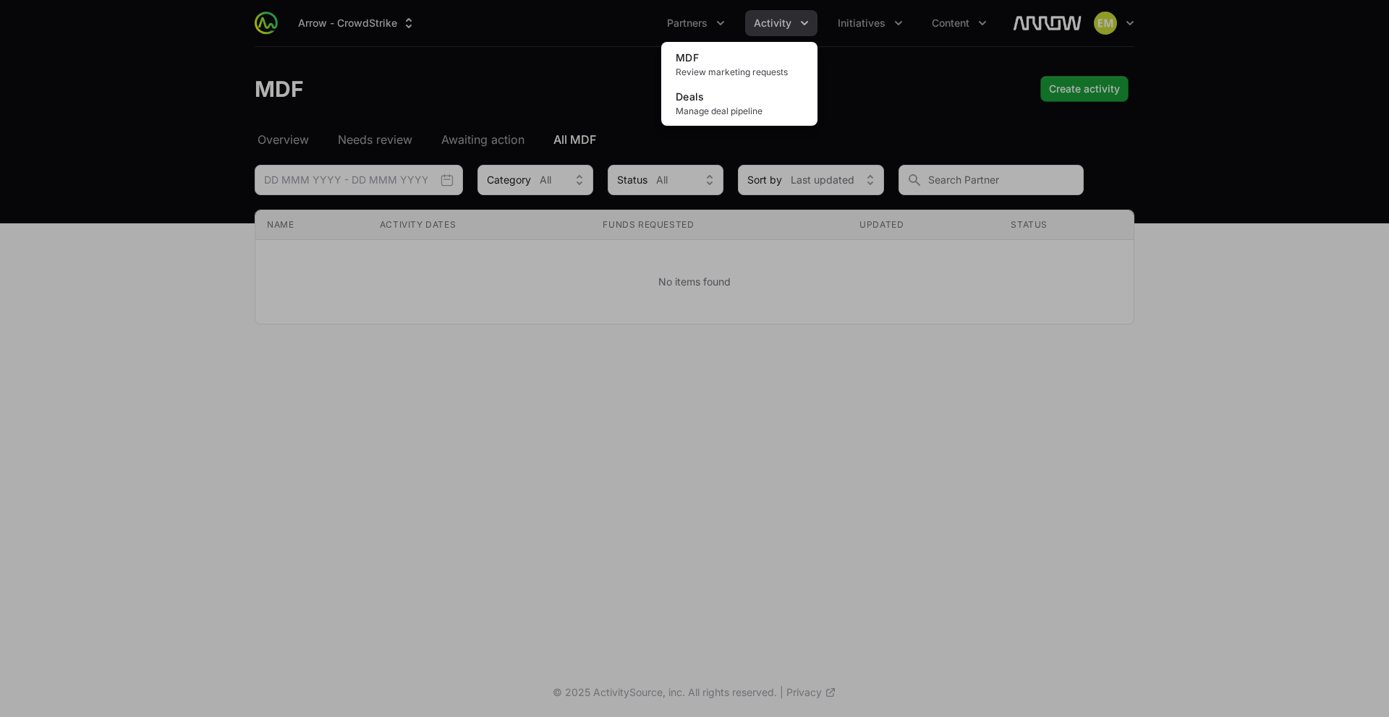
drag, startPoint x: 280, startPoint y: 51, endPoint x: 464, endPoint y: 100, distance: 190.9
click at [285, 53] on div "Activity menu" at bounding box center [694, 358] width 1389 height 717
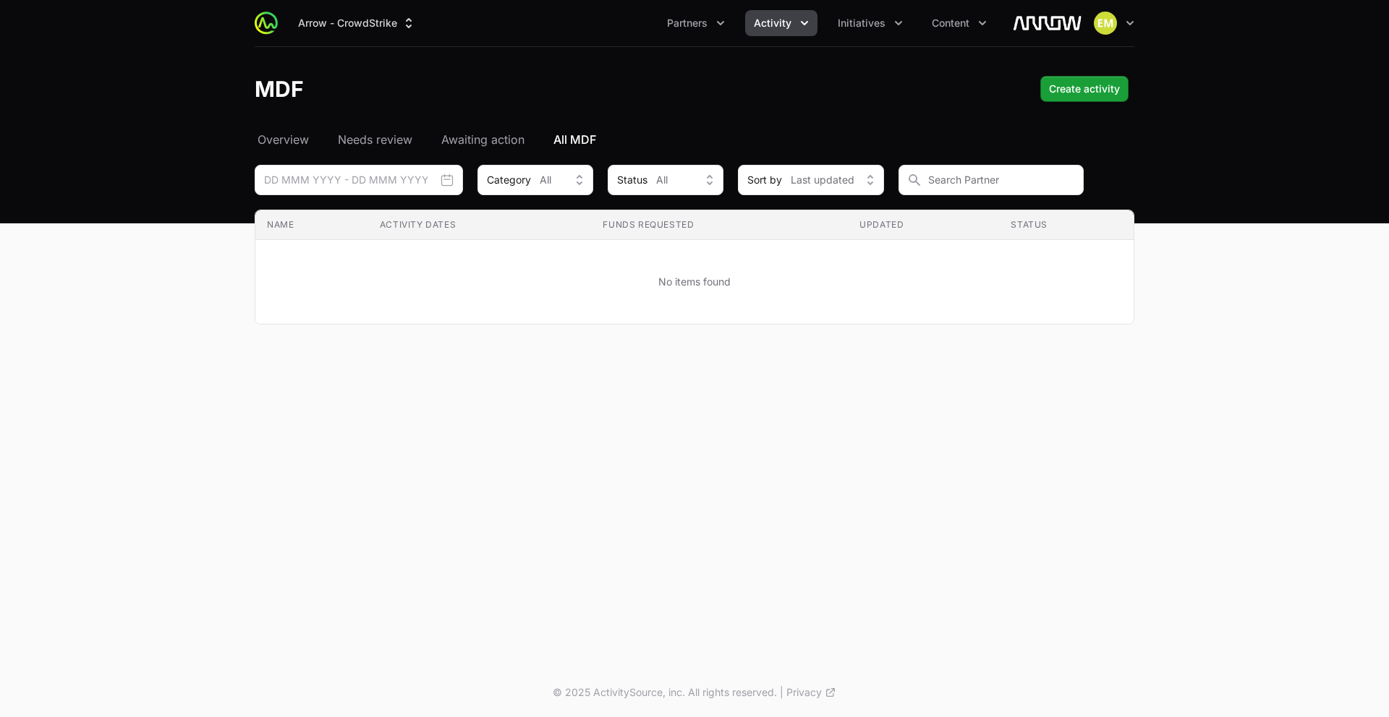
click at [892, 85] on div "MDF Create activity Create activity" at bounding box center [694, 89] width 879 height 26
click at [683, 26] on span "Partners" at bounding box center [687, 23] width 41 height 14
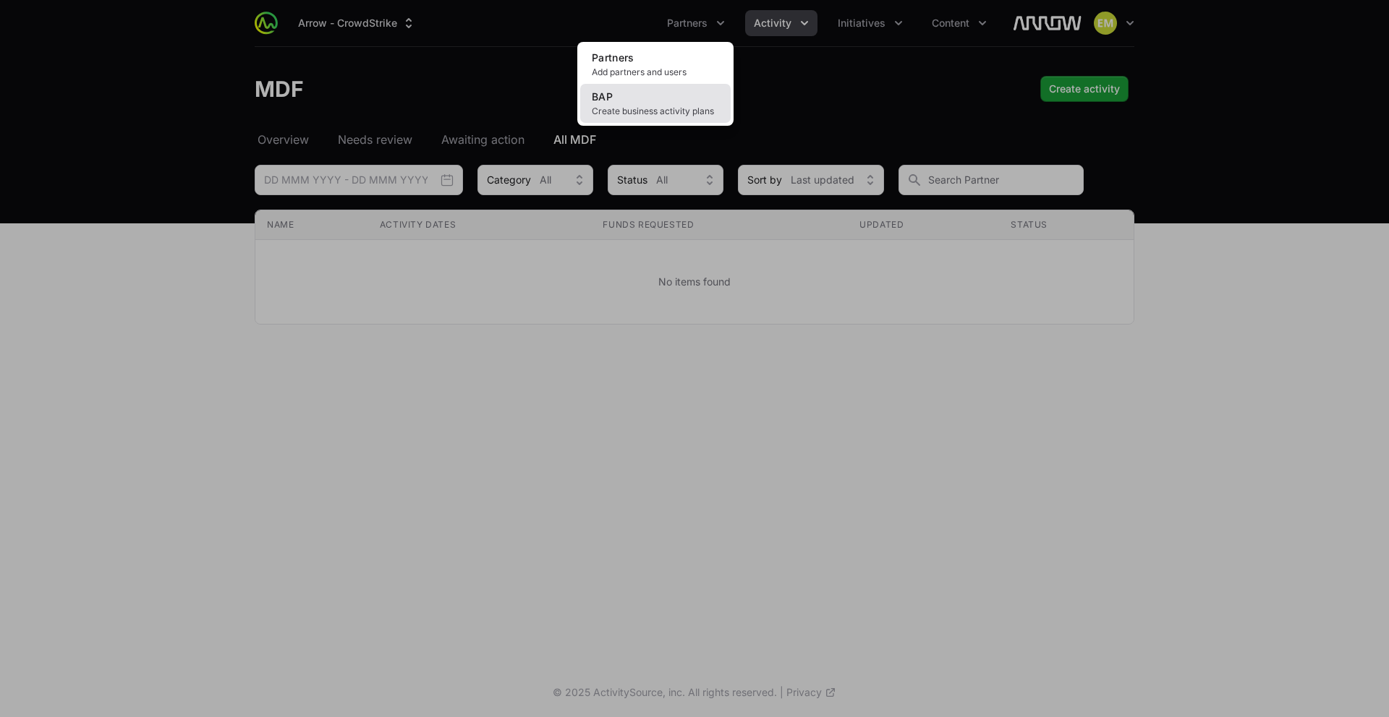
click at [681, 106] on span "Create business activity plans" at bounding box center [655, 112] width 127 height 12
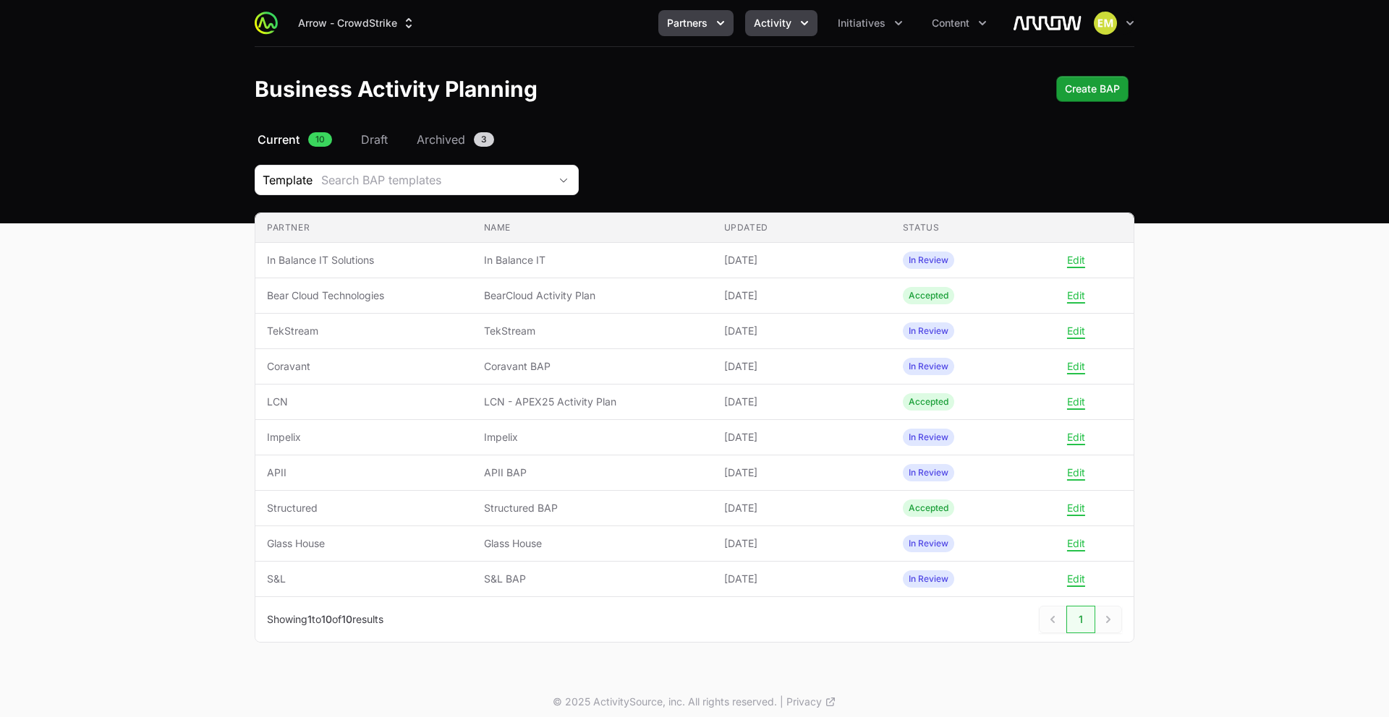
click at [767, 28] on span "Activity" at bounding box center [773, 23] width 38 height 14
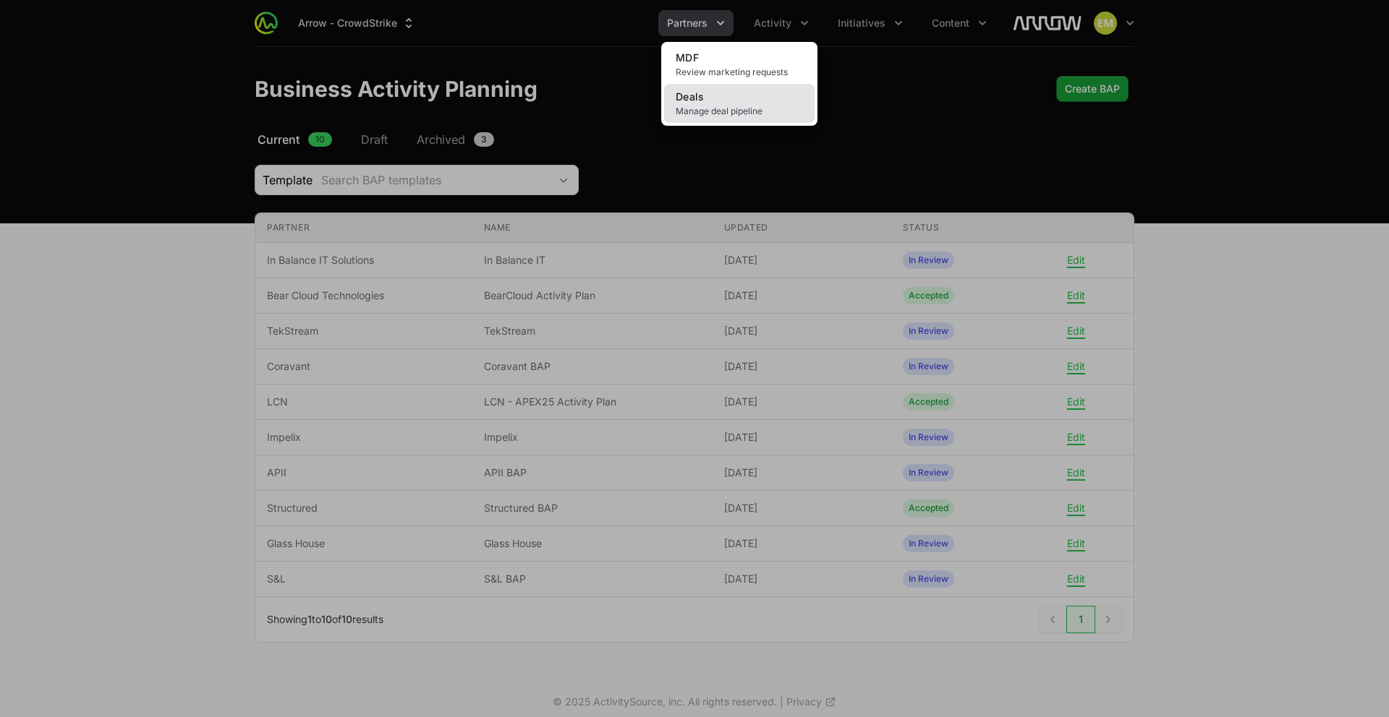
click at [738, 106] on span "Manage deal pipeline" at bounding box center [739, 112] width 127 height 12
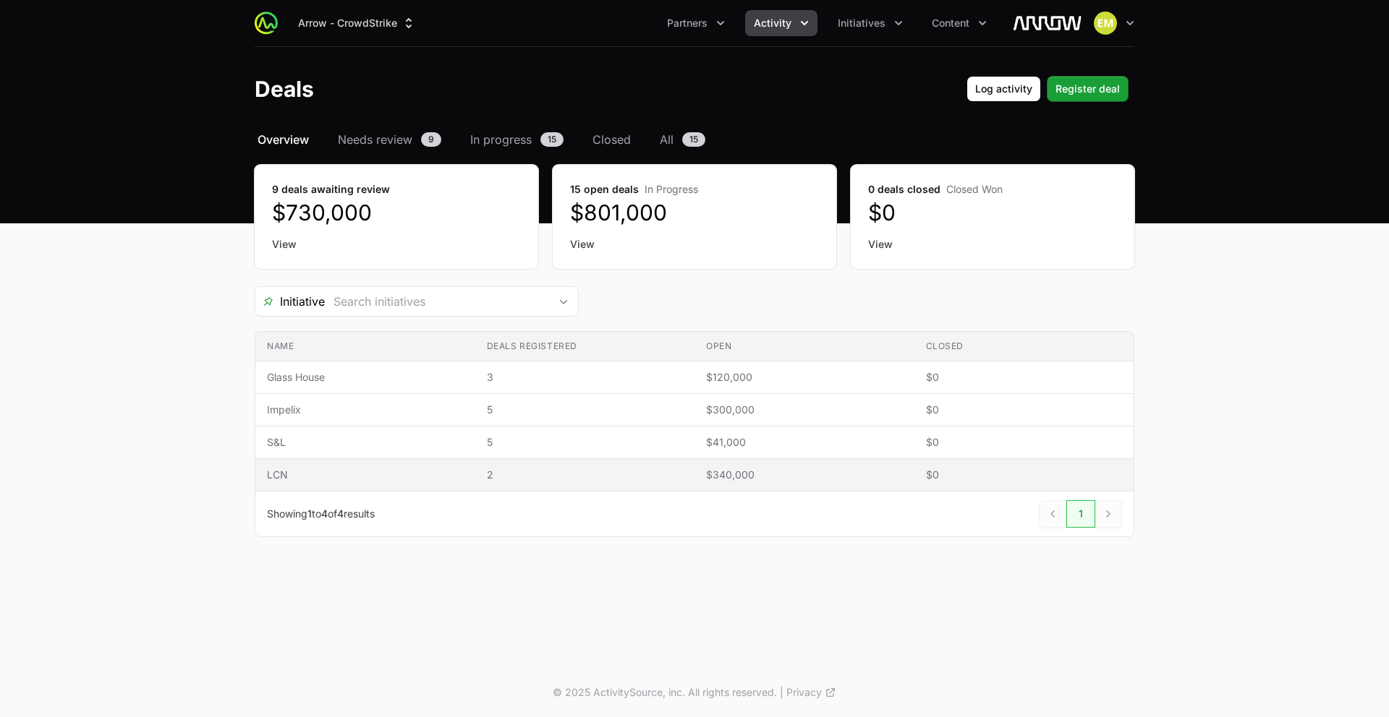
click at [426, 469] on span "LCN" at bounding box center [365, 475] width 197 height 14
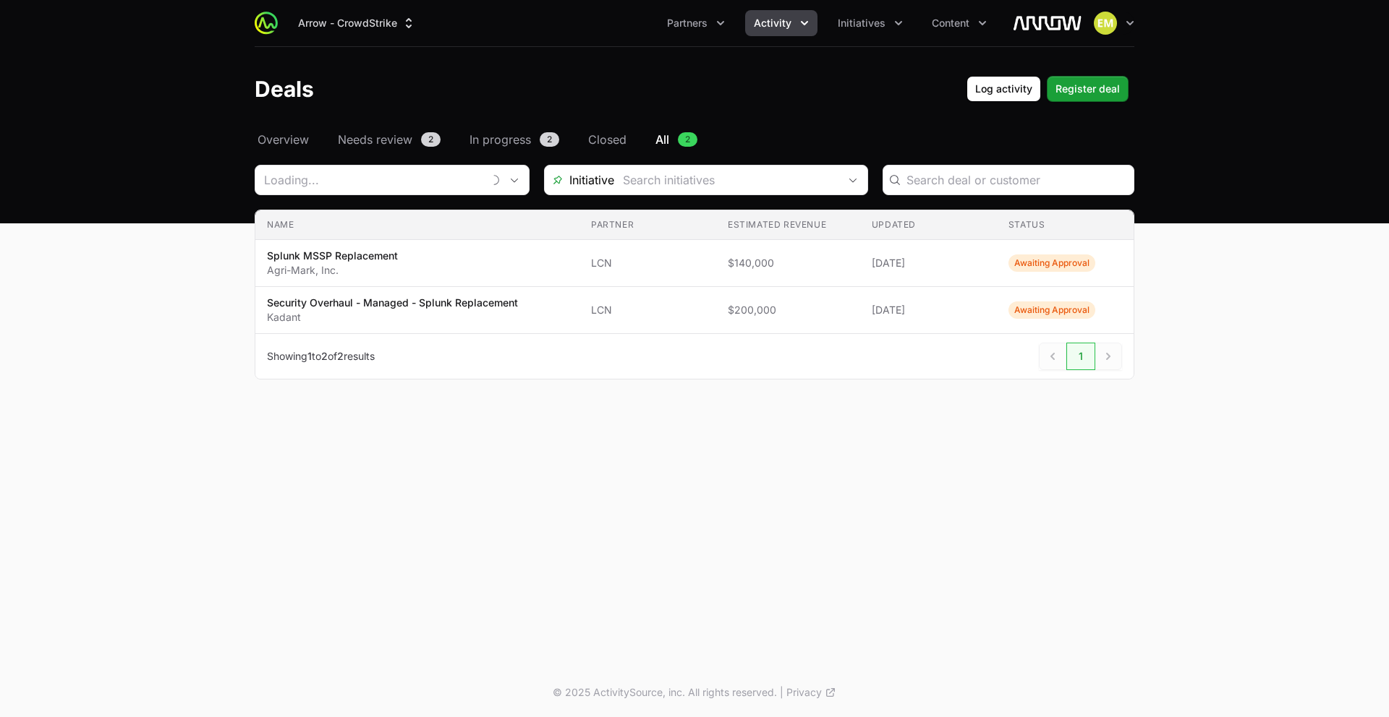
type input "LCN"
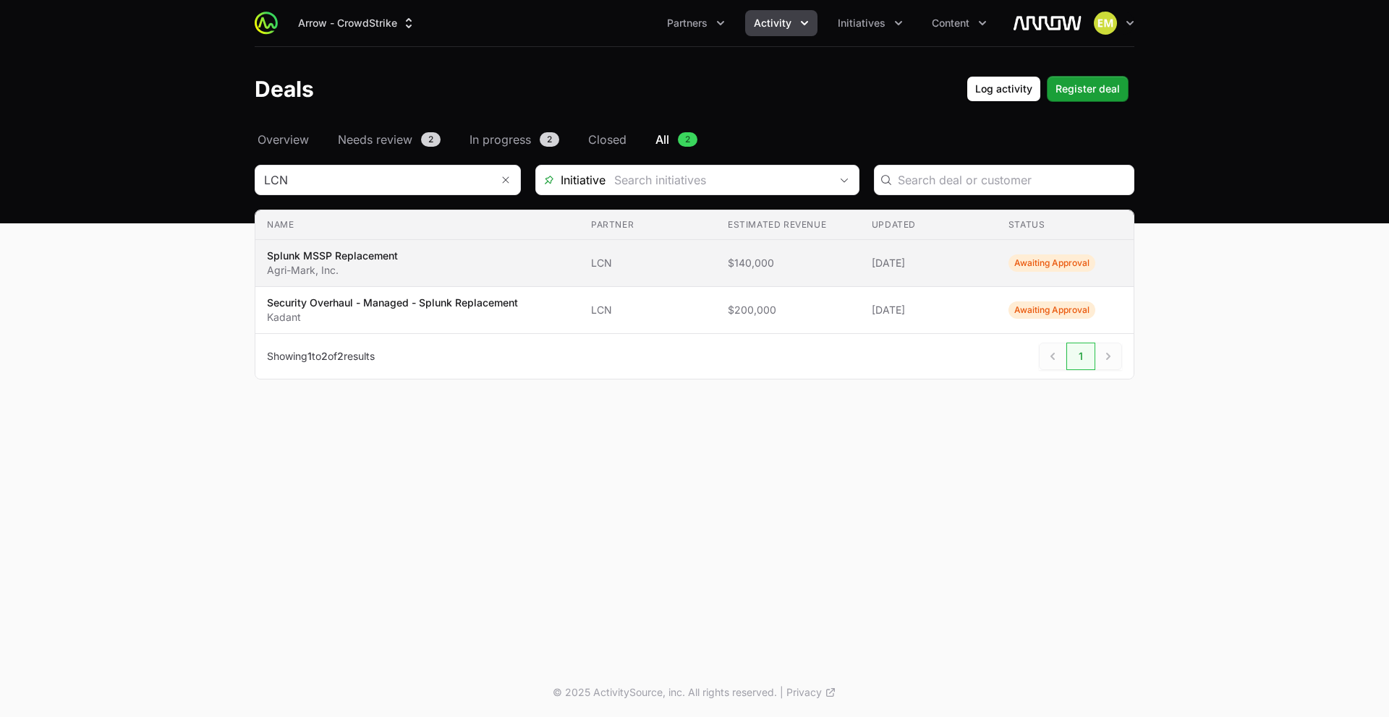
click at [506, 267] on span "Splunk MSSP Replacement Agri-Mark, Inc." at bounding box center [417, 263] width 301 height 29
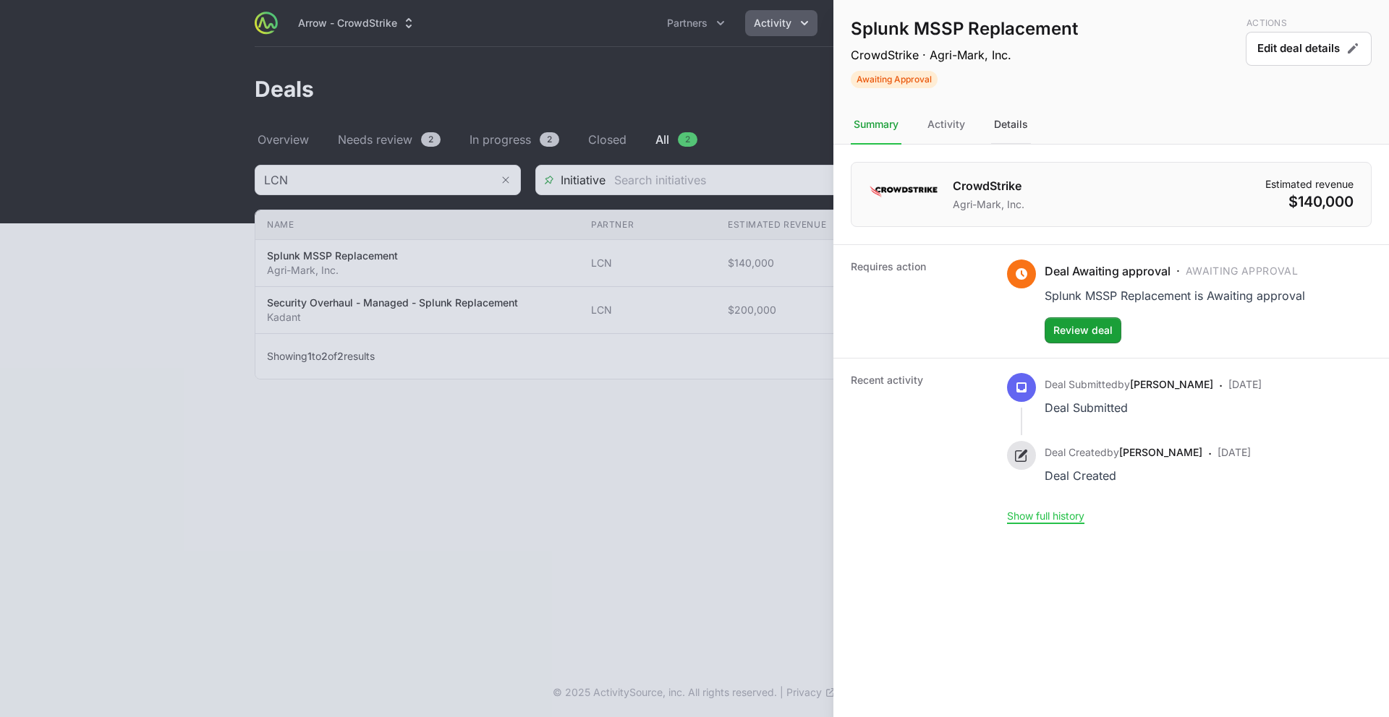
click at [1006, 137] on div "Details" at bounding box center [1011, 125] width 40 height 39
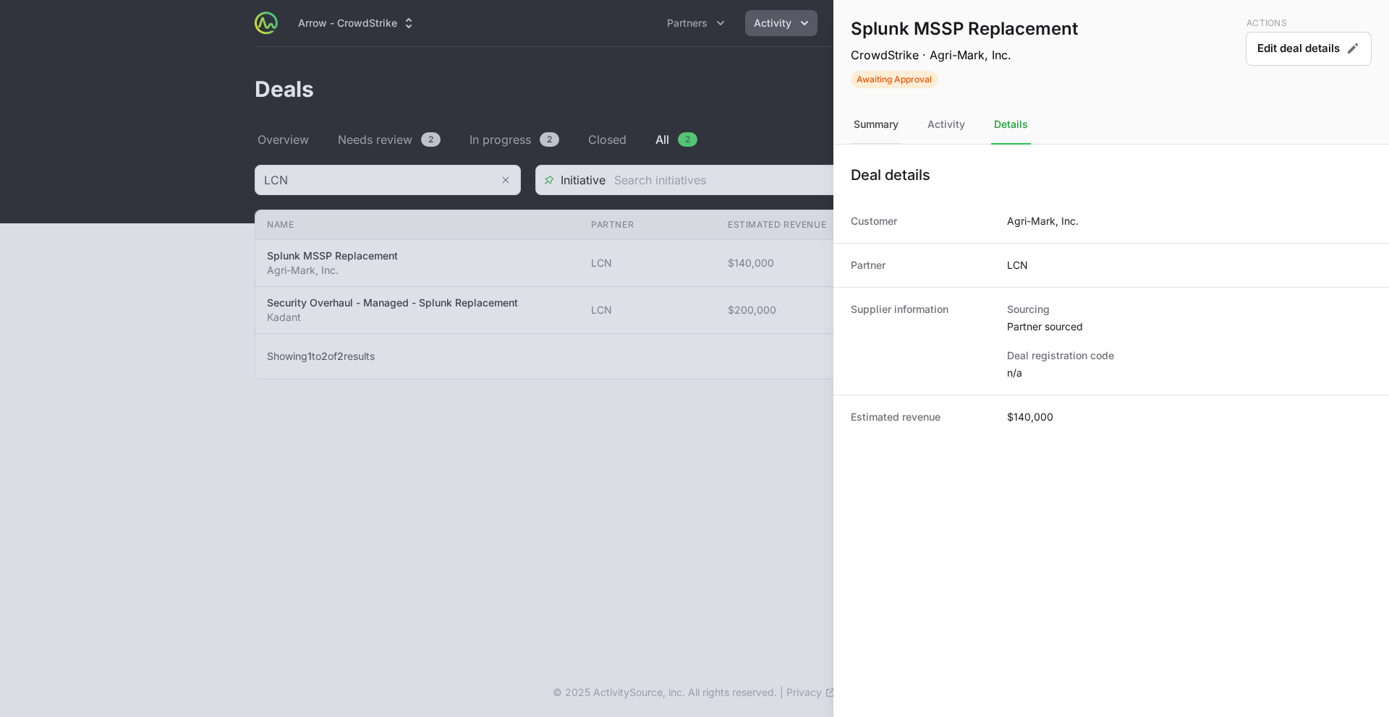
drag, startPoint x: 867, startPoint y: 134, endPoint x: 884, endPoint y: 129, distance: 17.4
click at [868, 134] on div "Summary" at bounding box center [876, 125] width 51 height 39
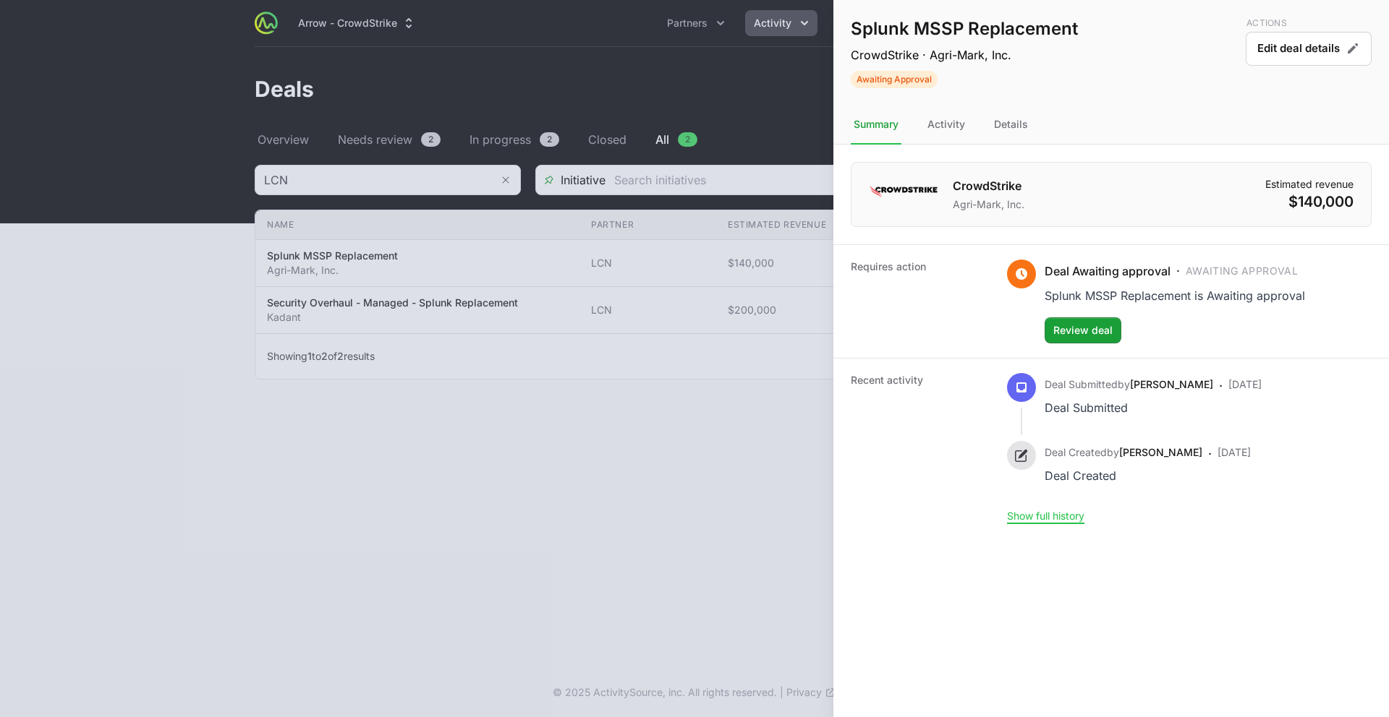
click at [747, 116] on div at bounding box center [694, 358] width 1389 height 717
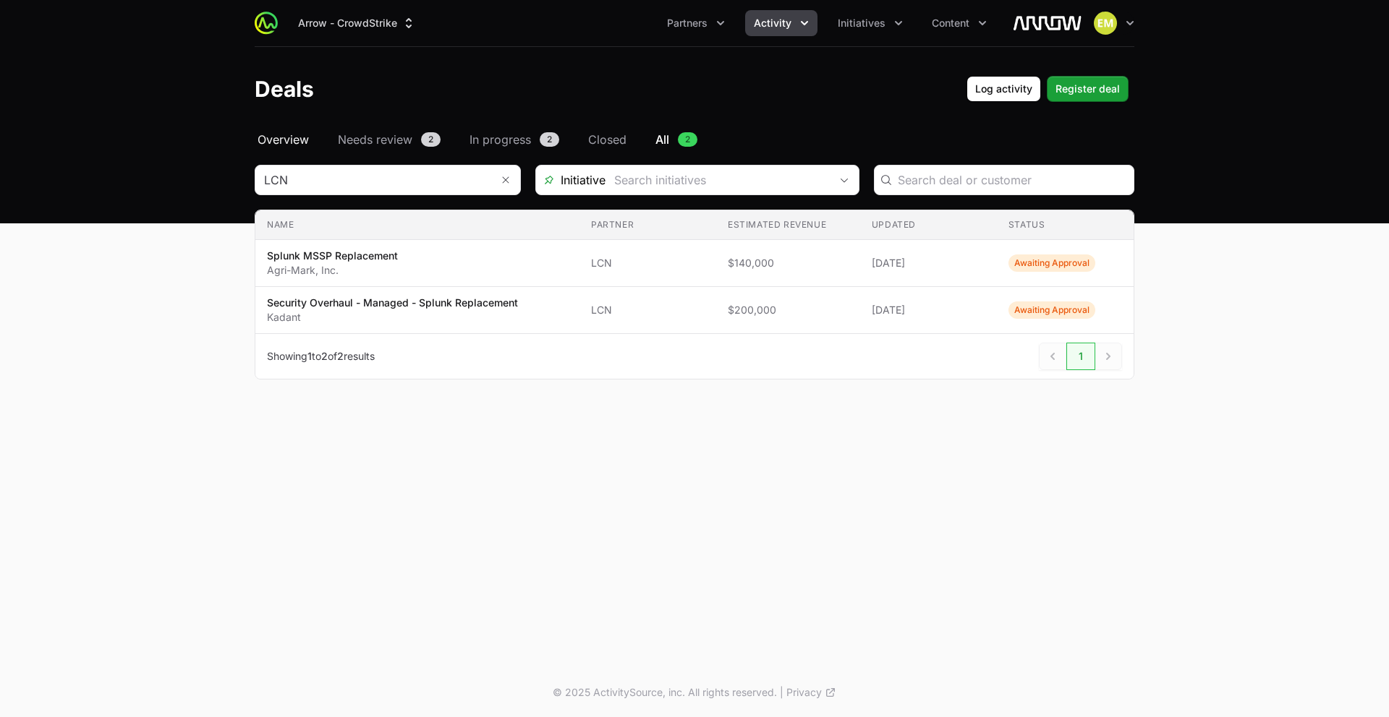
click at [299, 145] on span "Overview" at bounding box center [282, 139] width 51 height 17
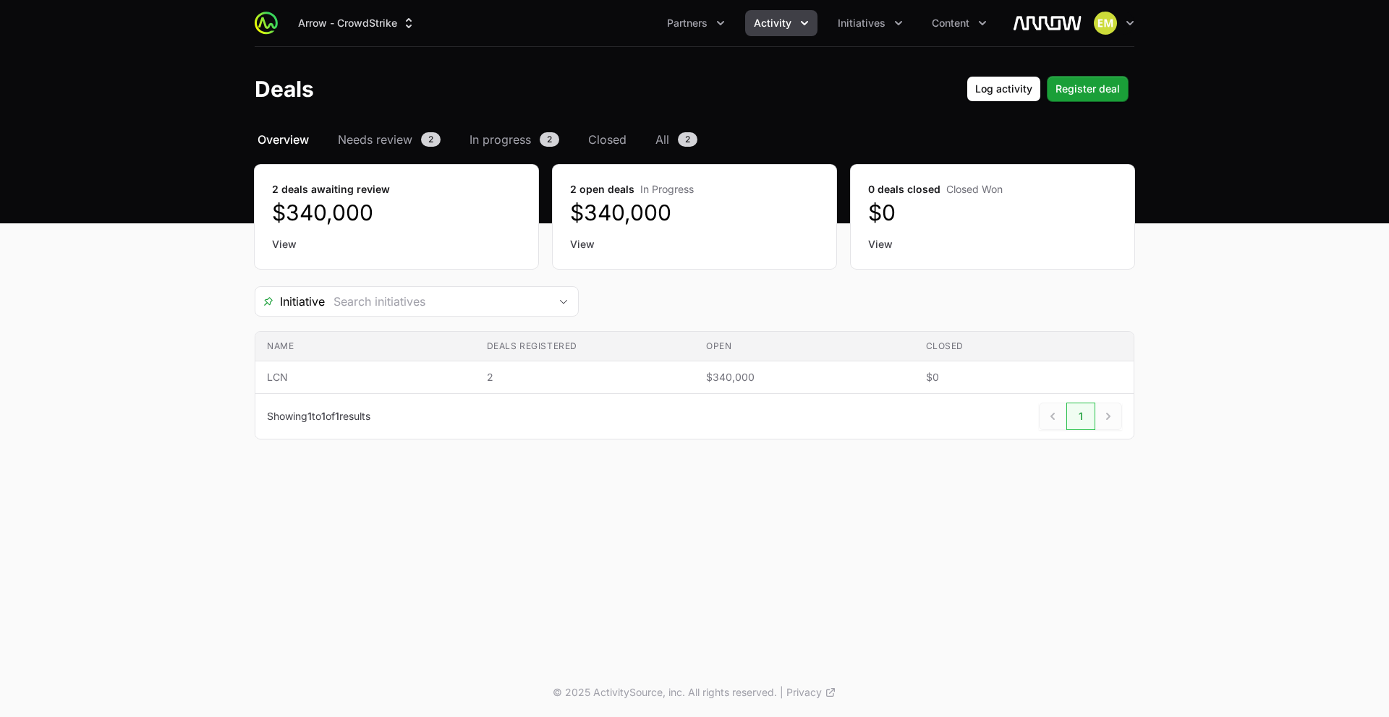
drag, startPoint x: 283, startPoint y: 135, endPoint x: 331, endPoint y: 138, distance: 48.5
click at [284, 135] on span "Overview" at bounding box center [282, 139] width 51 height 17
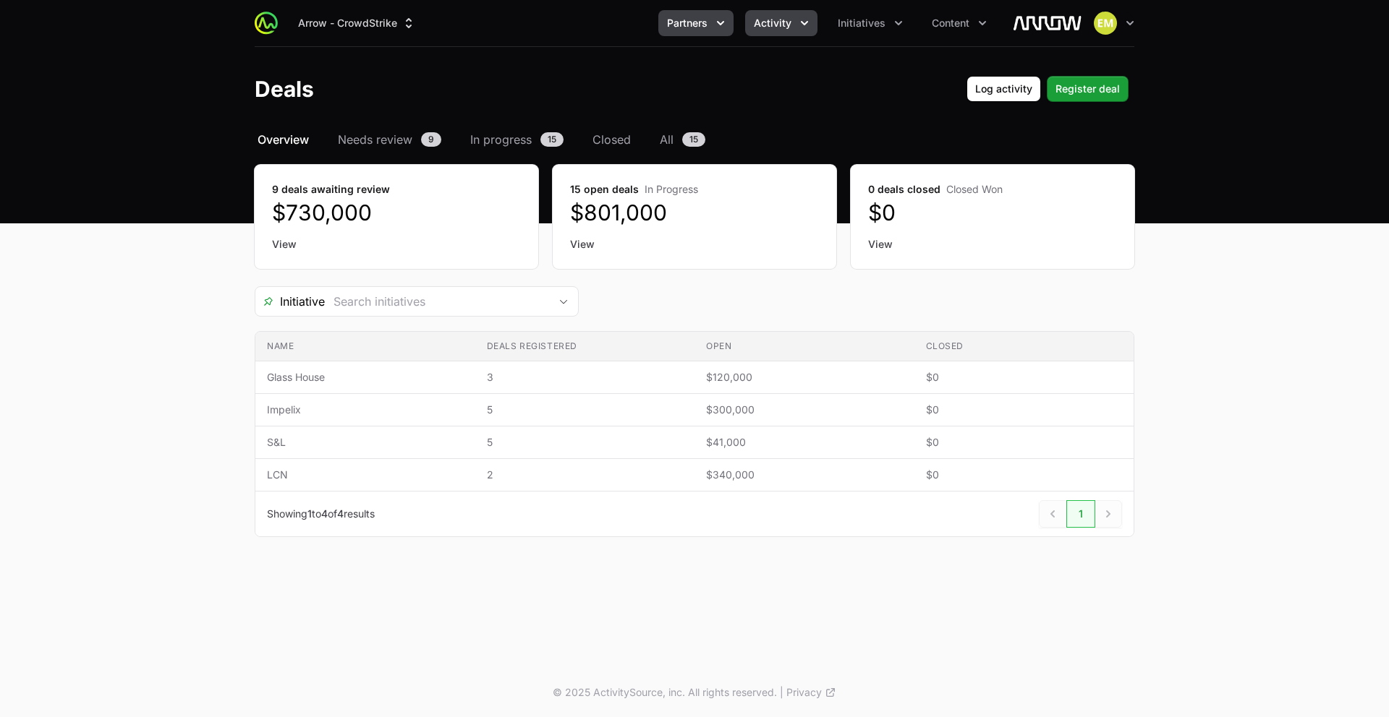
click at [685, 30] on span "Partners" at bounding box center [687, 23] width 41 height 14
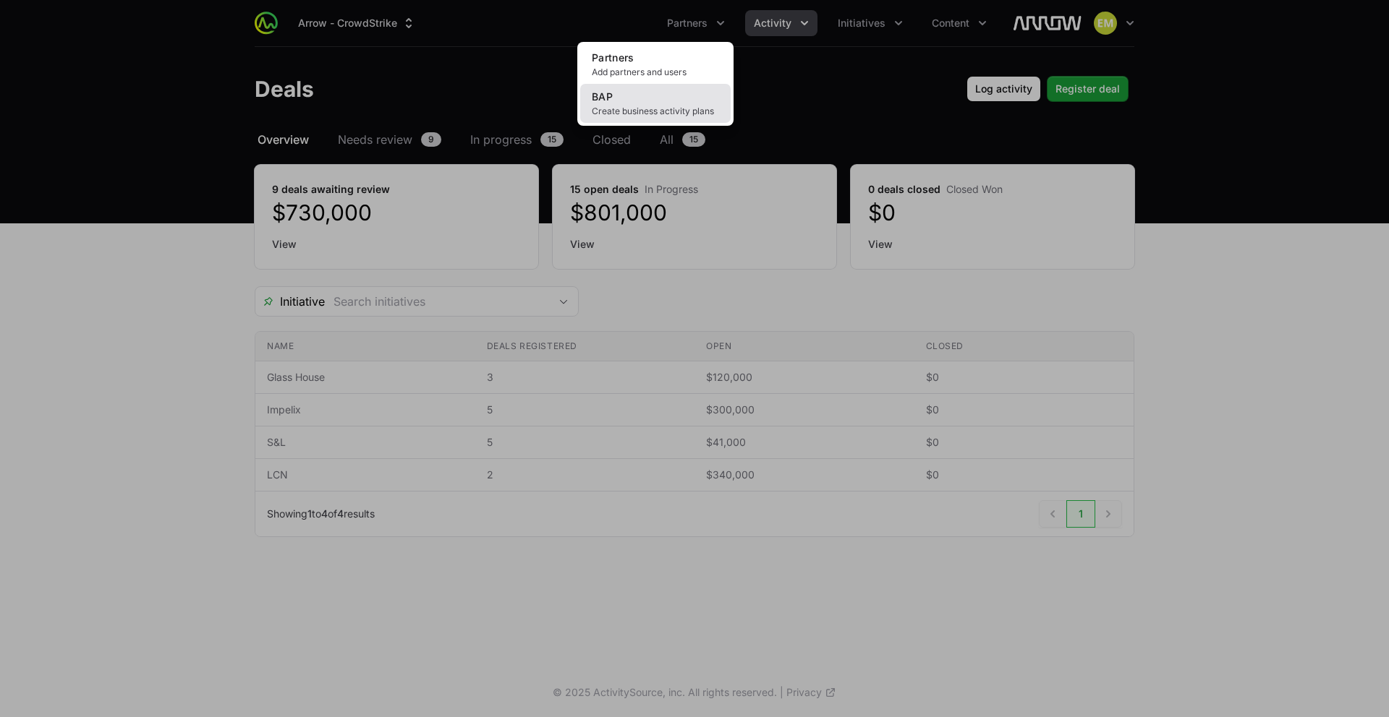
click at [663, 92] on link "BAP Create business activity plans" at bounding box center [655, 103] width 150 height 39
